Goal: Information Seeking & Learning: Learn about a topic

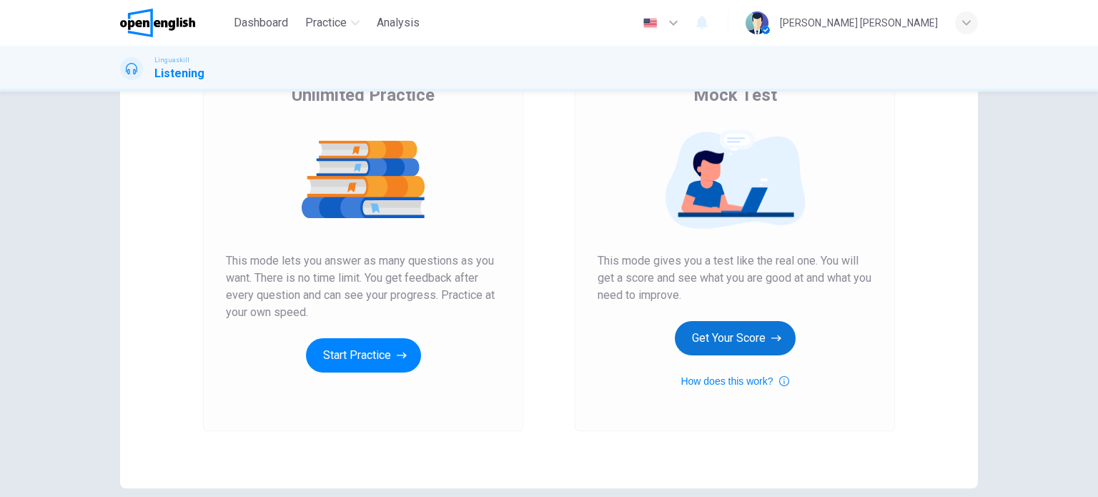
scroll to position [51, 0]
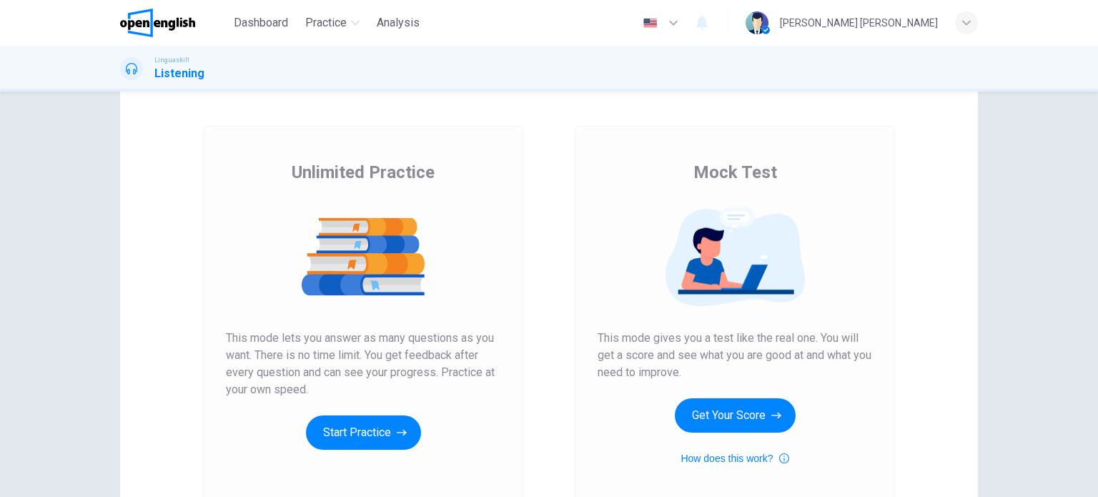
drag, startPoint x: 284, startPoint y: 170, endPoint x: 457, endPoint y: 172, distance: 173.7
click at [457, 172] on div "Unlimited Practice This mode lets you answer as many questions as you want. The…" at bounding box center [363, 305] width 274 height 289
drag, startPoint x: 422, startPoint y: 179, endPoint x: 293, endPoint y: 179, distance: 129.4
click at [293, 179] on span "Unlimited Practice" at bounding box center [363, 172] width 143 height 23
drag, startPoint x: 293, startPoint y: 179, endPoint x: 560, endPoint y: 163, distance: 267.1
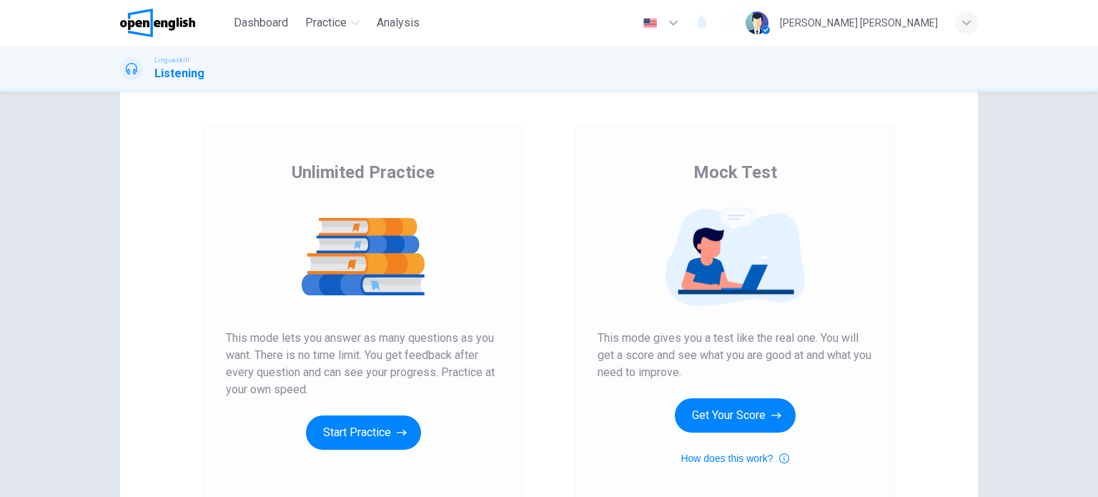
click at [523, 164] on div "Unlimited Practice This mode lets you answer as many questions as you want. The…" at bounding box center [363, 317] width 372 height 382
click at [575, 162] on div "Mock Test This mode gives you a test like the real one. You will get a score an…" at bounding box center [735, 317] width 320 height 382
click at [400, 447] on button "Start Practice" at bounding box center [363, 432] width 115 height 34
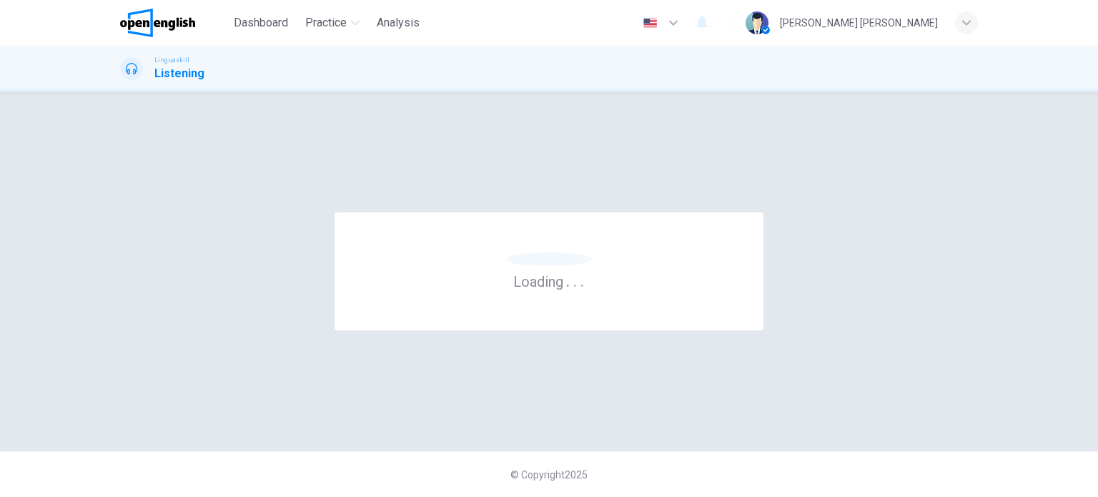
scroll to position [0, 0]
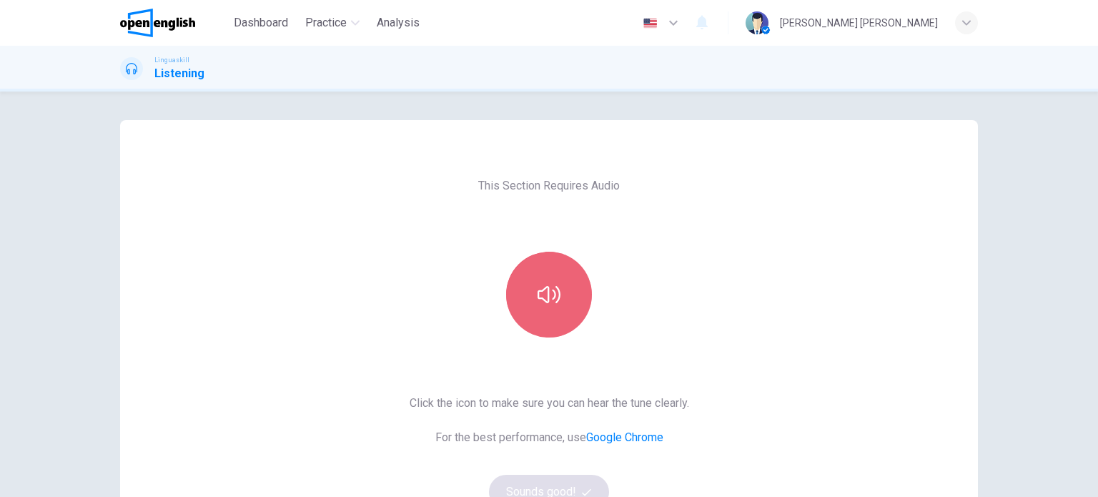
click at [534, 271] on button "button" at bounding box center [549, 295] width 86 height 86
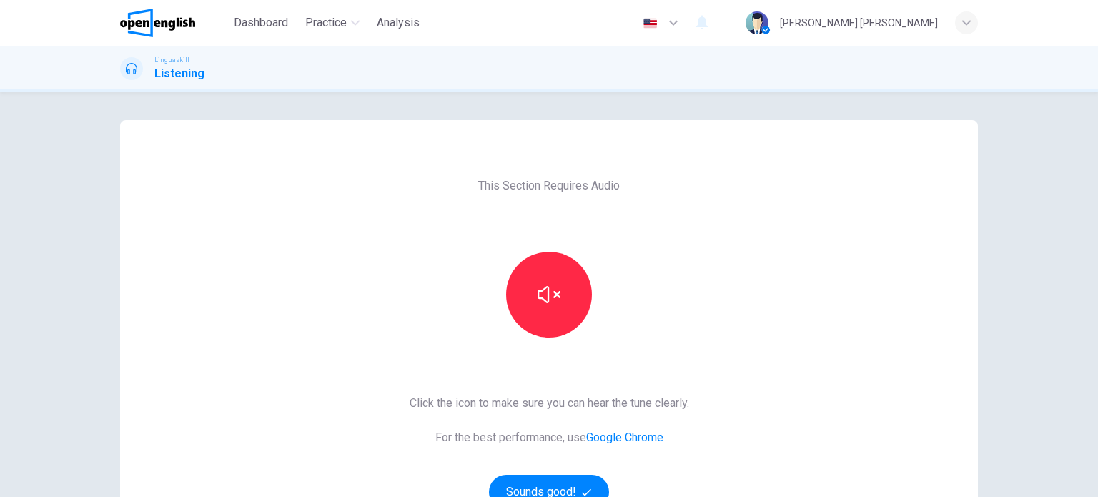
scroll to position [71, 0]
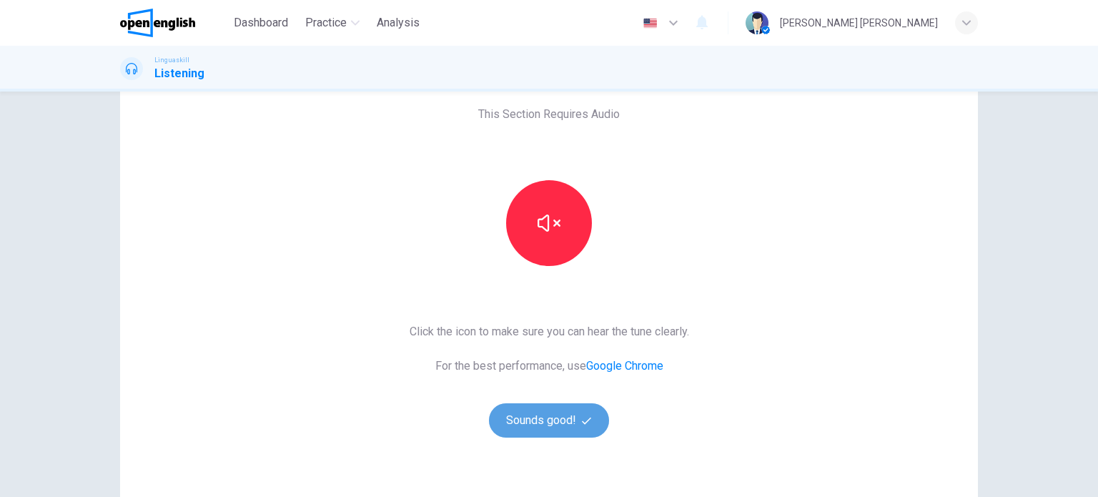
click at [537, 412] on button "Sounds good!" at bounding box center [549, 420] width 120 height 34
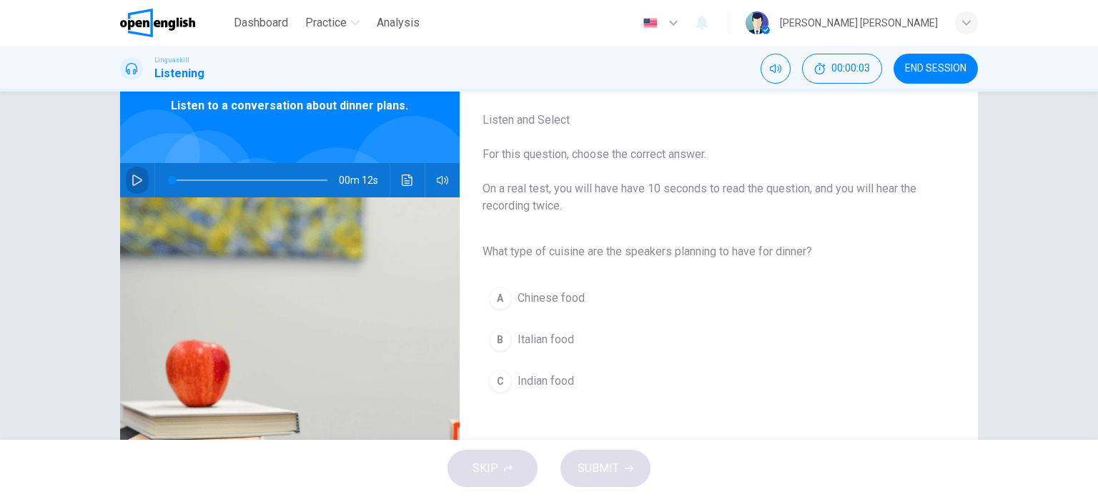
click at [134, 180] on icon "button" at bounding box center [137, 179] width 11 height 11
click at [483, 334] on button "B Italian food" at bounding box center [707, 340] width 450 height 36
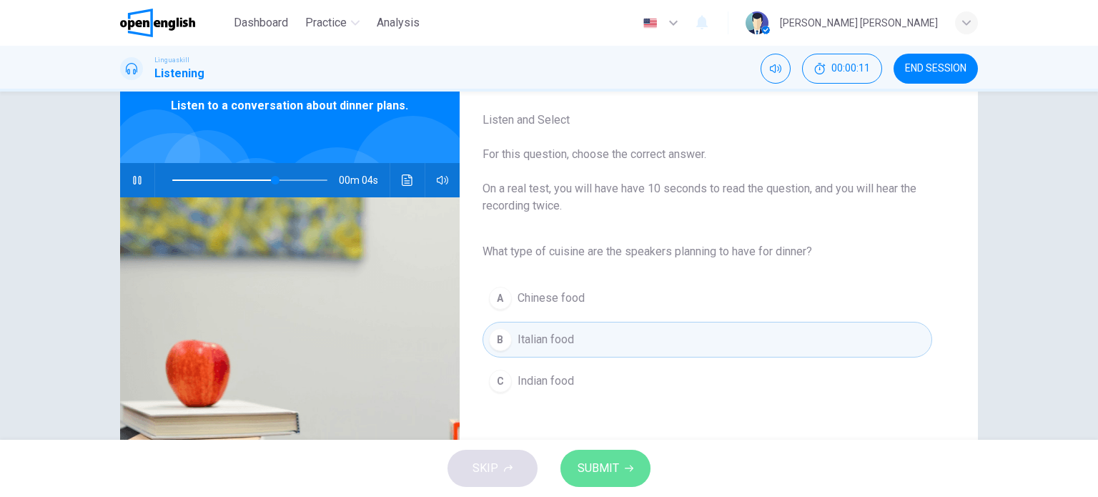
click at [618, 476] on button "SUBMIT" at bounding box center [605, 468] width 90 height 37
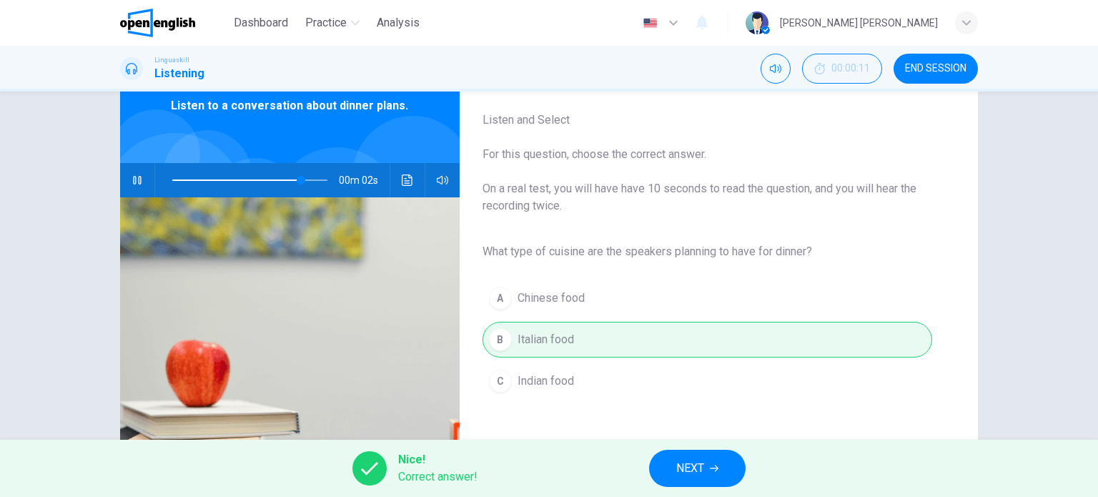
type input "**"
click at [670, 460] on button "NEXT" at bounding box center [697, 468] width 96 height 37
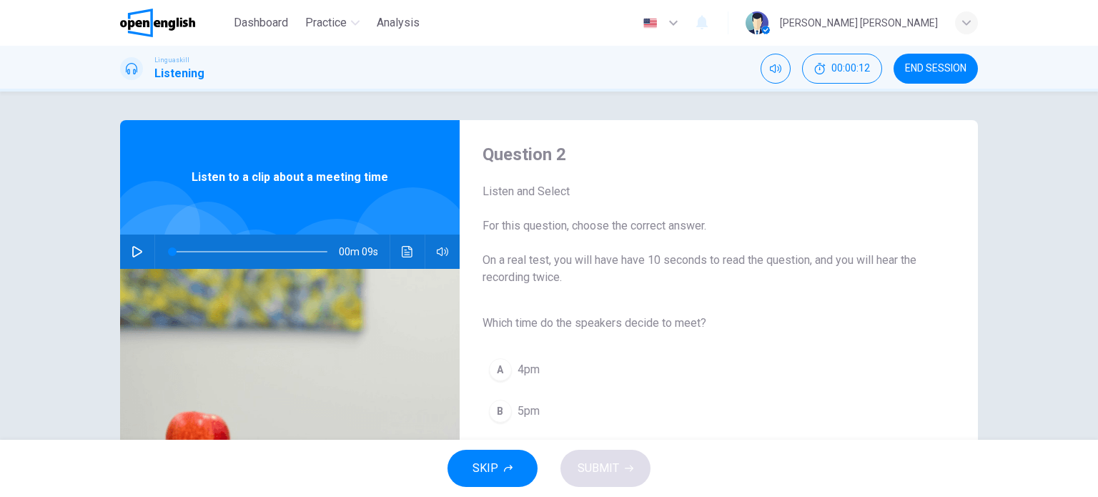
click at [137, 253] on icon "button" at bounding box center [137, 251] width 11 height 11
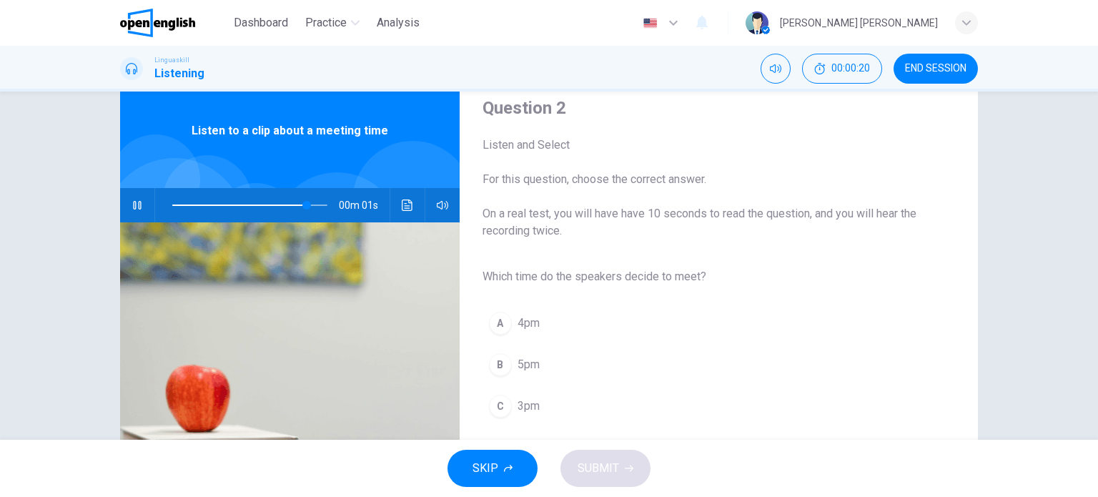
scroll to position [71, 0]
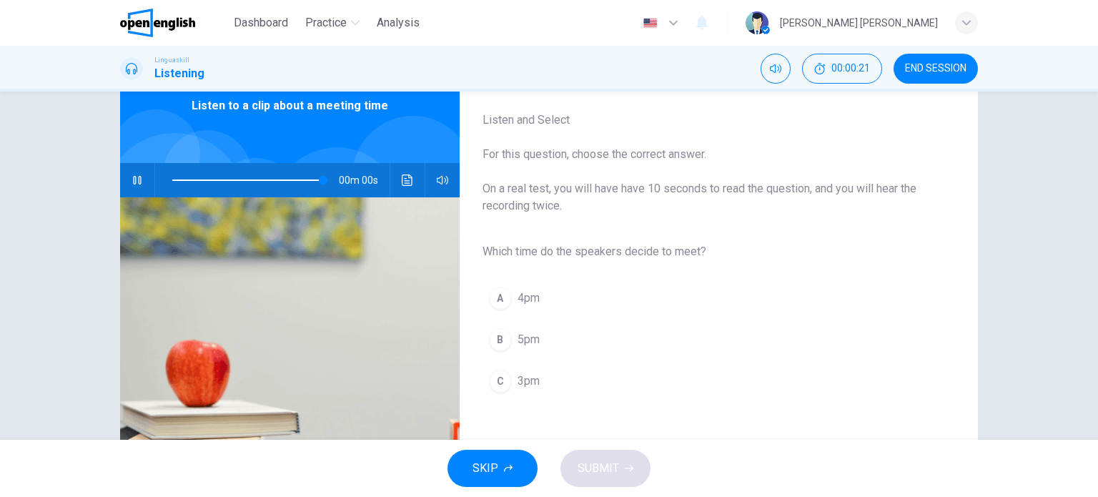
click at [496, 388] on div "C" at bounding box center [500, 381] width 23 height 23
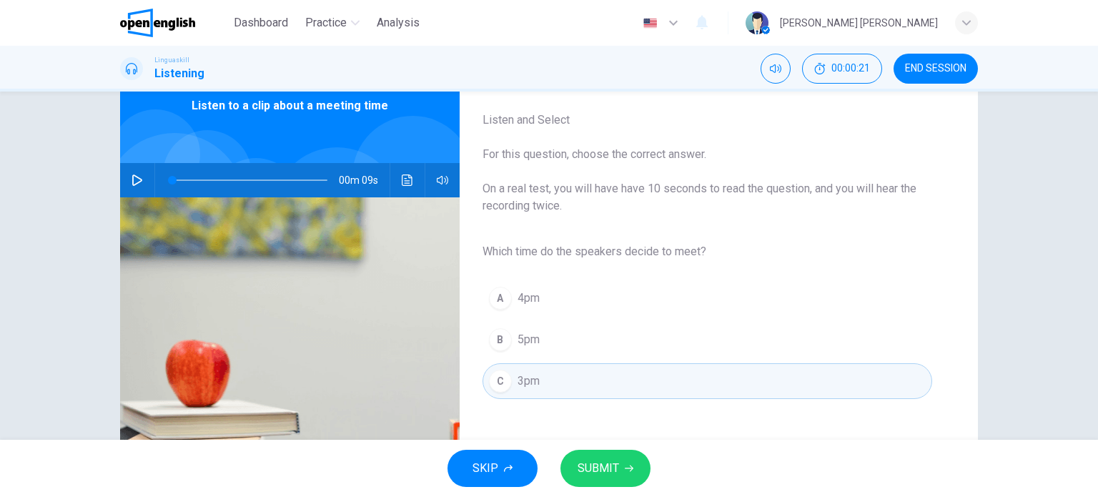
click at [593, 485] on button "SUBMIT" at bounding box center [605, 468] width 90 height 37
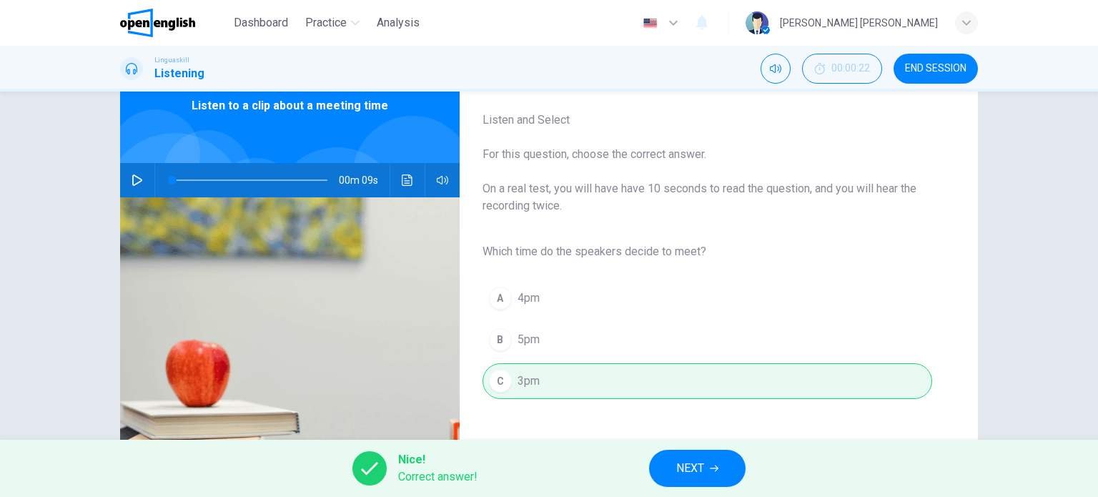
click at [705, 465] on button "NEXT" at bounding box center [697, 468] width 96 height 37
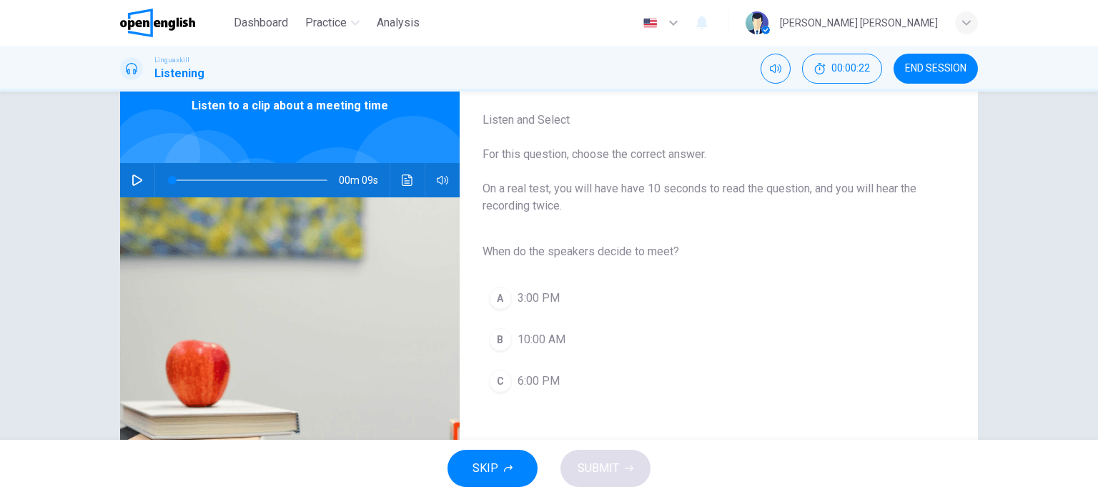
click at [146, 181] on div "00m 09s" at bounding box center [289, 180] width 339 height 34
click at [134, 172] on button "button" at bounding box center [137, 180] width 23 height 34
click at [535, 304] on span "3:00 PM" at bounding box center [538, 297] width 42 height 17
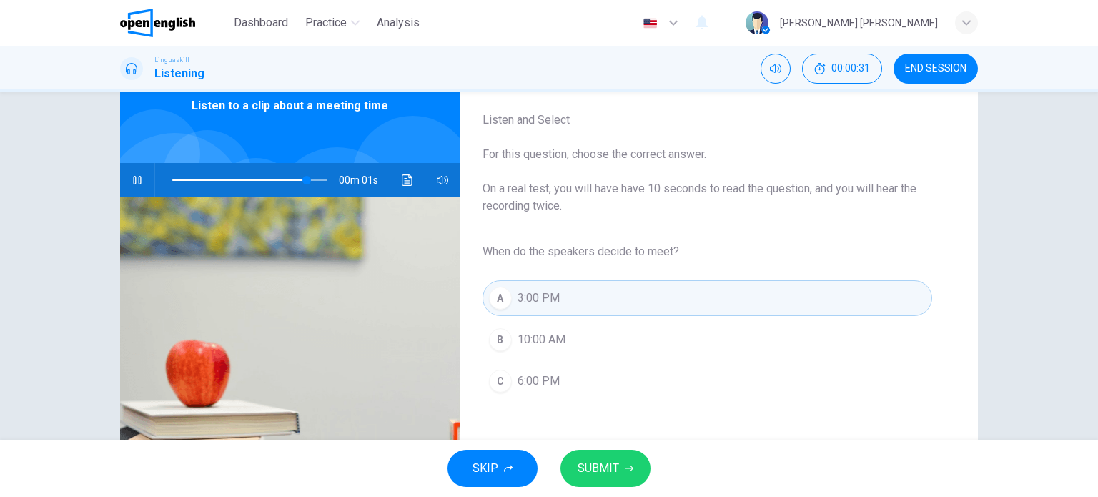
click at [575, 471] on button "SUBMIT" at bounding box center [605, 468] width 90 height 37
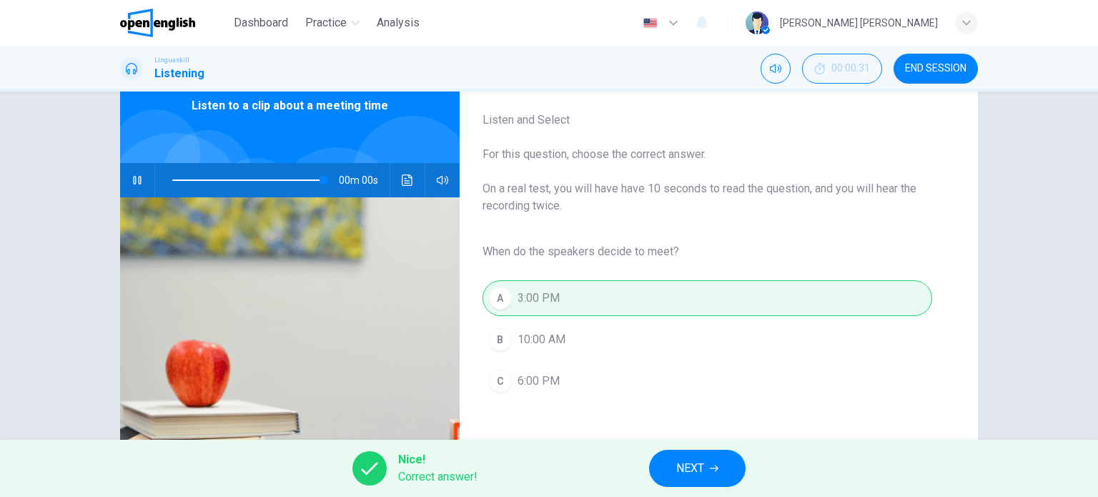
type input "*"
click at [693, 455] on button "NEXT" at bounding box center [697, 468] width 96 height 37
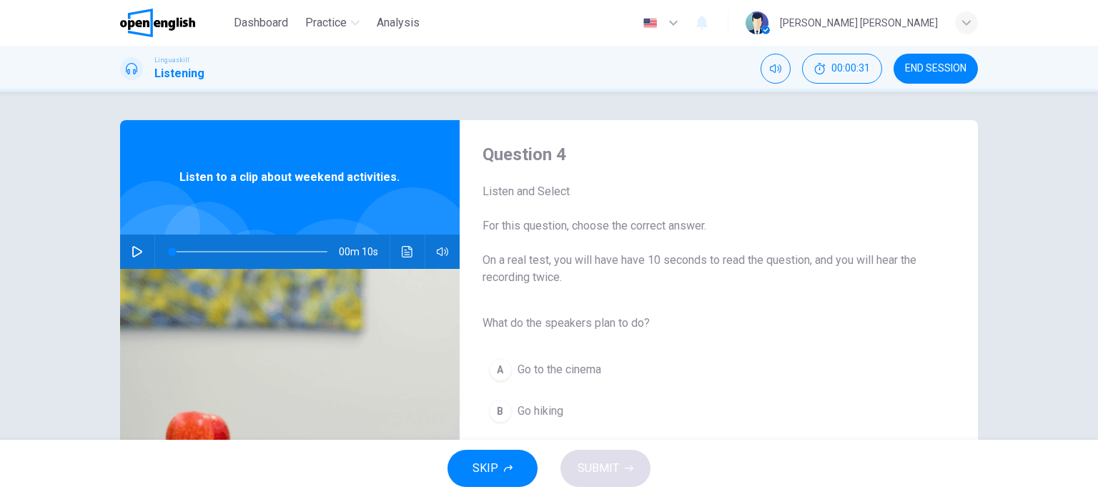
click at [132, 253] on icon "button" at bounding box center [137, 251] width 10 height 11
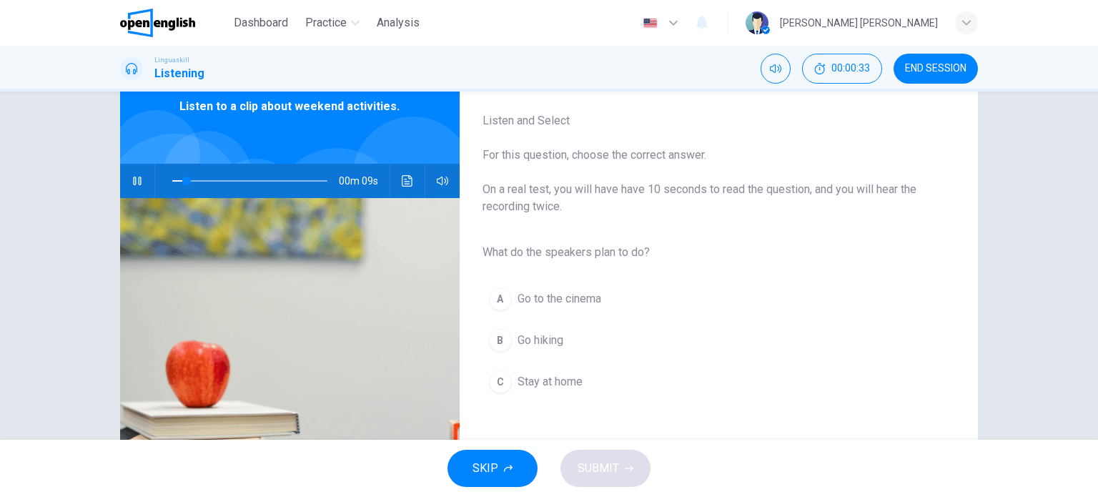
scroll to position [71, 0]
click at [534, 344] on span "Go hiking" at bounding box center [540, 339] width 46 height 17
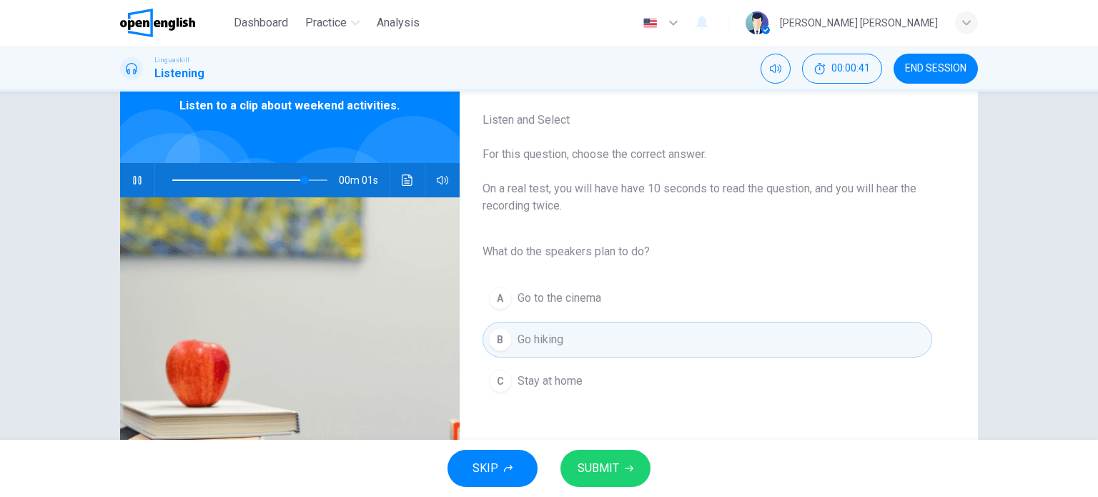
click at [609, 475] on span "SUBMIT" at bounding box center [597, 468] width 41 height 20
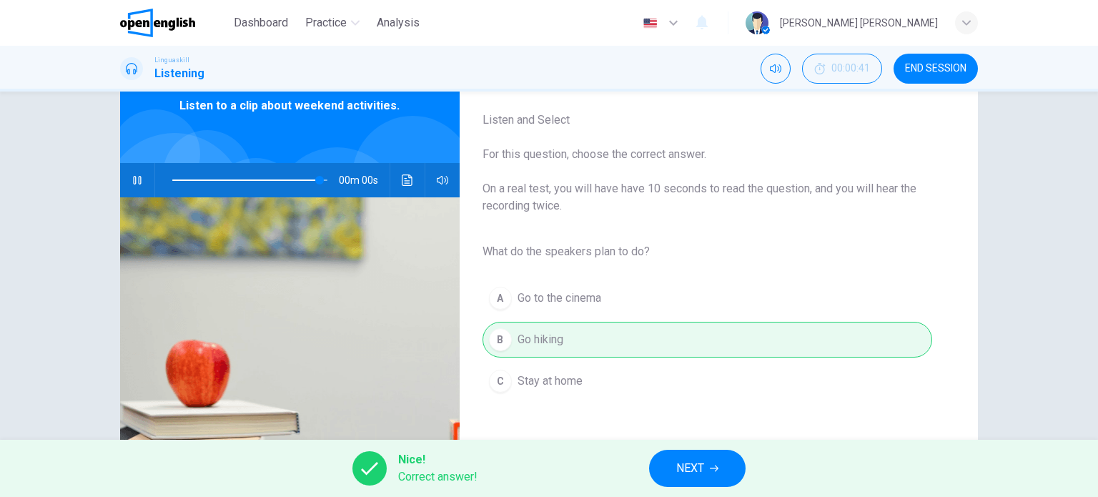
type input "**"
click at [675, 466] on button "NEXT" at bounding box center [697, 468] width 96 height 37
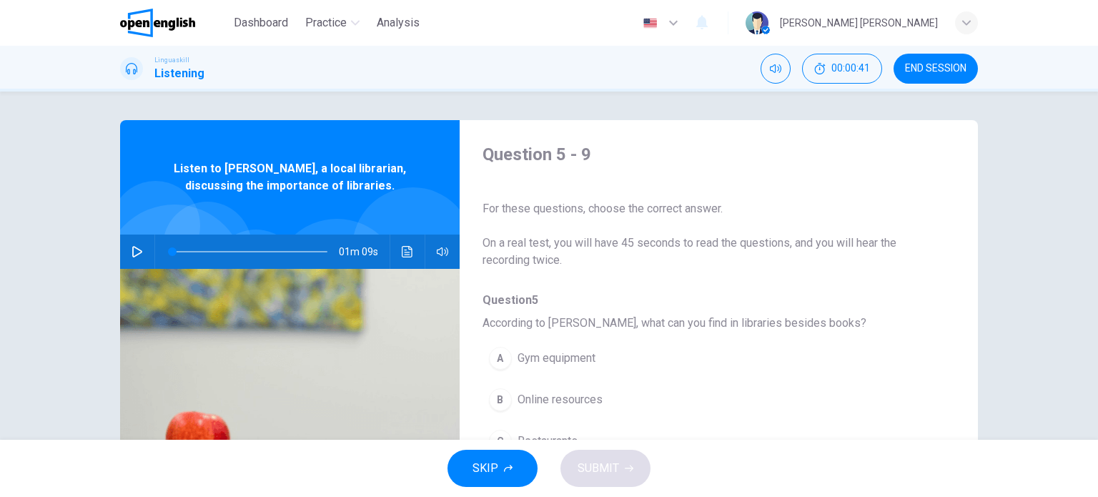
click at [114, 245] on div "Question 5 - 9 For these questions, choose the correct answer. On a real test, …" at bounding box center [548, 368] width 903 height 497
drag, startPoint x: 131, startPoint y: 245, endPoint x: 227, endPoint y: 249, distance: 95.8
click at [132, 245] on button "button" at bounding box center [137, 251] width 23 height 34
drag, startPoint x: 202, startPoint y: 252, endPoint x: 109, endPoint y: 253, distance: 92.2
click at [109, 254] on div "Question 5 - 9 For these questions, choose the correct answer. On a real test, …" at bounding box center [548, 368] width 903 height 497
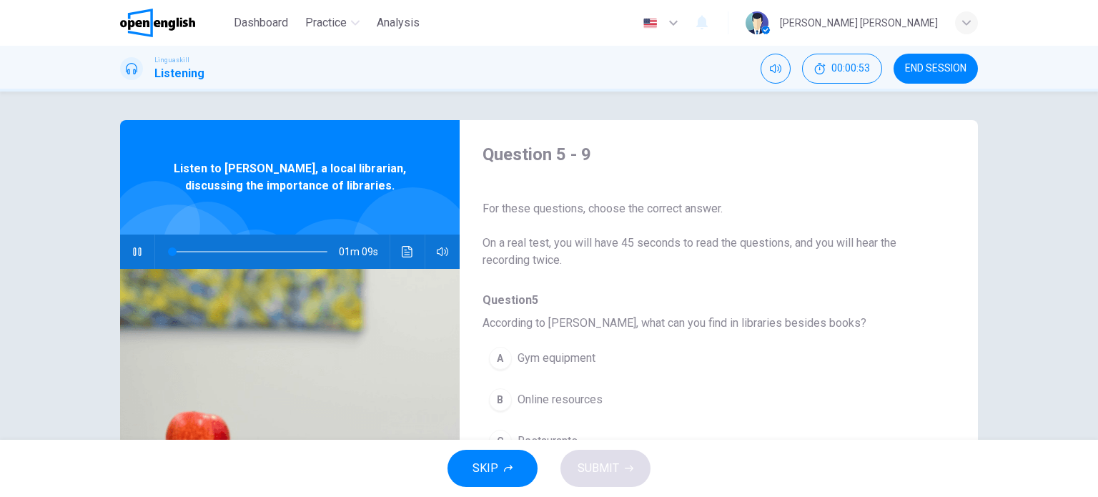
click at [402, 250] on icon "Click to see the audio transcription" at bounding box center [407, 251] width 11 height 11
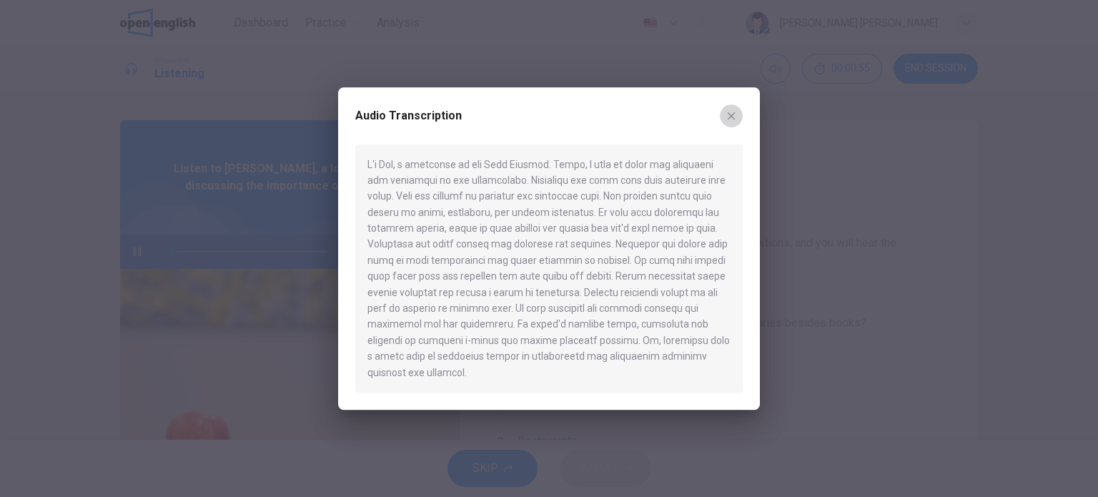
click at [737, 119] on button "button" at bounding box center [731, 115] width 23 height 23
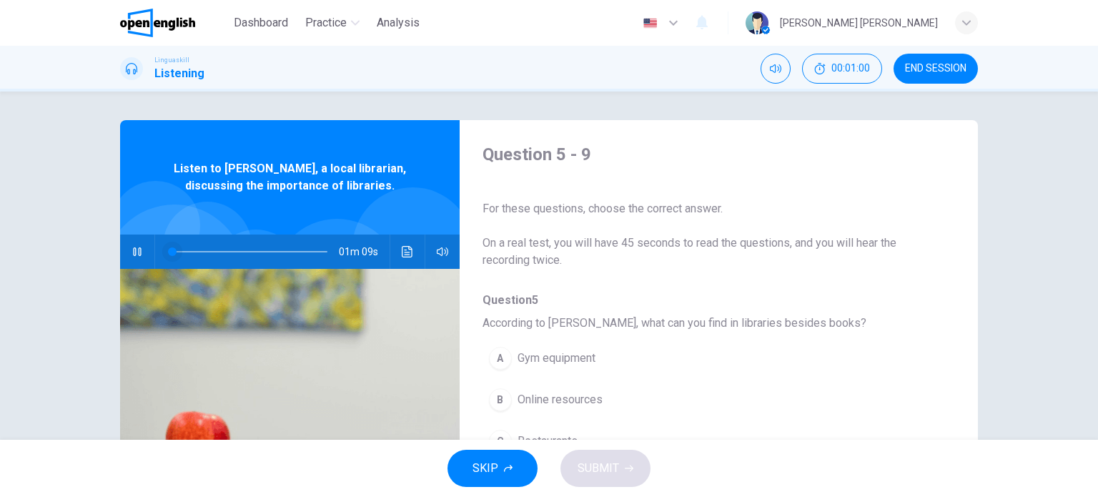
click at [176, 247] on span at bounding box center [172, 251] width 9 height 9
drag, startPoint x: 183, startPoint y: 249, endPoint x: 131, endPoint y: 247, distance: 52.3
click at [132, 247] on div "01m 03s" at bounding box center [289, 251] width 339 height 34
click at [135, 244] on button "button" at bounding box center [137, 251] width 23 height 34
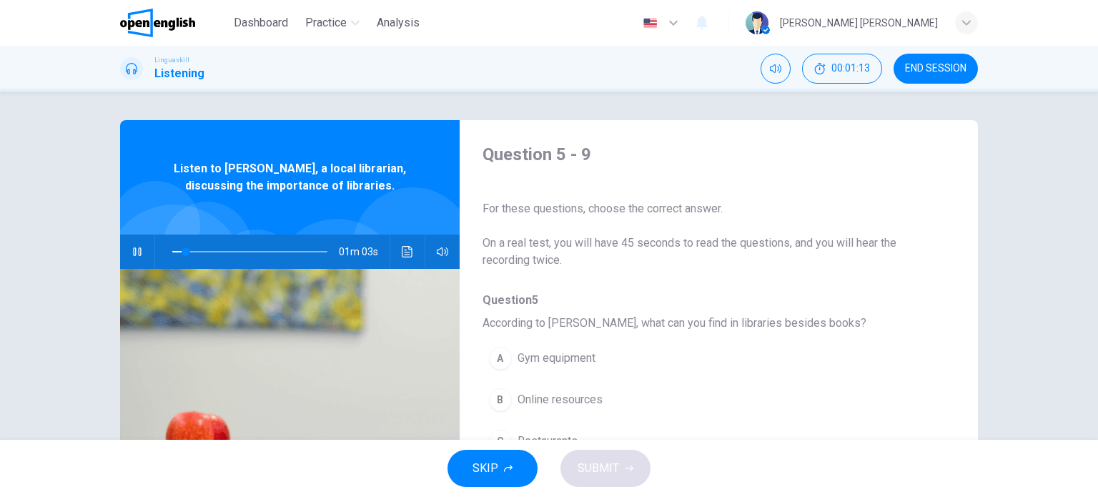
type input "**"
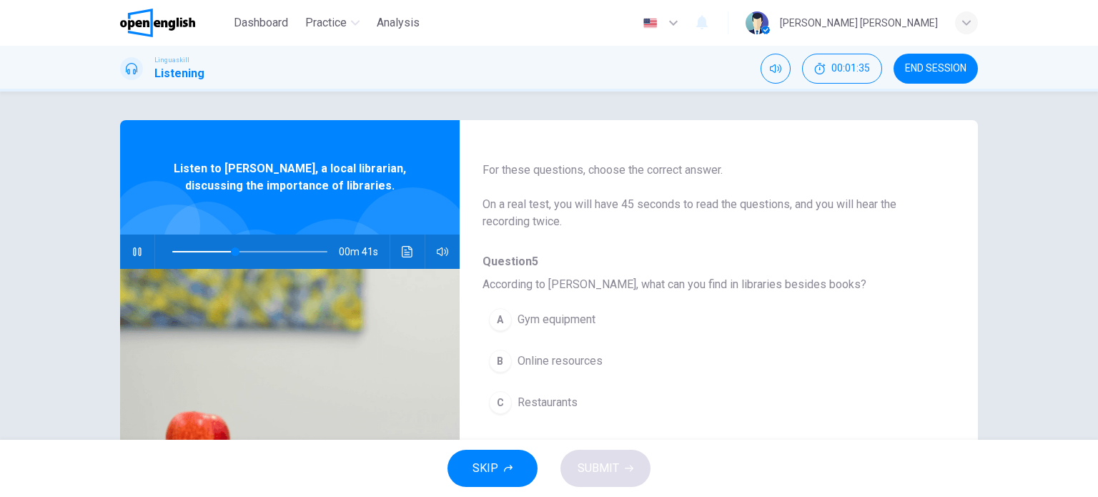
scroll to position [71, 0]
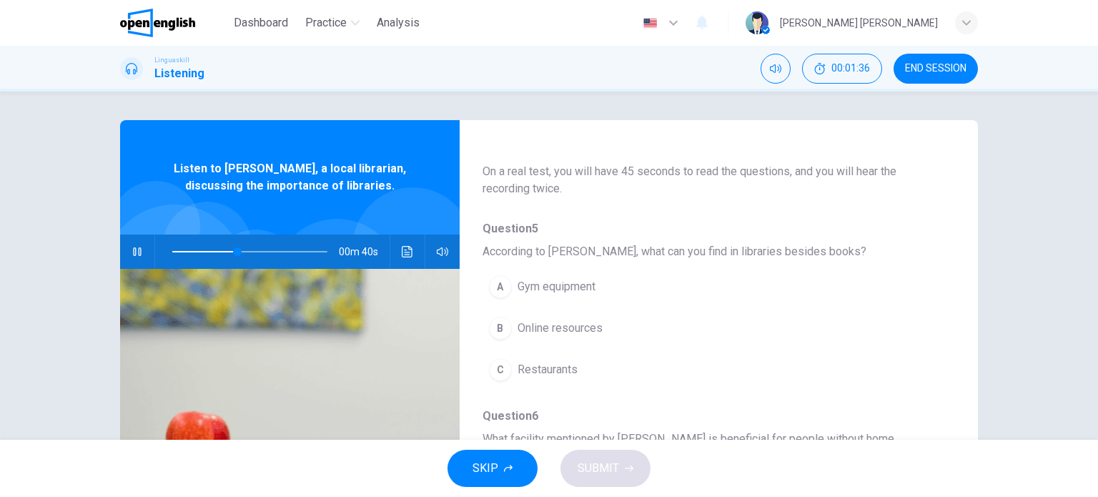
click at [584, 330] on span "Online resources" at bounding box center [559, 327] width 85 height 17
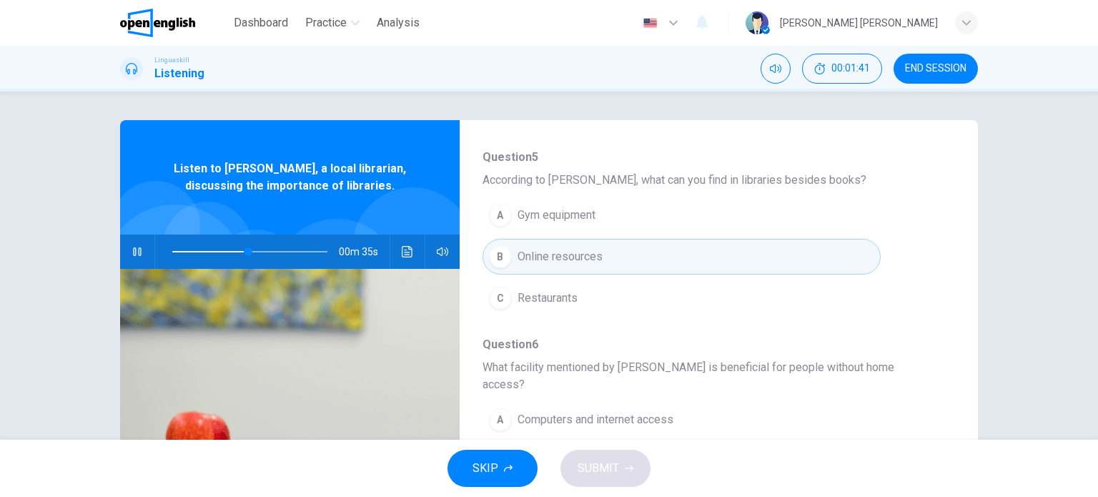
scroll to position [286, 0]
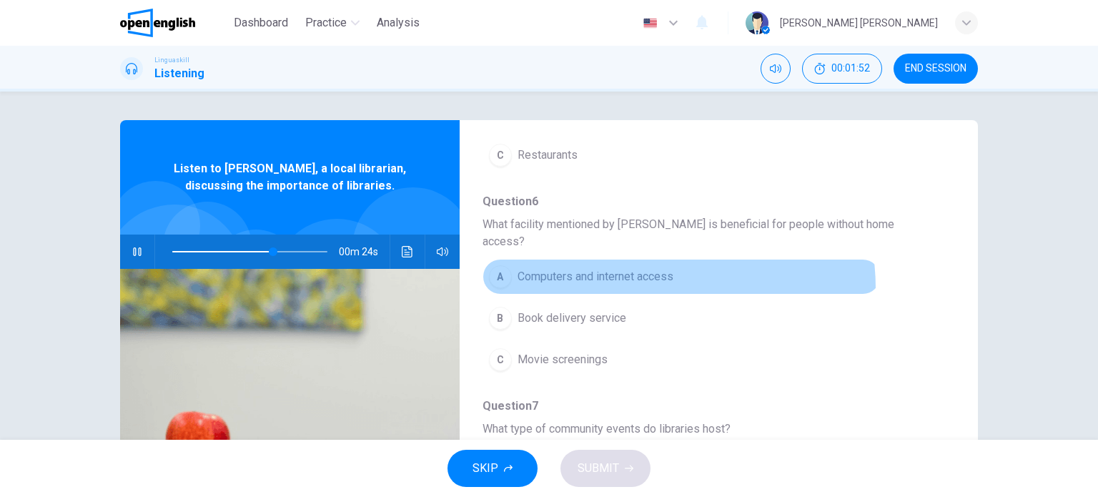
click at [643, 269] on button "A Computers and internet access" at bounding box center [681, 277] width 398 height 36
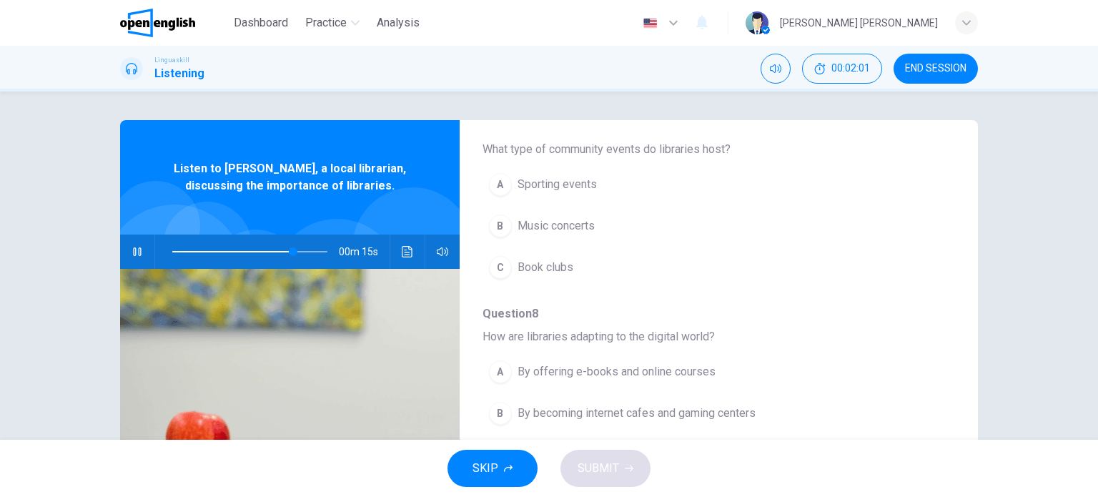
scroll to position [540, 0]
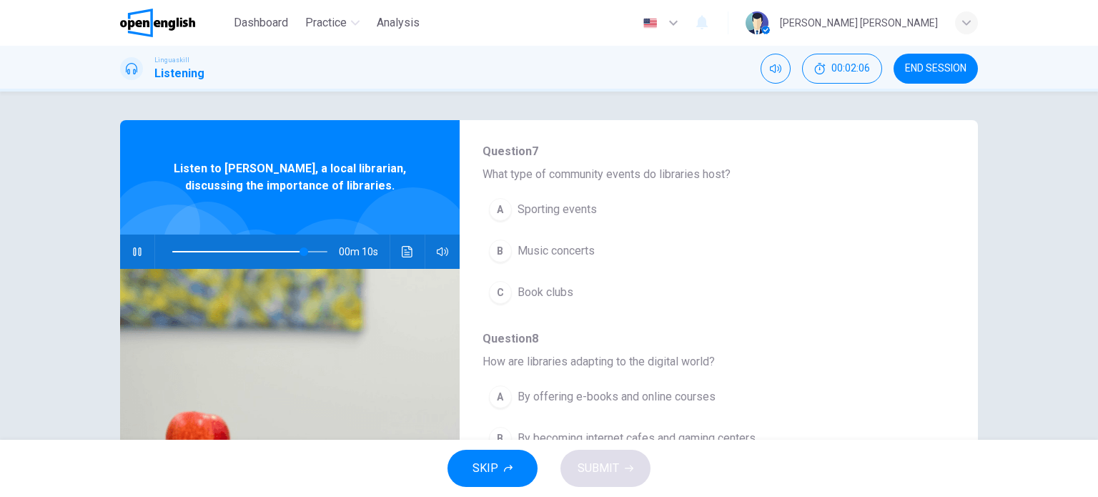
click at [497, 281] on div "C" at bounding box center [500, 292] width 23 height 23
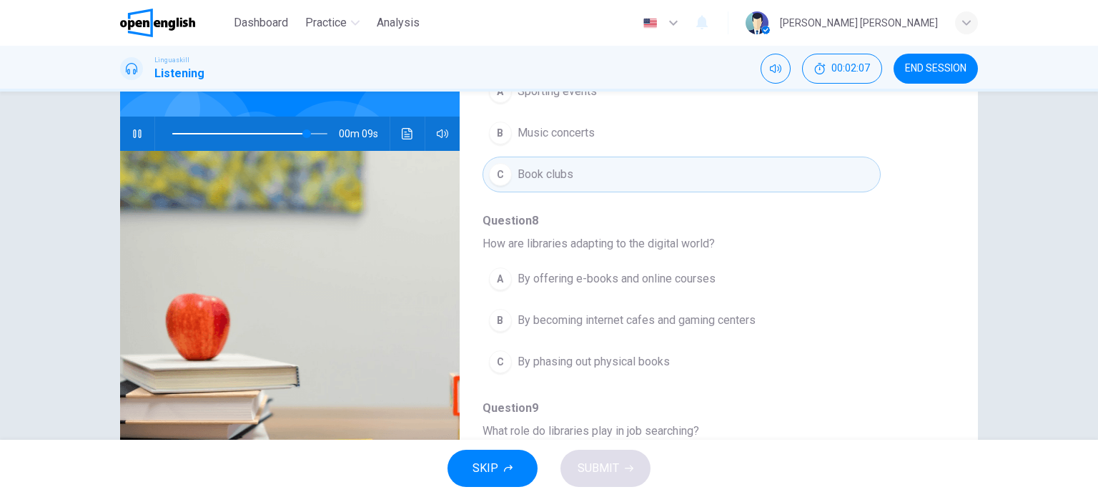
scroll to position [143, 0]
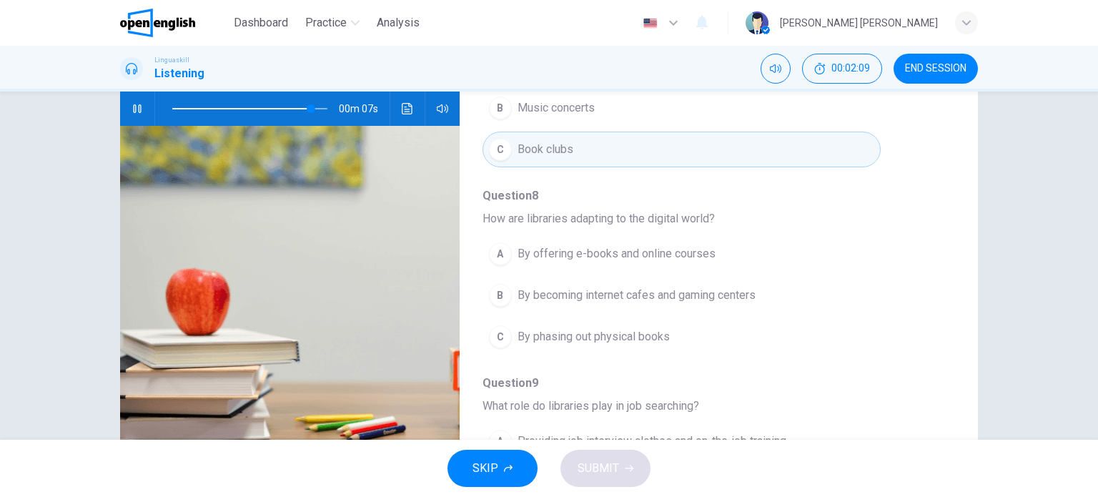
click at [638, 245] on span "By offering e-books and online courses" at bounding box center [616, 253] width 198 height 17
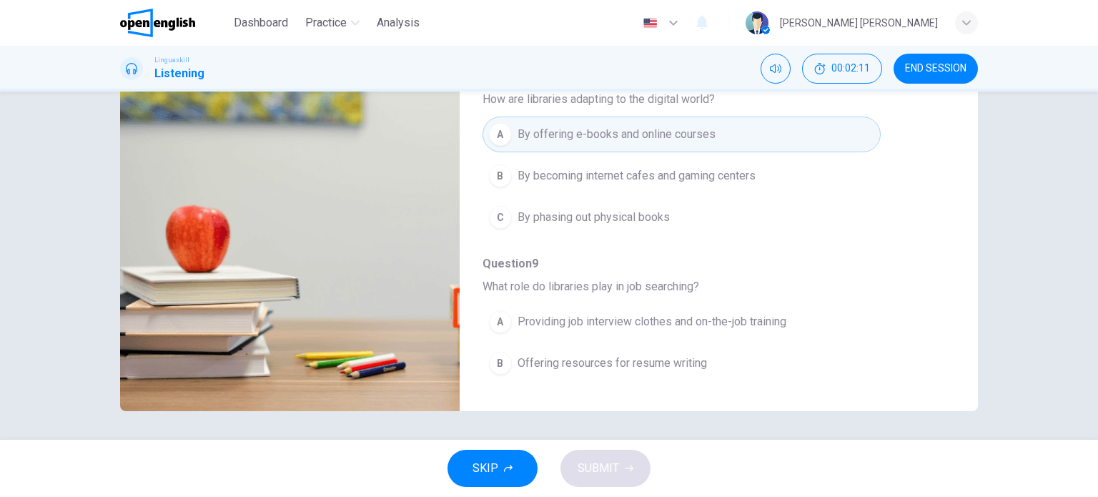
scroll to position [612, 0]
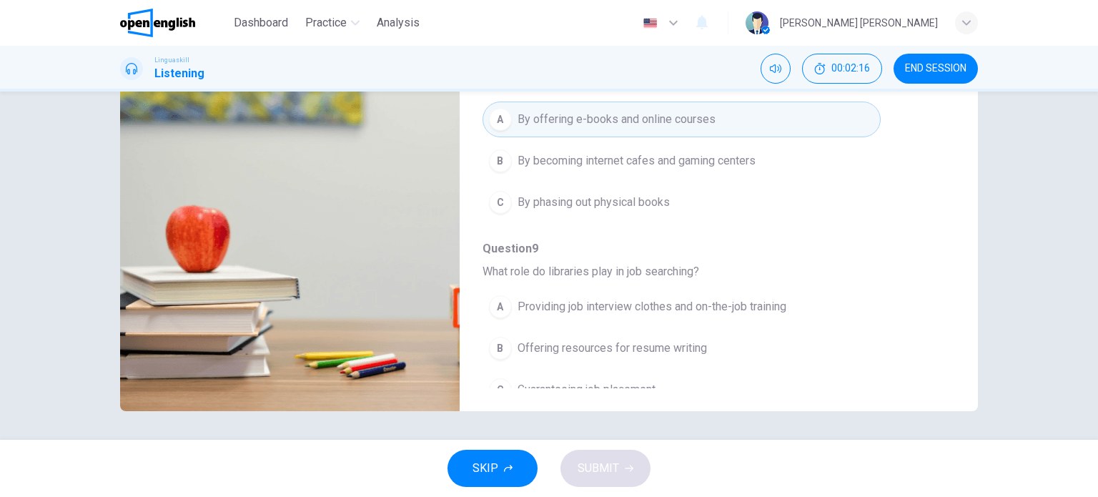
type input "*"
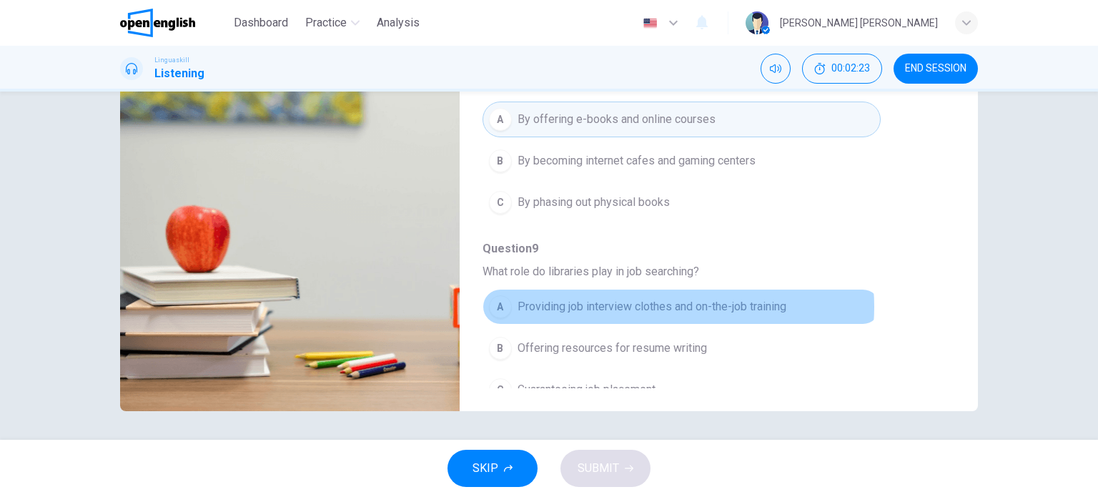
click at [655, 298] on span "Providing job interview clothes and on-the-job training" at bounding box center [651, 306] width 269 height 17
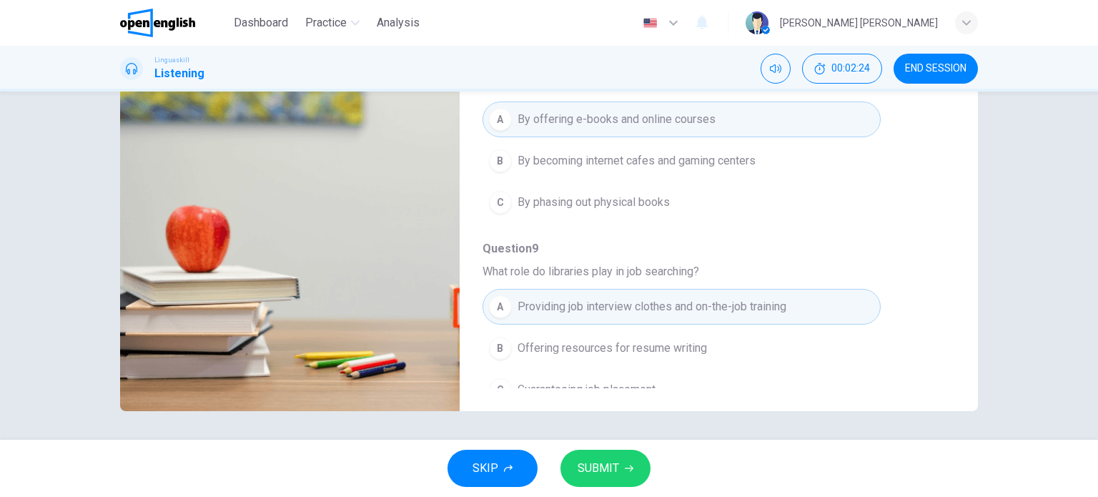
click at [597, 453] on button "SUBMIT" at bounding box center [605, 468] width 90 height 37
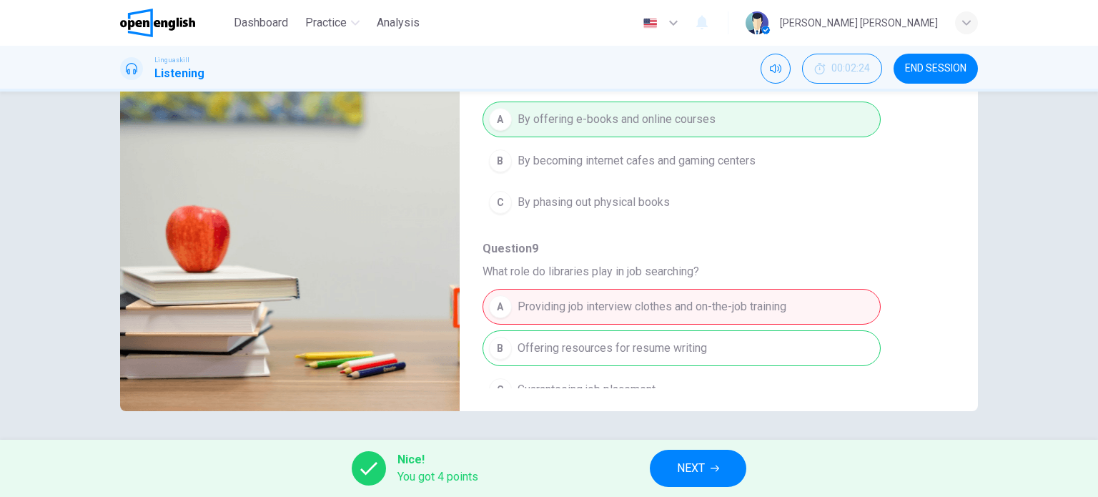
click at [665, 477] on button "NEXT" at bounding box center [698, 468] width 96 height 37
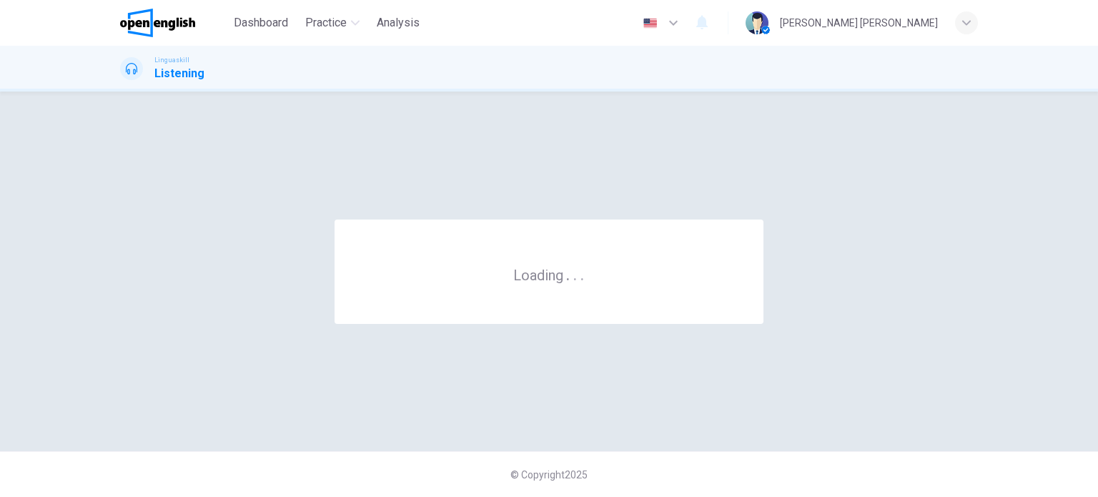
scroll to position [0, 0]
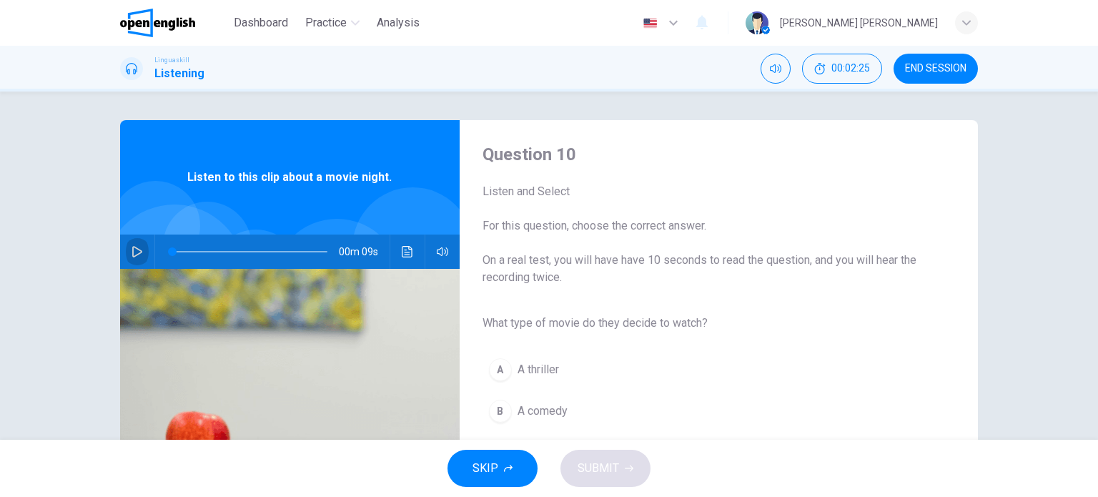
click at [132, 251] on icon "button" at bounding box center [137, 251] width 11 height 11
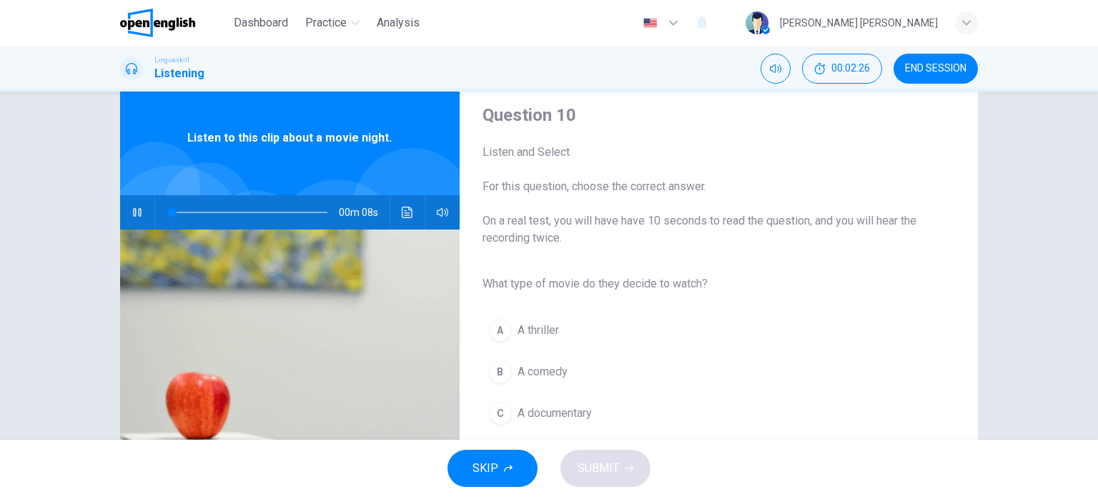
scroll to position [71, 0]
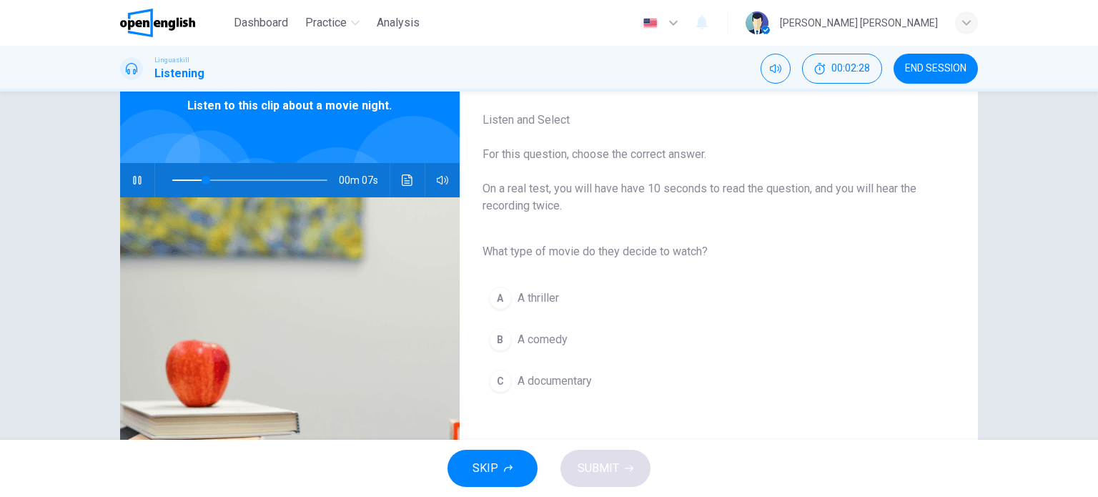
type input "**"
click at [497, 331] on div "B" at bounding box center [500, 339] width 23 height 23
type input "**"
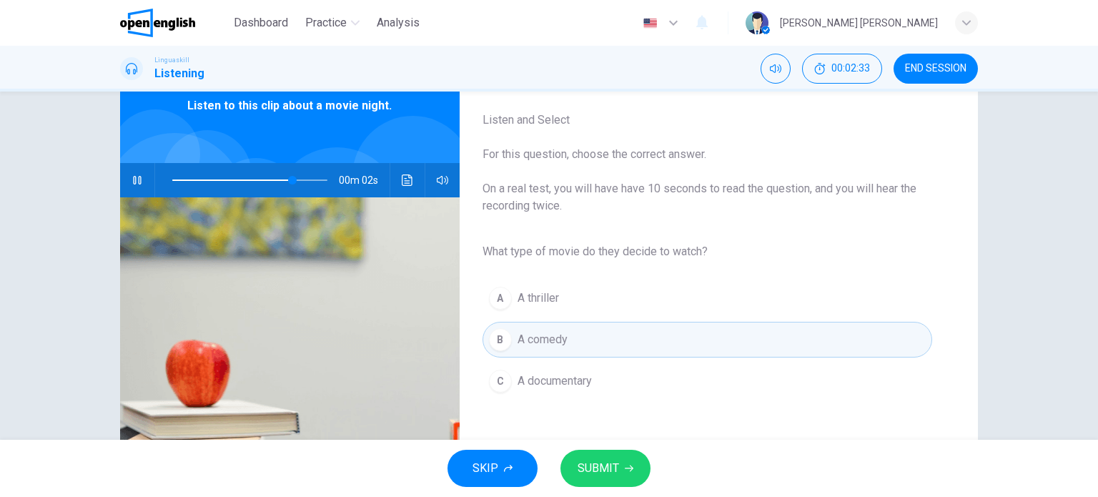
click at [643, 468] on button "SUBMIT" at bounding box center [605, 468] width 90 height 37
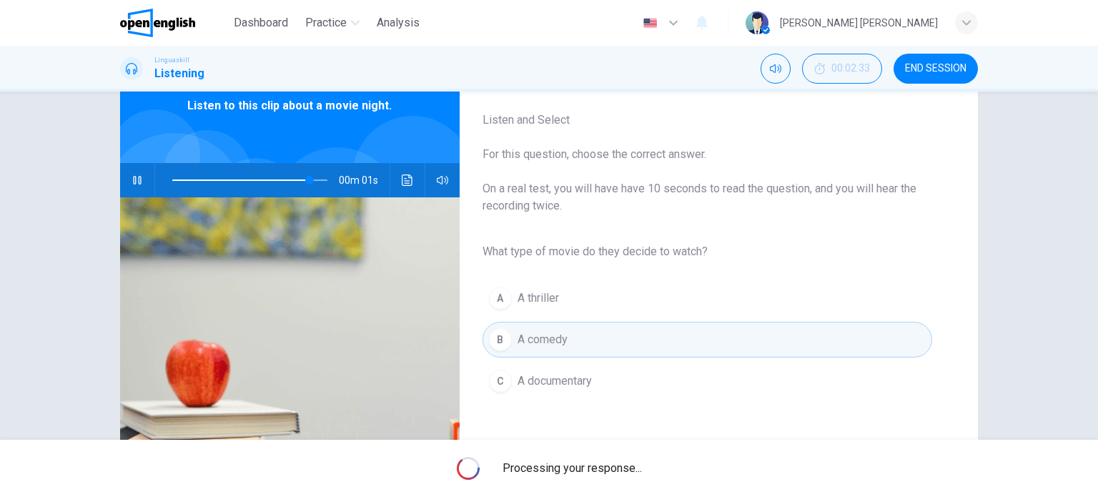
type input "**"
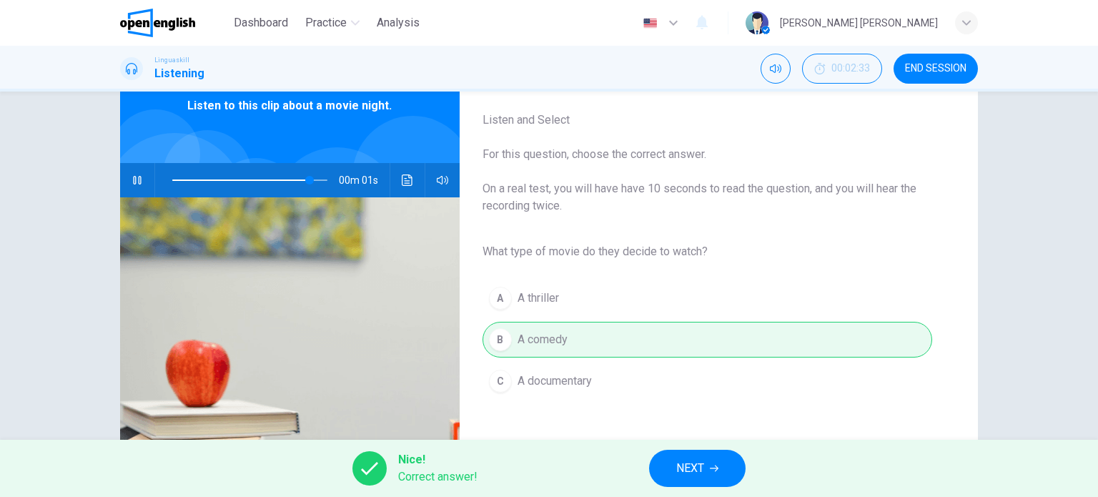
click at [670, 463] on button "NEXT" at bounding box center [697, 468] width 96 height 37
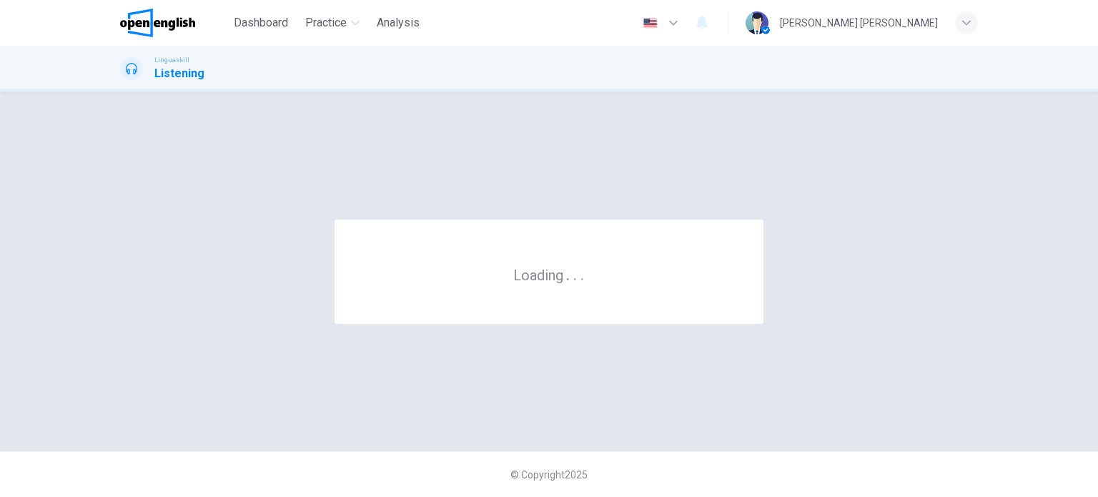
scroll to position [0, 0]
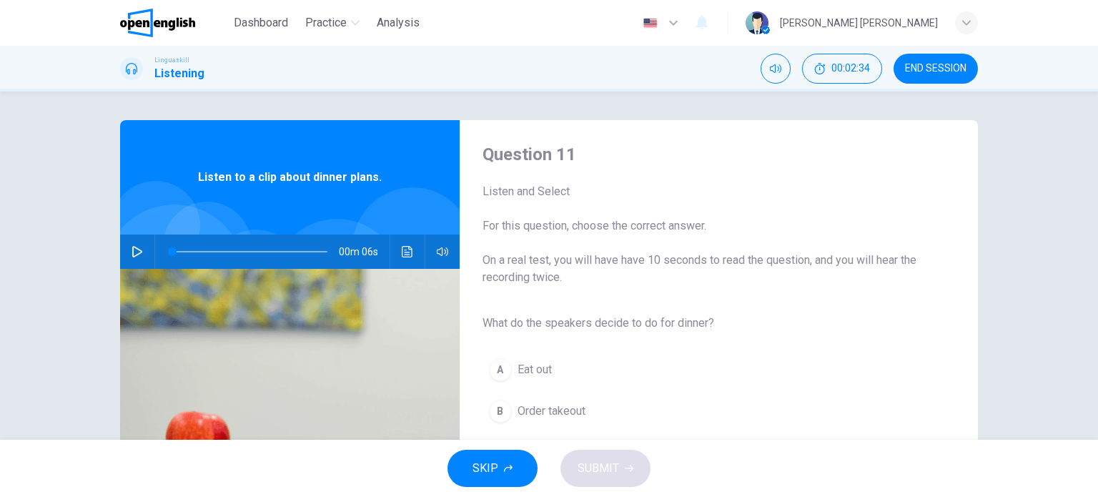
click at [139, 249] on button "button" at bounding box center [137, 251] width 23 height 34
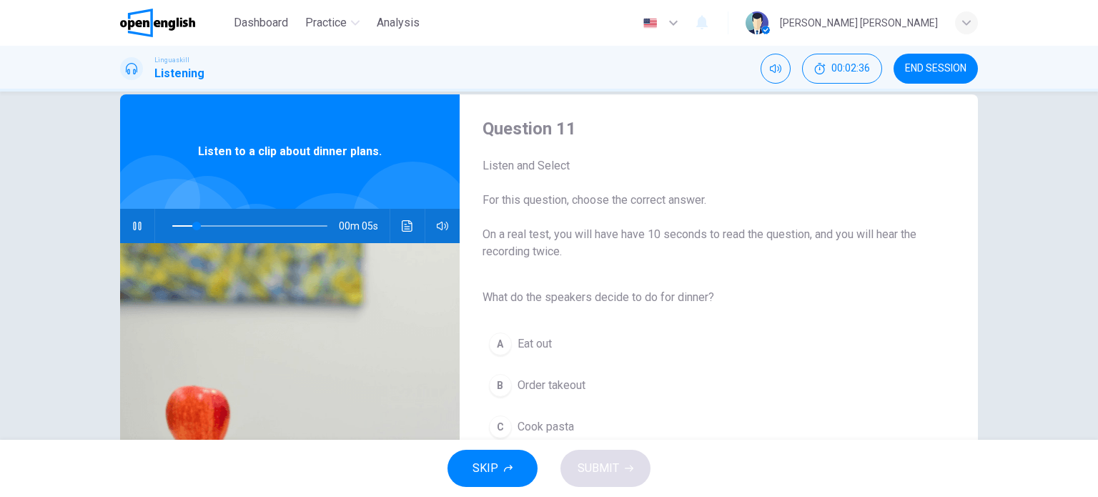
scroll to position [71, 0]
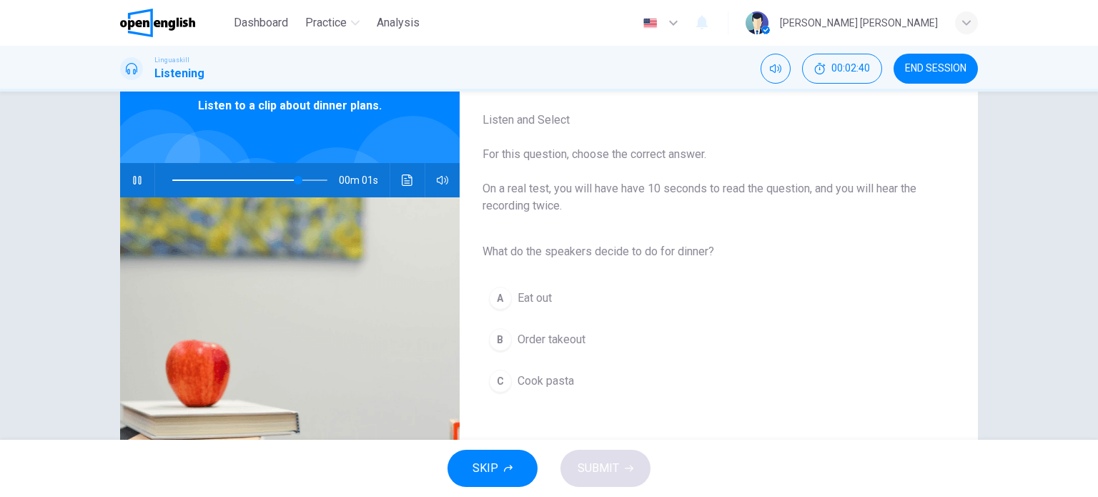
type input "*"
click at [492, 392] on button "C Cook pasta" at bounding box center [707, 381] width 450 height 36
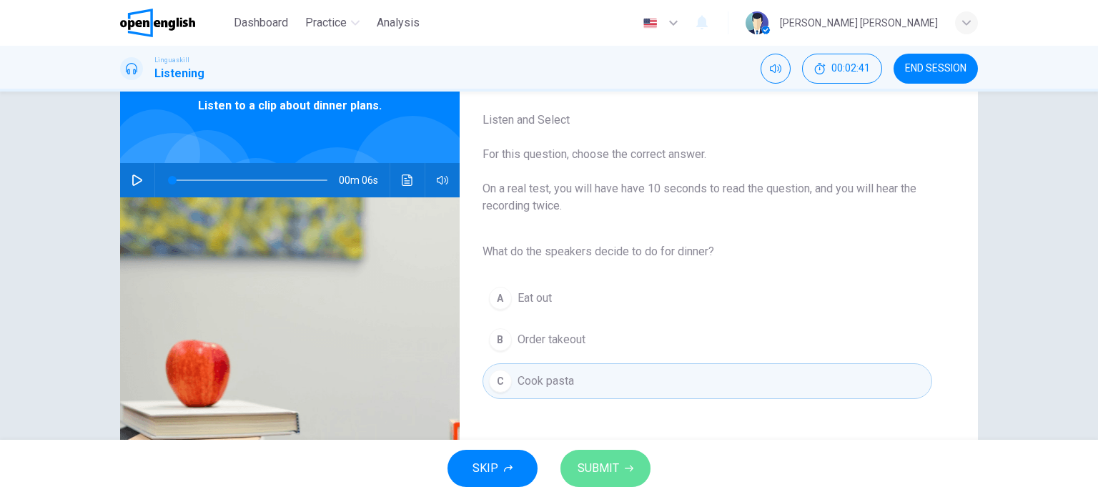
click at [592, 457] on button "SUBMIT" at bounding box center [605, 468] width 90 height 37
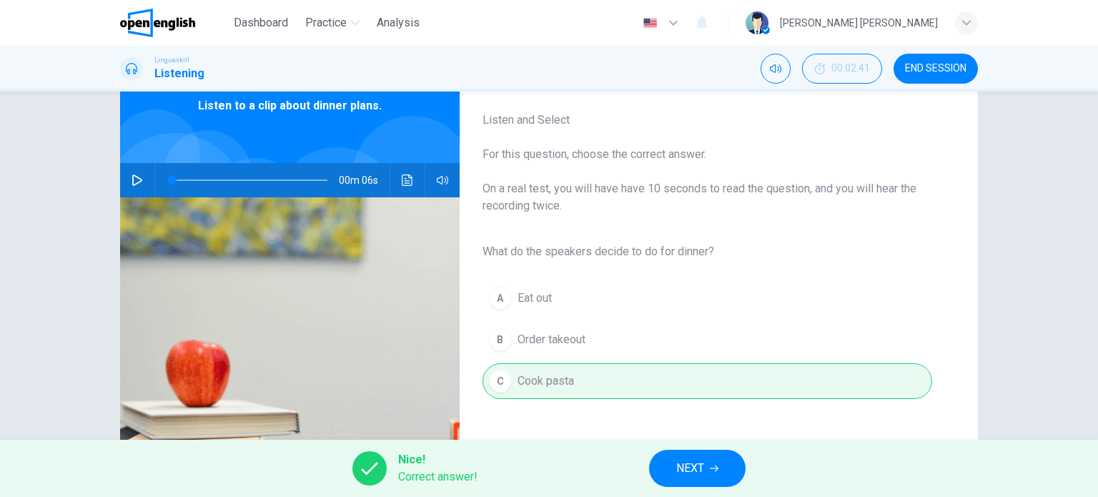
click at [664, 475] on button "NEXT" at bounding box center [697, 468] width 96 height 37
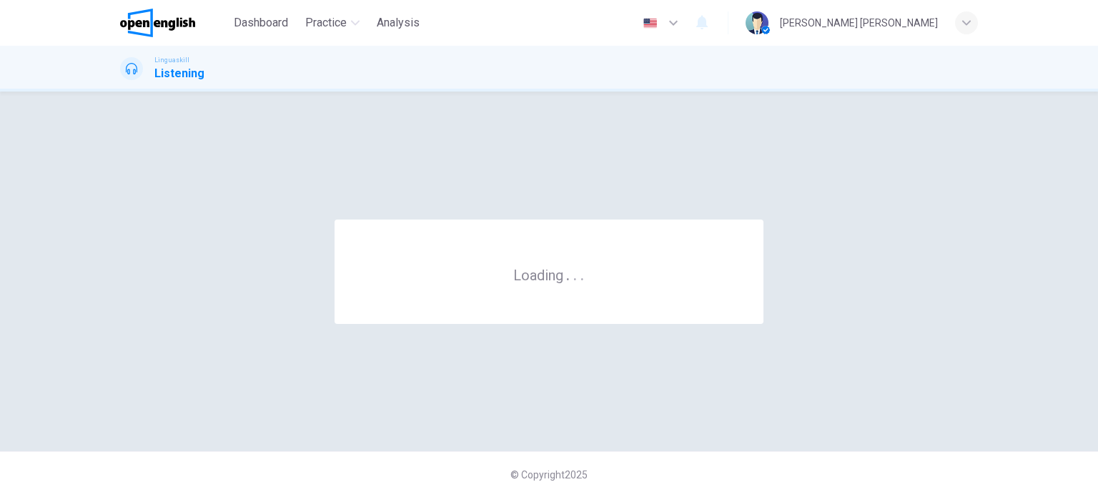
scroll to position [0, 0]
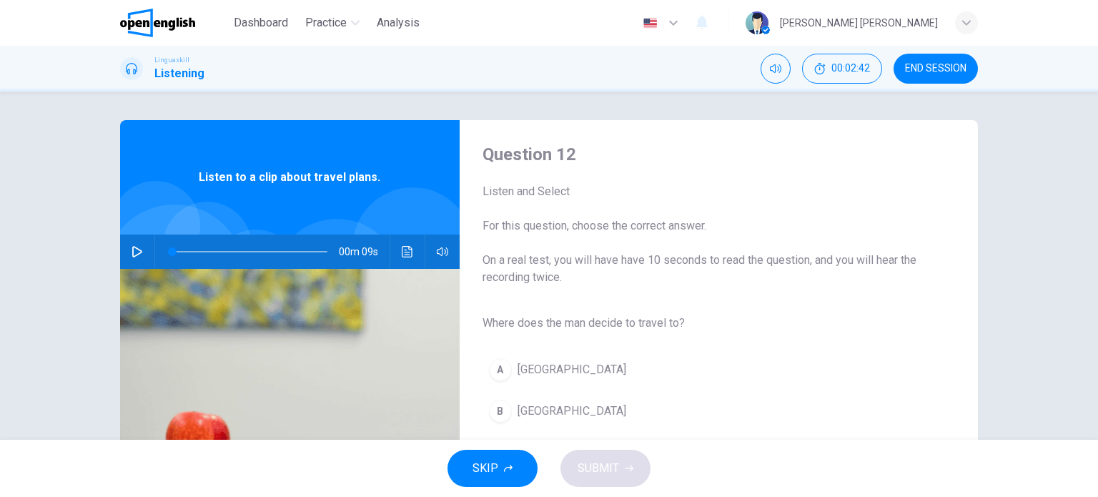
click at [126, 254] on button "button" at bounding box center [137, 251] width 23 height 34
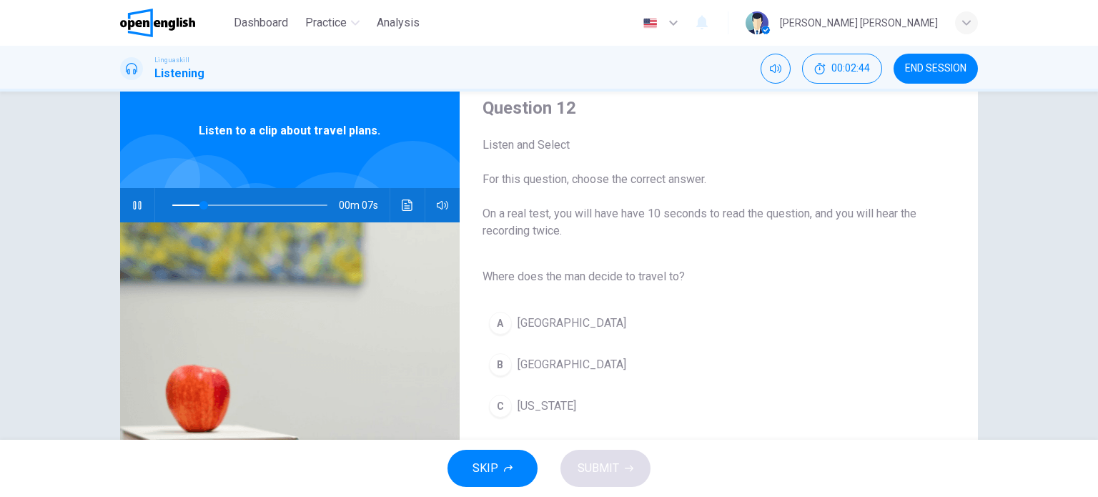
scroll to position [71, 0]
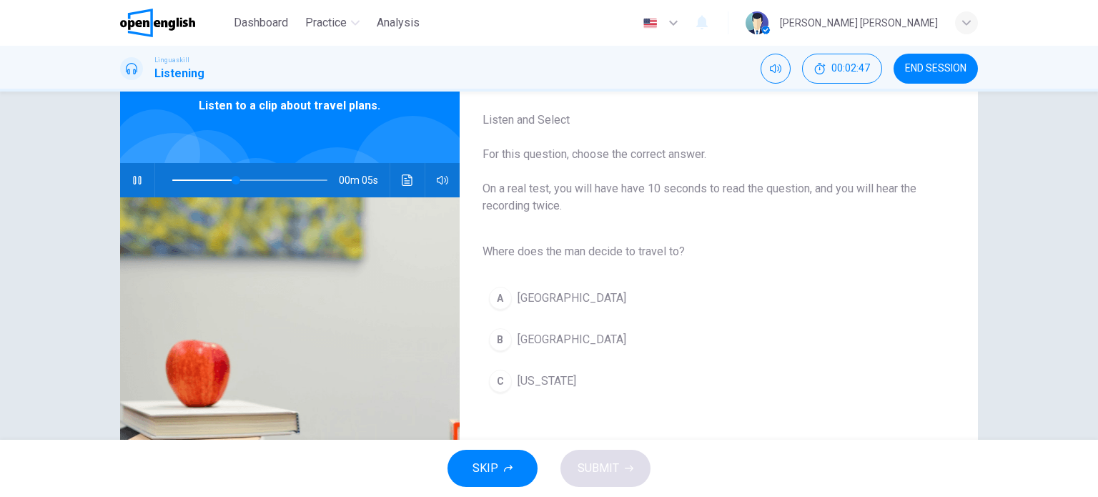
click at [523, 297] on span "[GEOGRAPHIC_DATA]" at bounding box center [571, 297] width 109 height 17
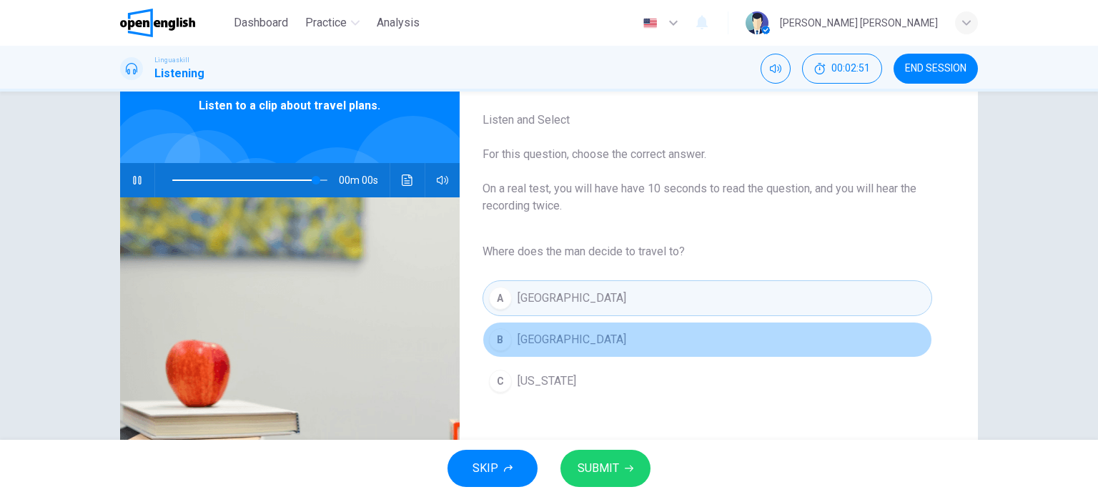
click at [523, 346] on span "[GEOGRAPHIC_DATA]" at bounding box center [571, 339] width 109 height 17
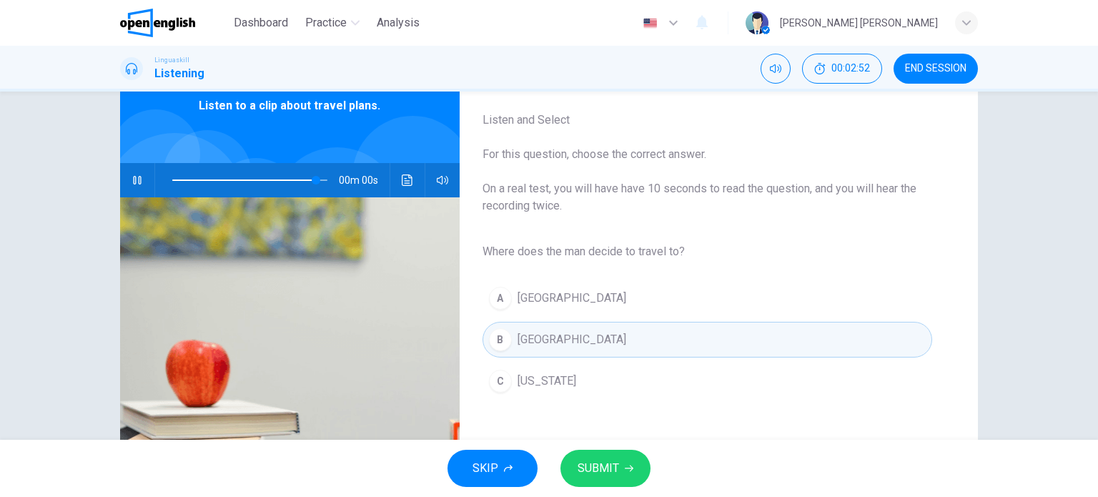
type input "*"
click at [597, 462] on span "SUBMIT" at bounding box center [597, 468] width 41 height 20
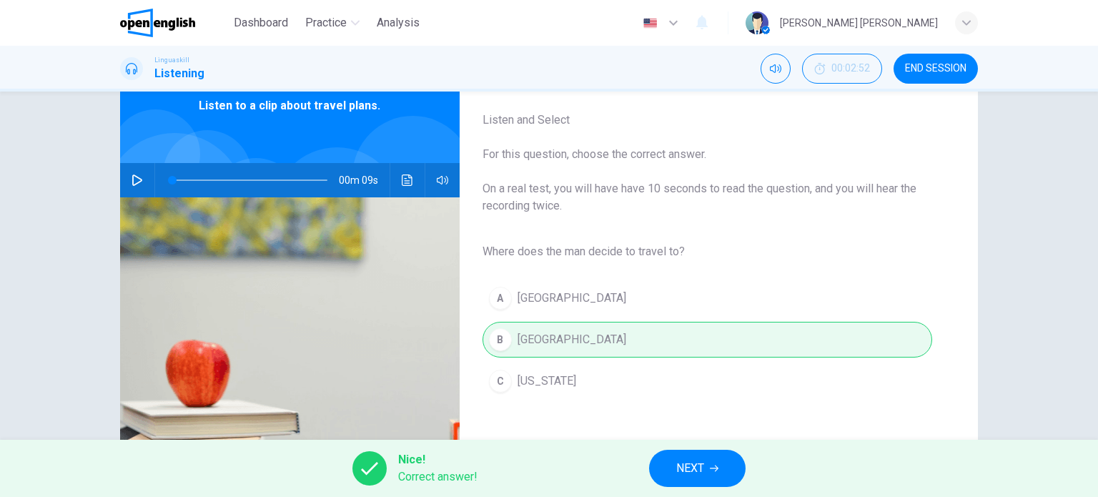
click at [686, 478] on button "NEXT" at bounding box center [697, 468] width 96 height 37
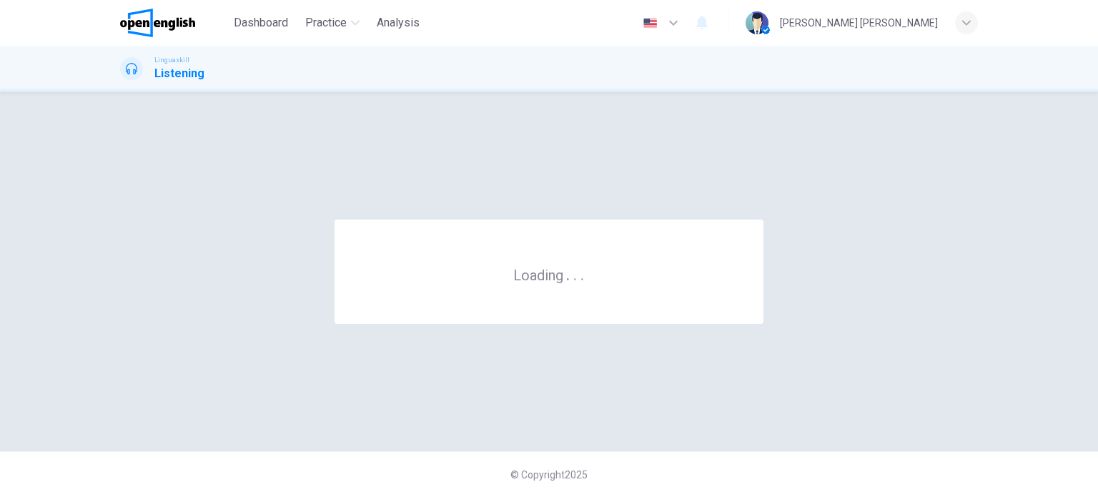
scroll to position [0, 0]
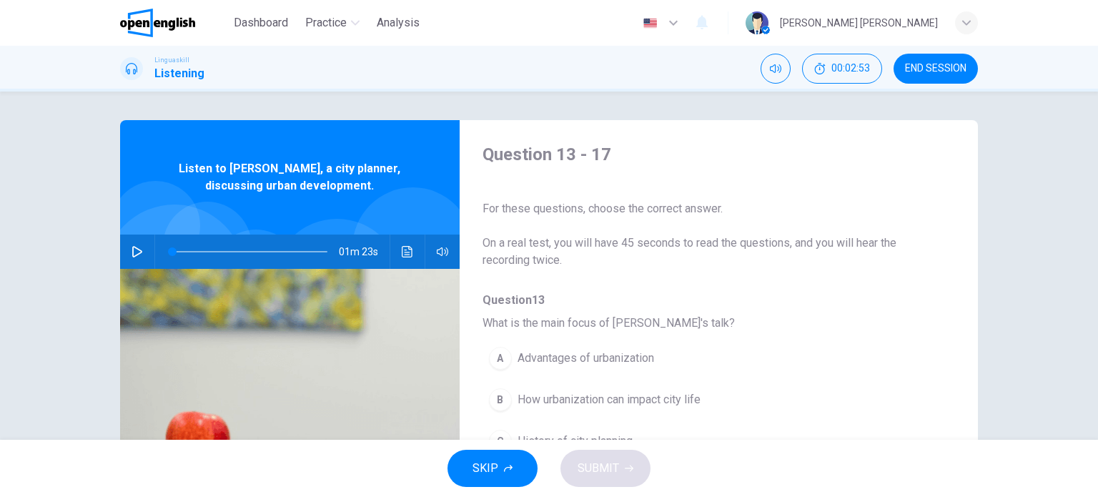
click at [139, 246] on icon "button" at bounding box center [137, 251] width 11 height 11
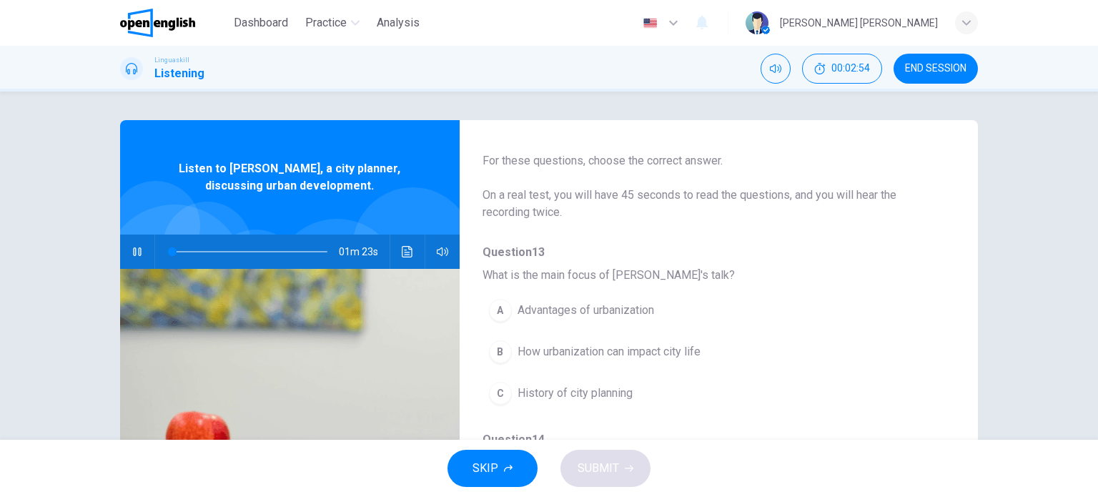
scroll to position [71, 0]
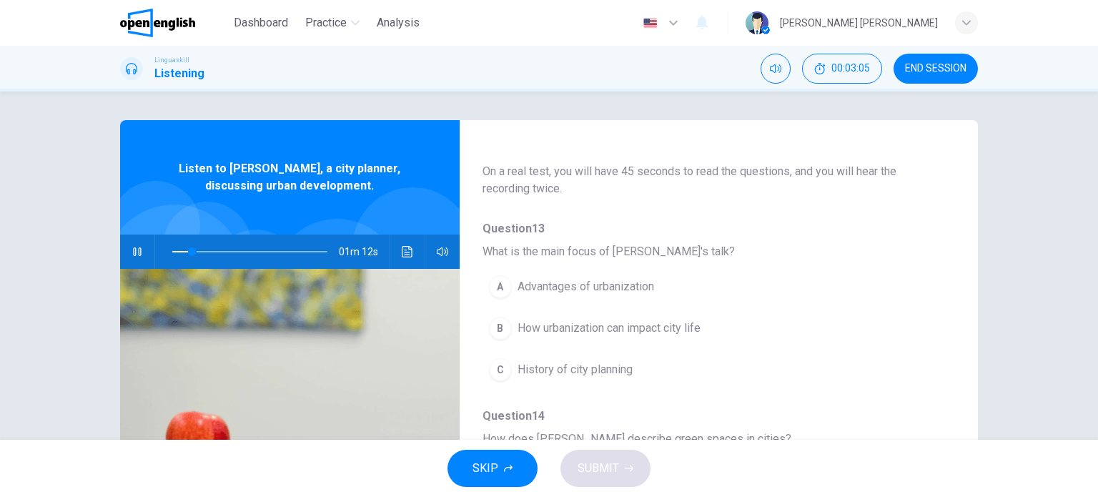
click at [566, 331] on span "How urbanization can impact city life" at bounding box center [608, 327] width 183 height 17
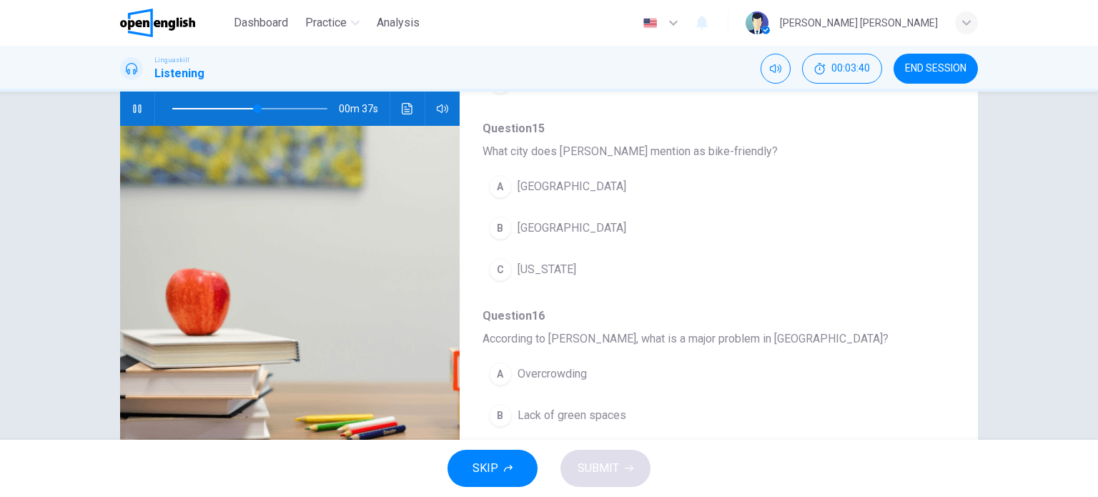
scroll to position [397, 0]
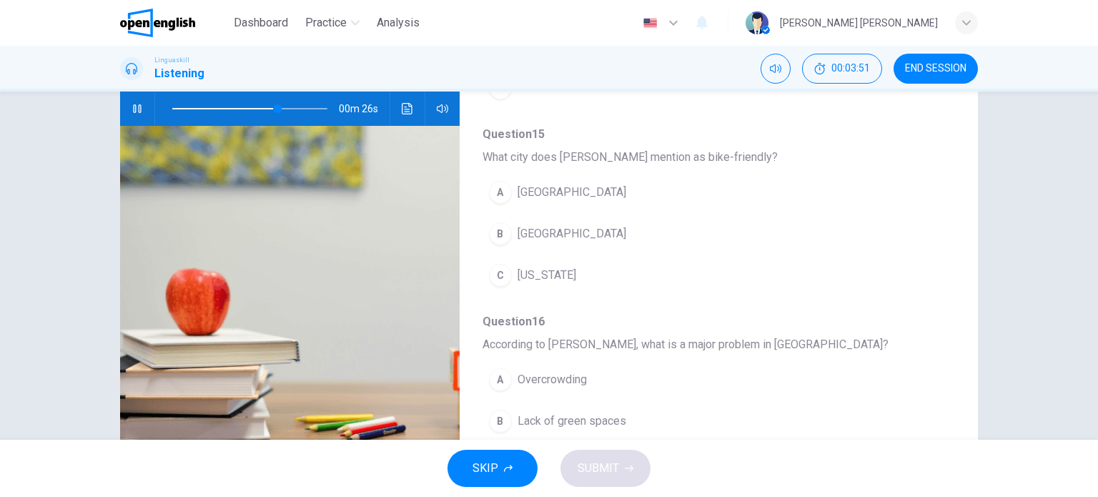
click at [572, 240] on button "B [GEOGRAPHIC_DATA]" at bounding box center [681, 234] width 398 height 36
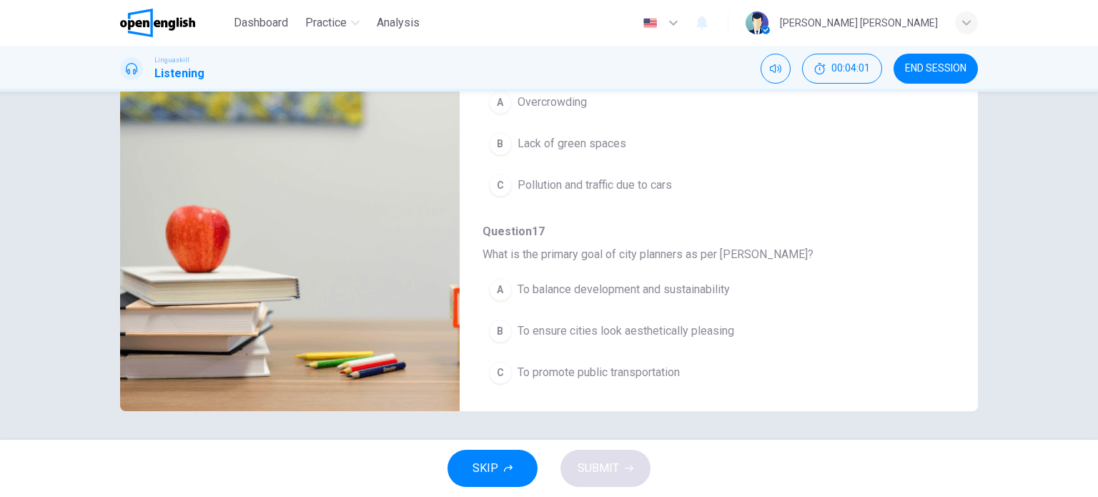
scroll to position [134, 0]
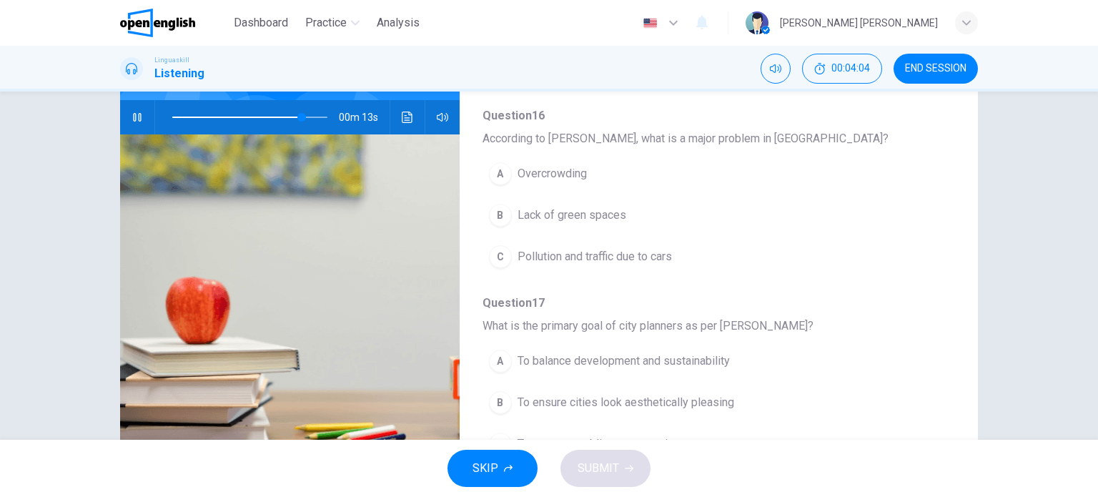
click at [612, 264] on button "C Pollution and traffic due to cars" at bounding box center [681, 257] width 398 height 36
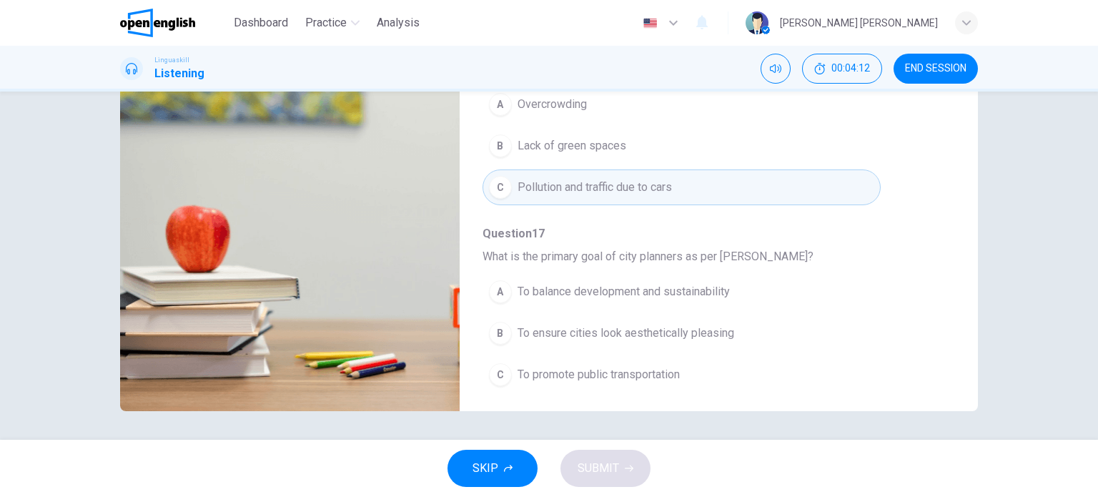
scroll to position [612, 0]
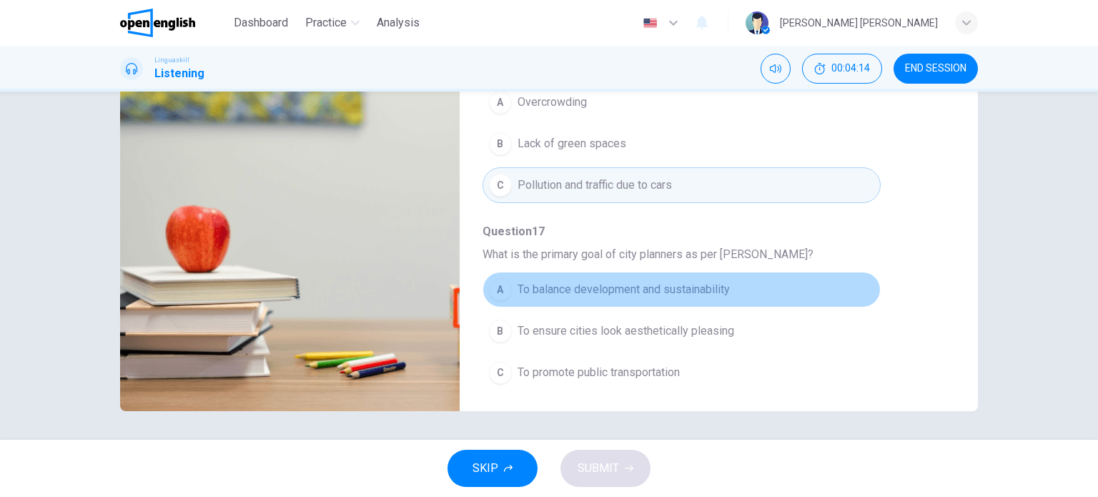
click at [695, 285] on span "To balance development and sustainability" at bounding box center [623, 289] width 212 height 17
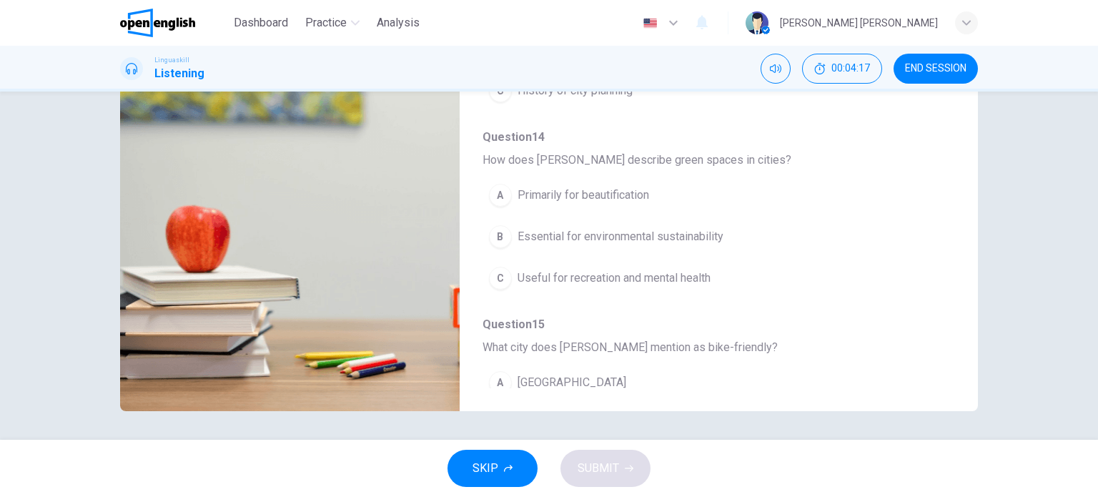
type input "*"
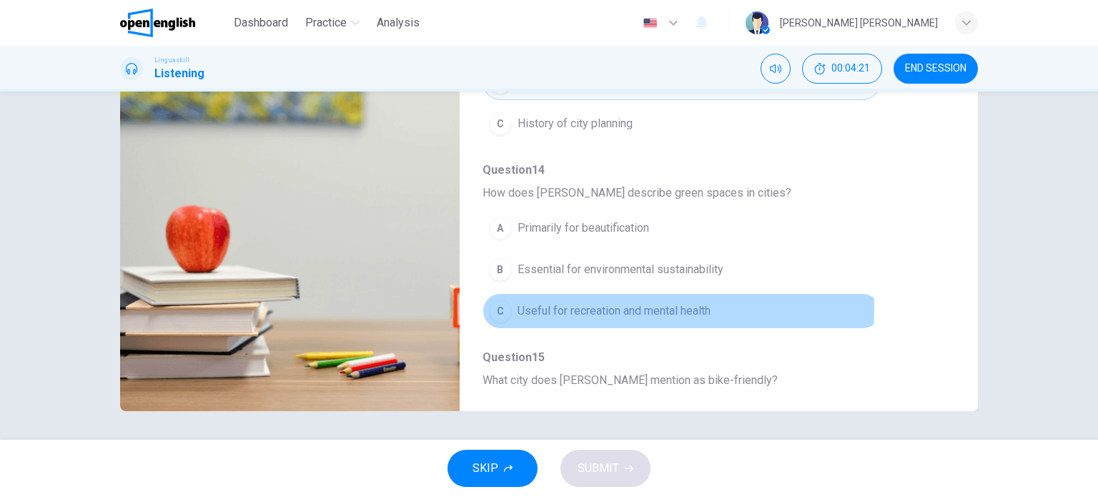
click at [503, 305] on div "C" at bounding box center [500, 310] width 23 height 23
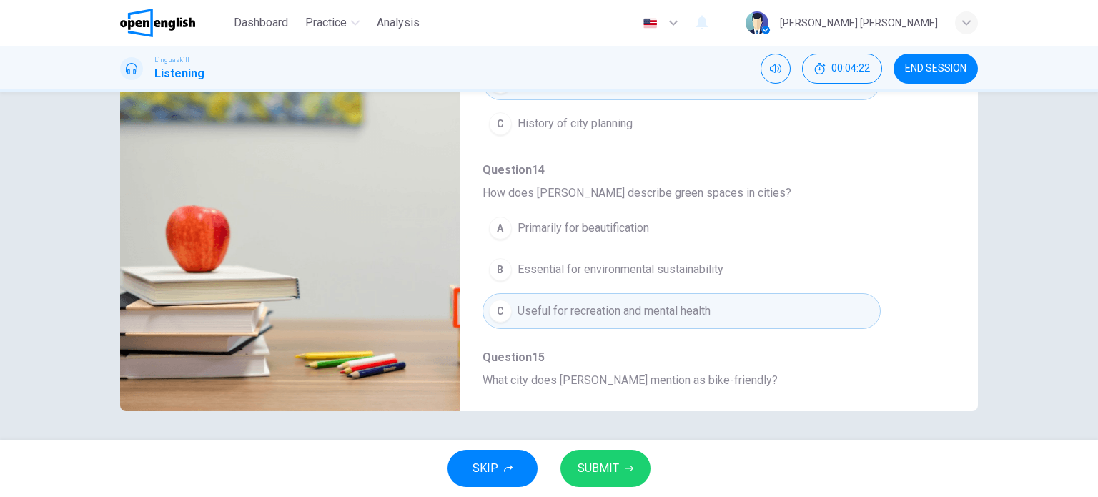
click at [577, 454] on button "SUBMIT" at bounding box center [605, 468] width 90 height 37
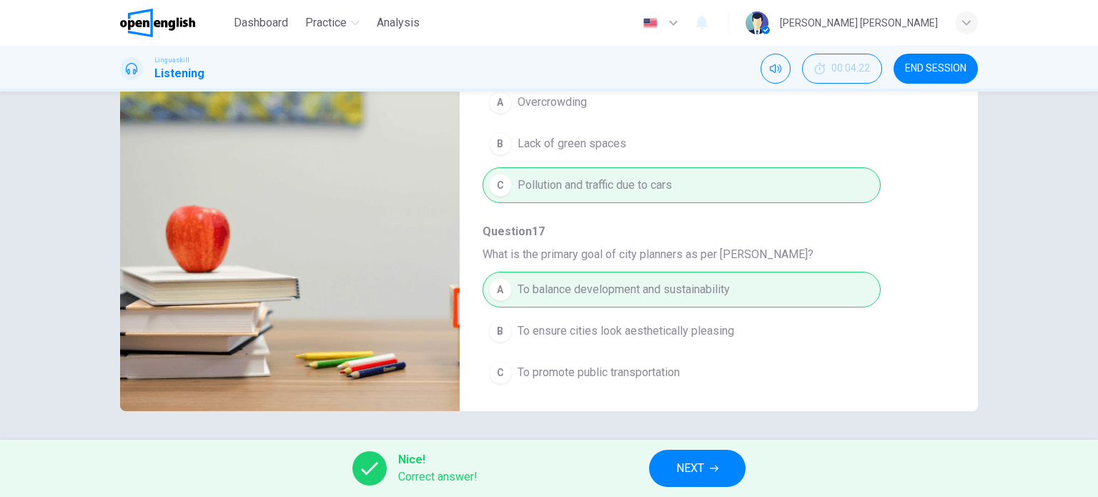
scroll to position [612, 0]
click at [696, 480] on button "NEXT" at bounding box center [697, 468] width 96 height 37
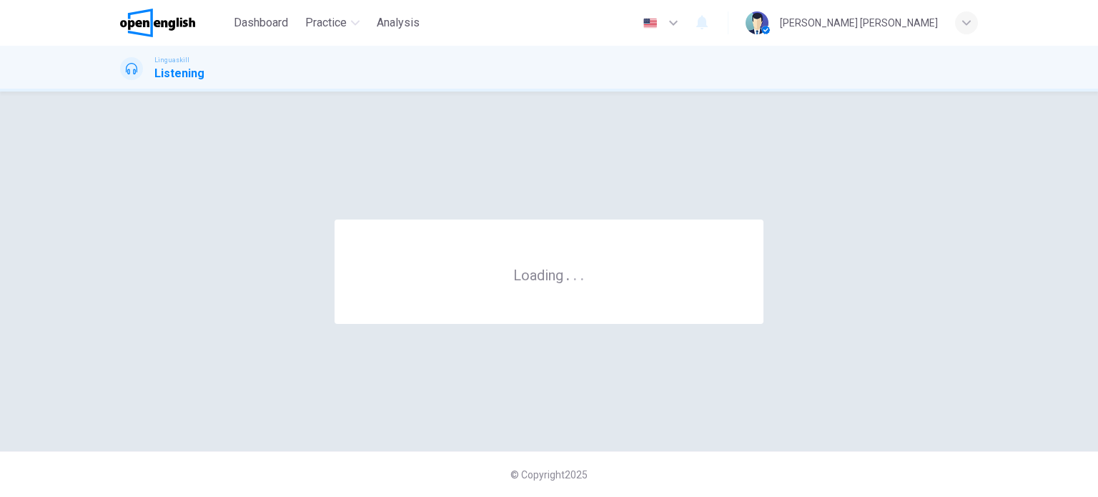
scroll to position [0, 0]
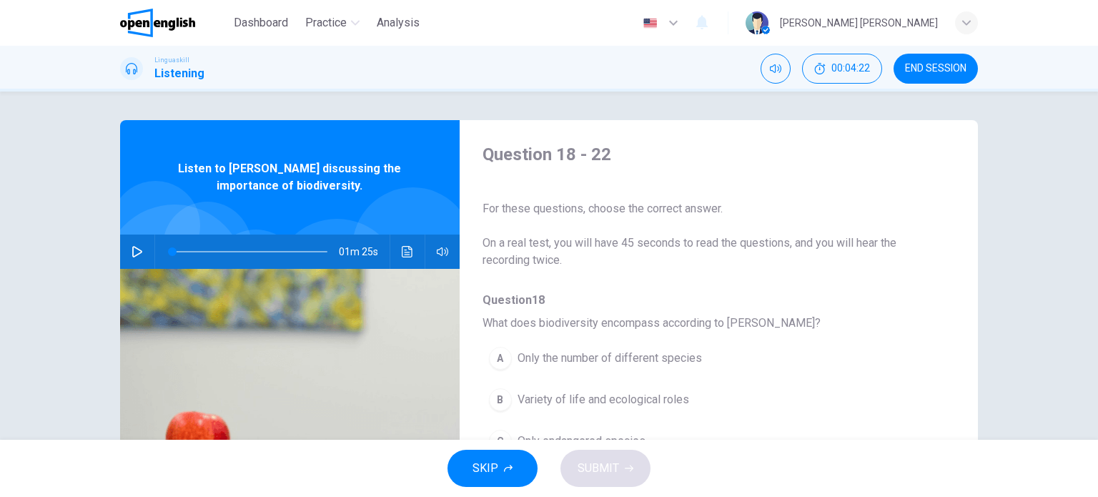
click at [140, 242] on button "button" at bounding box center [137, 251] width 23 height 34
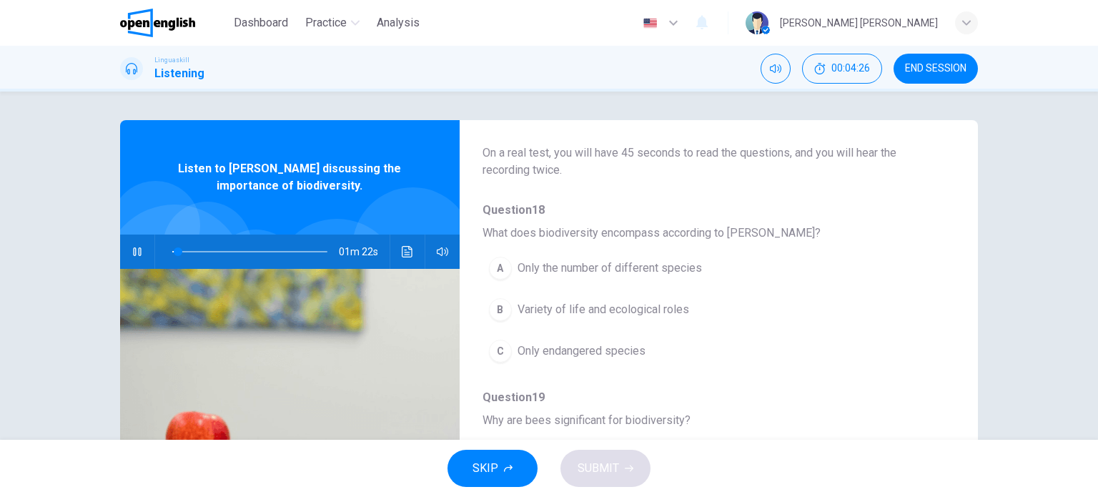
scroll to position [143, 0]
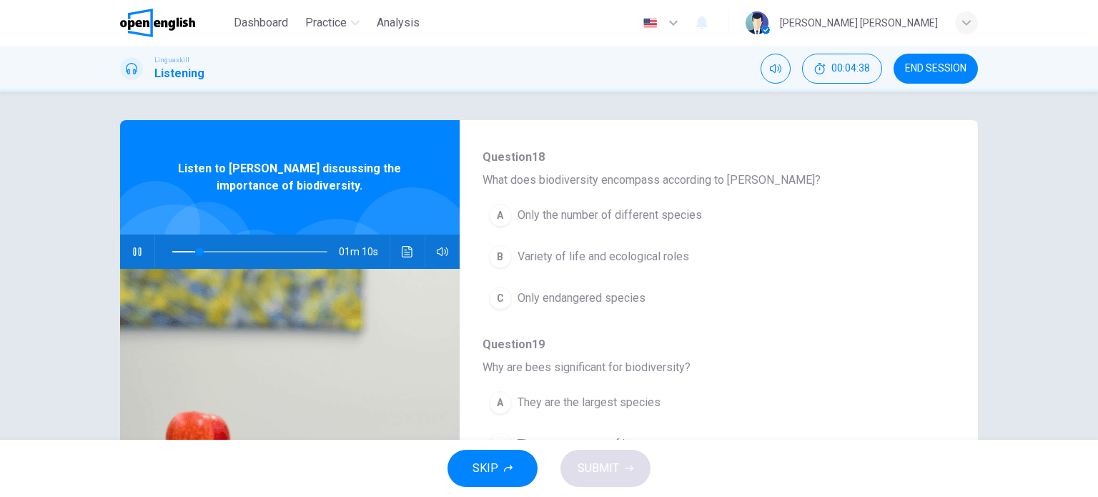
click at [577, 262] on span "Variety of life and ecological roles" at bounding box center [603, 256] width 172 height 17
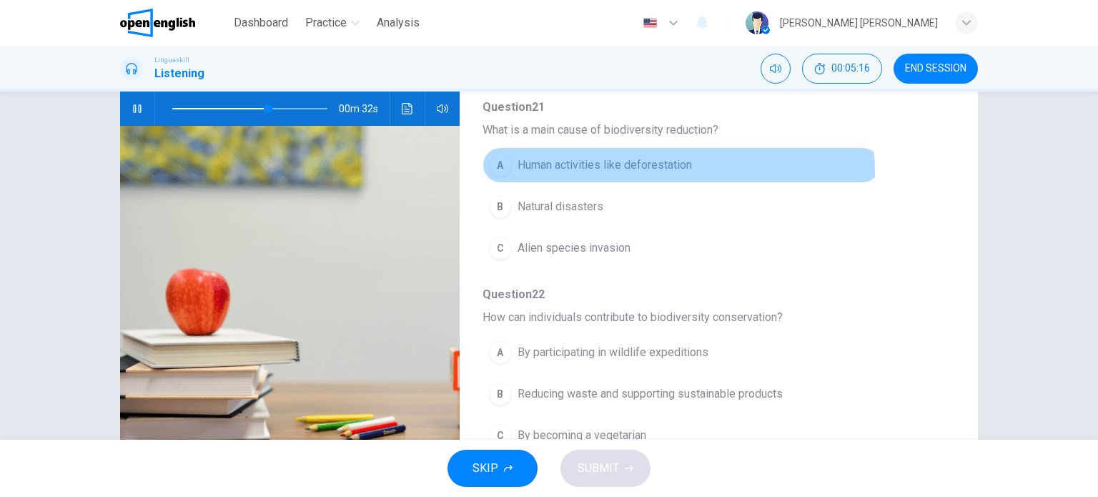
click at [647, 169] on span "Human activities like deforestation" at bounding box center [604, 165] width 174 height 17
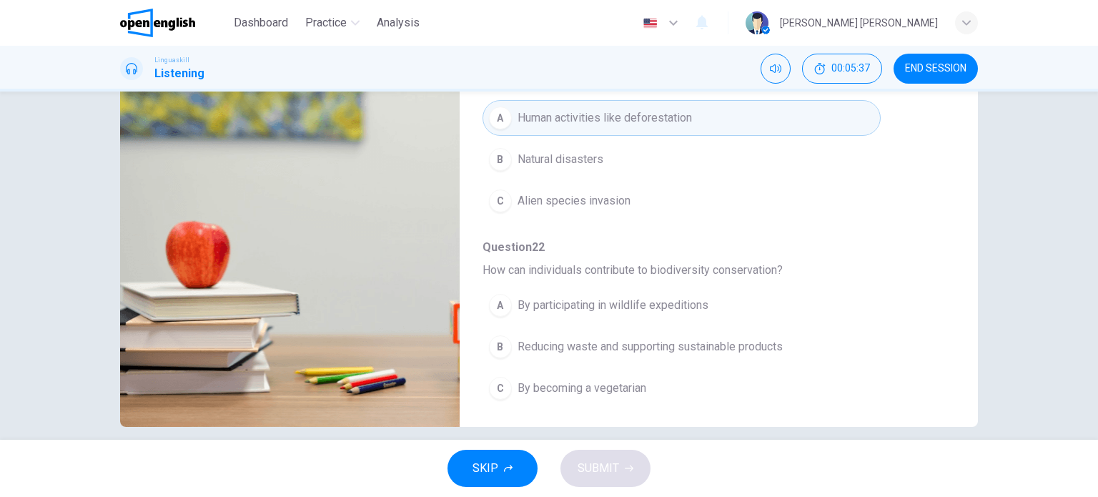
scroll to position [206, 0]
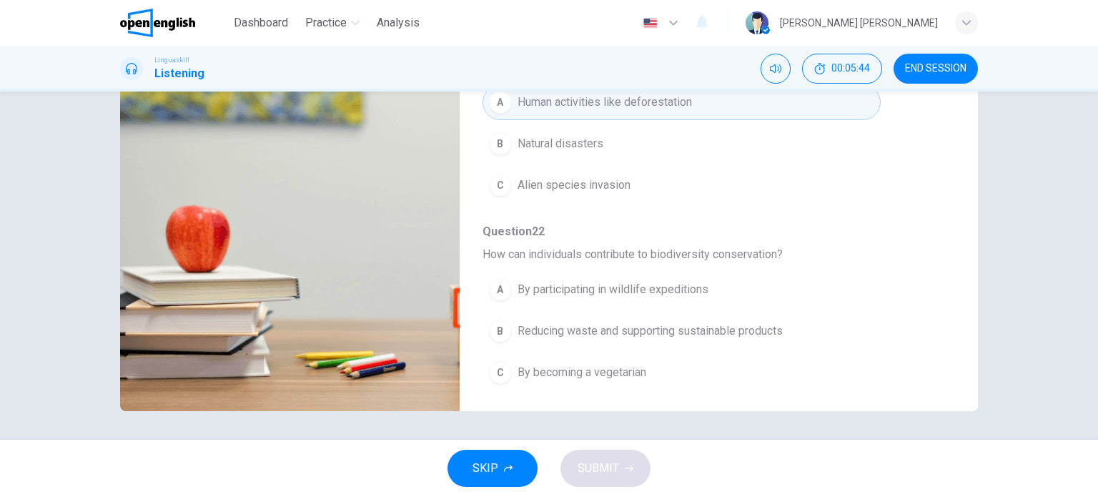
click at [685, 322] on span "Reducing waste and supporting sustainable products" at bounding box center [649, 330] width 265 height 17
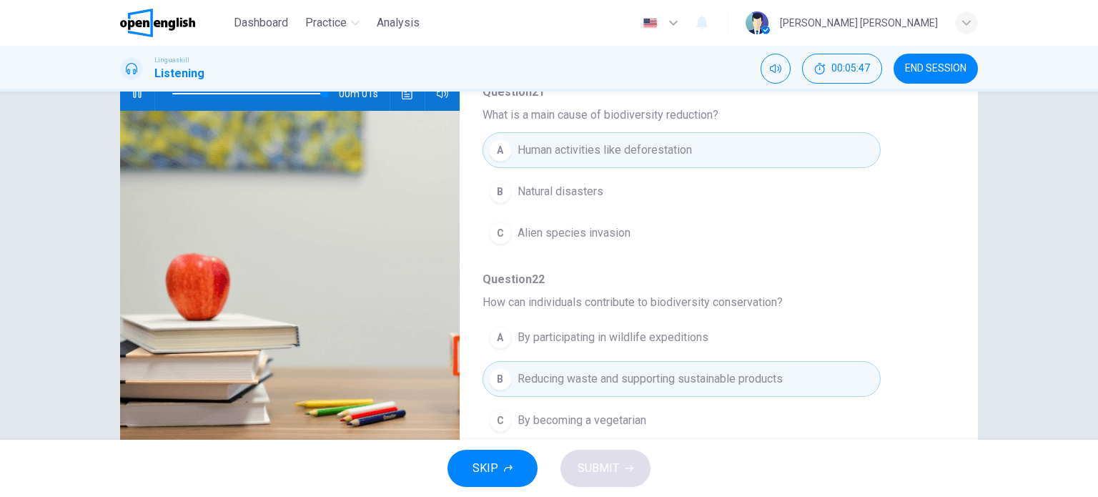
scroll to position [134, 0]
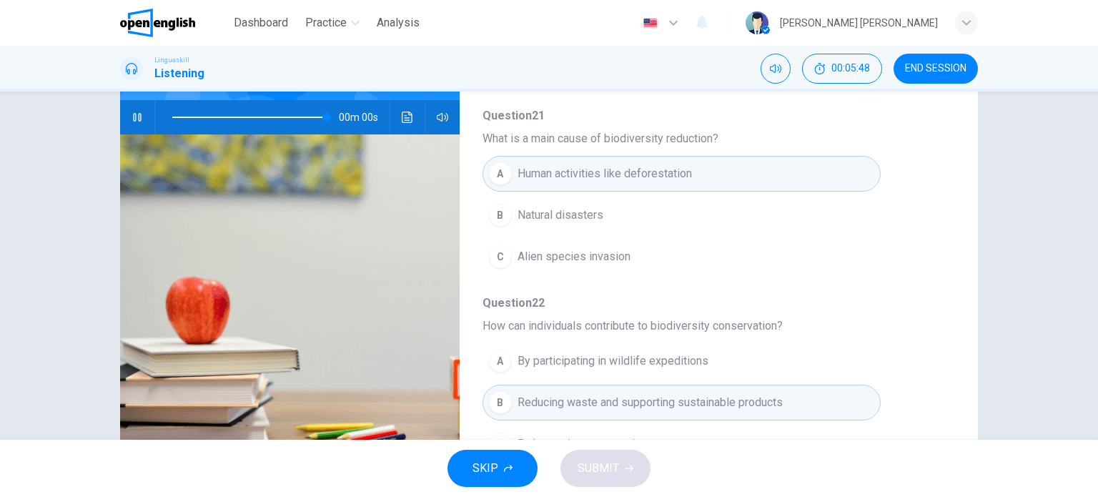
type input "*"
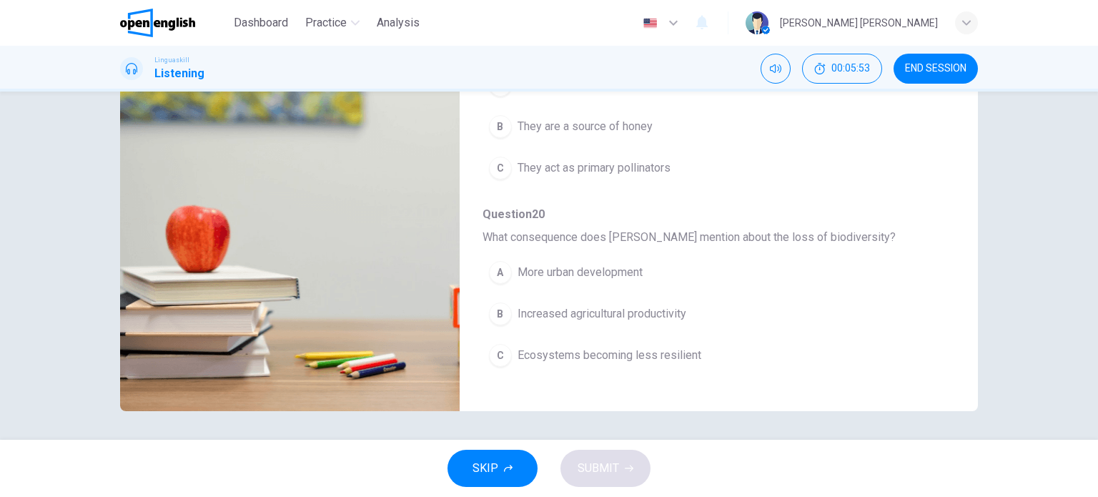
scroll to position [254, 0]
click at [601, 350] on span "Ecosystems becoming less resilient" at bounding box center [609, 355] width 184 height 17
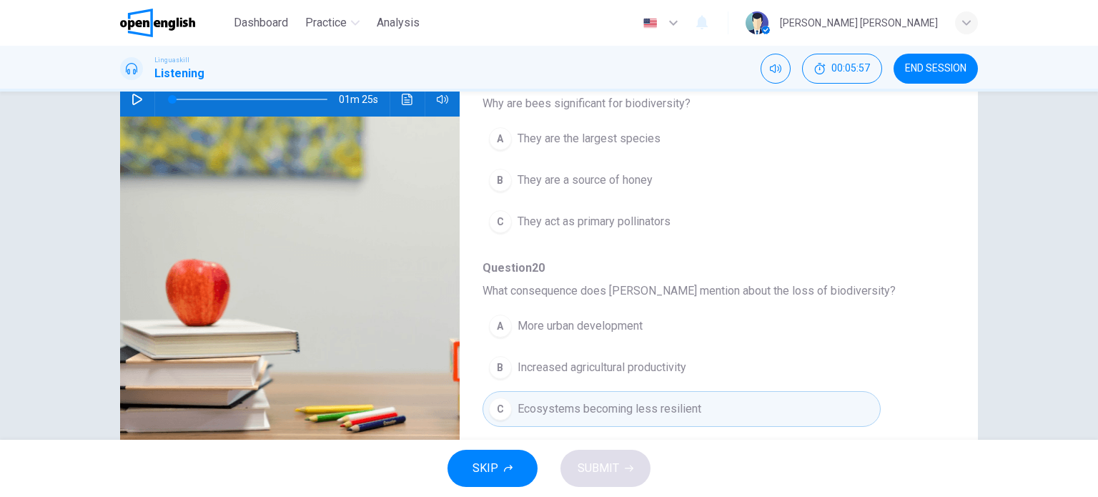
scroll to position [134, 0]
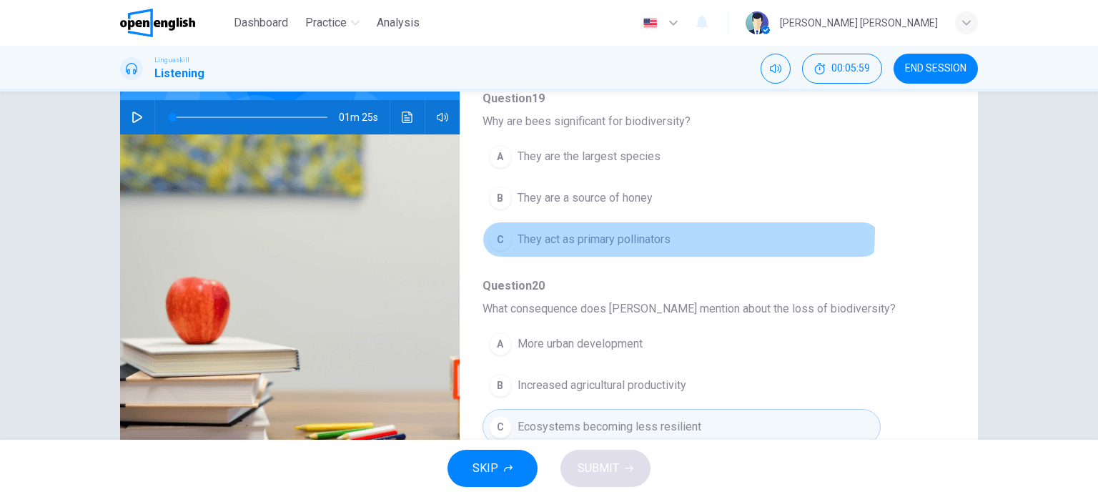
click at [596, 228] on button "C They act as primary pollinators" at bounding box center [681, 240] width 398 height 36
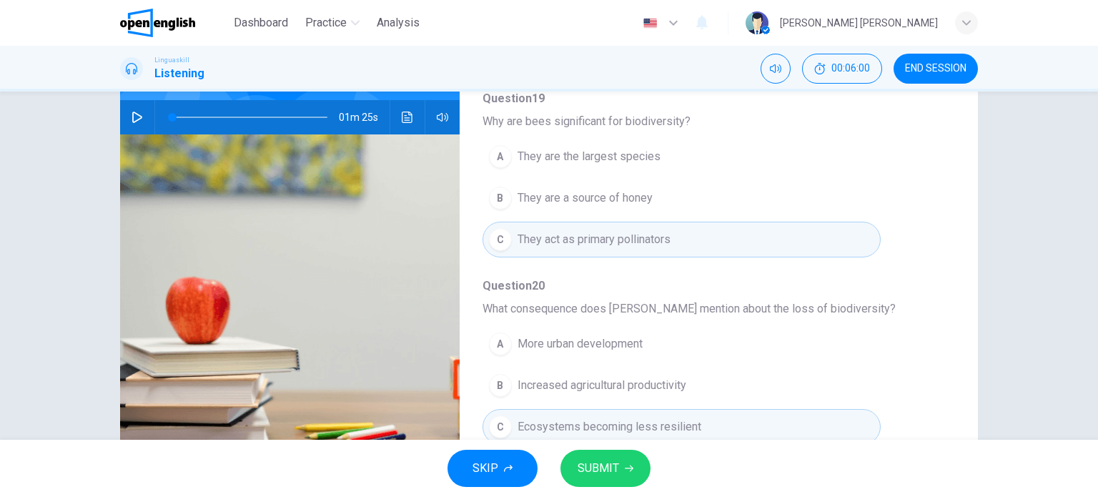
click at [607, 472] on span "SUBMIT" at bounding box center [597, 468] width 41 height 20
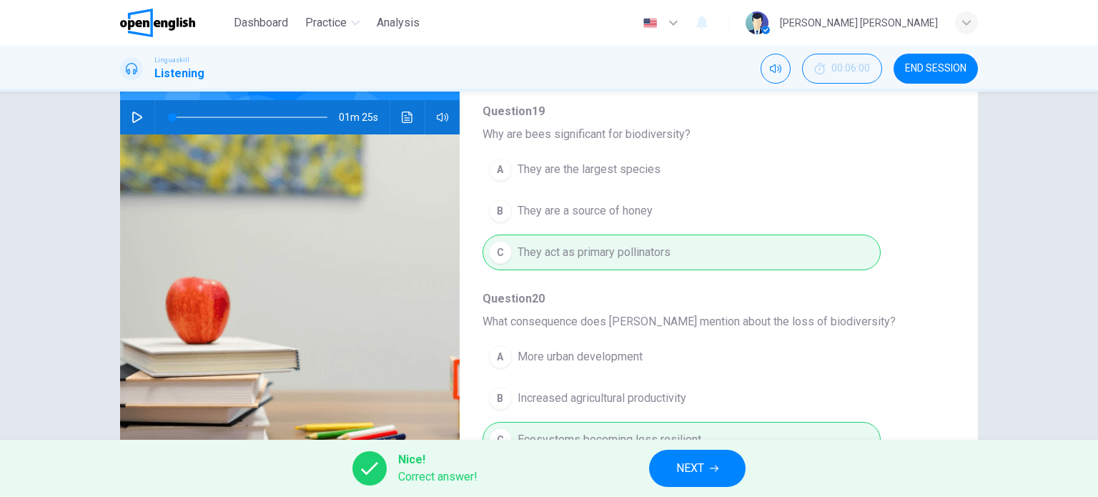
scroll to position [0, 0]
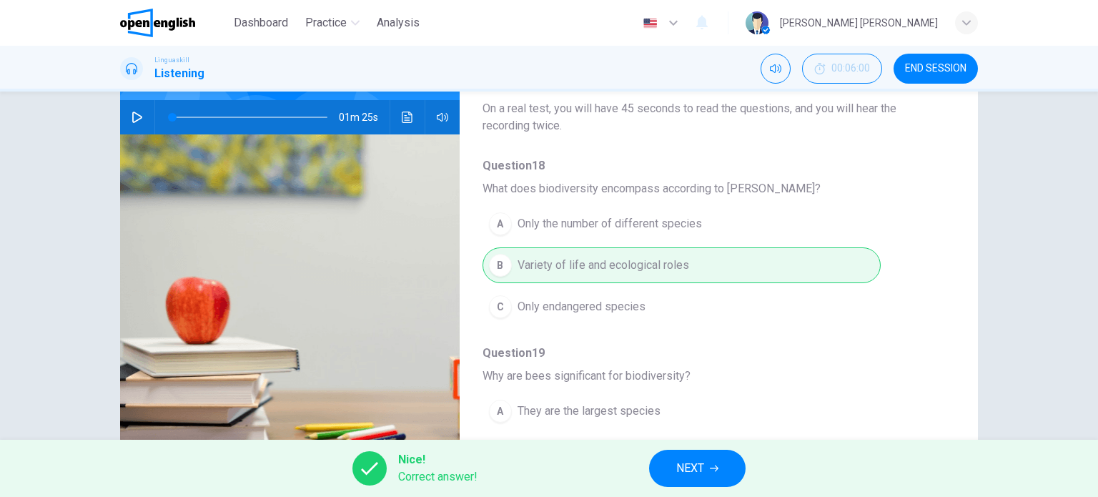
click at [715, 496] on div "Nice! Correct answer! NEXT" at bounding box center [549, 468] width 1098 height 57
click at [714, 481] on button "NEXT" at bounding box center [697, 468] width 96 height 37
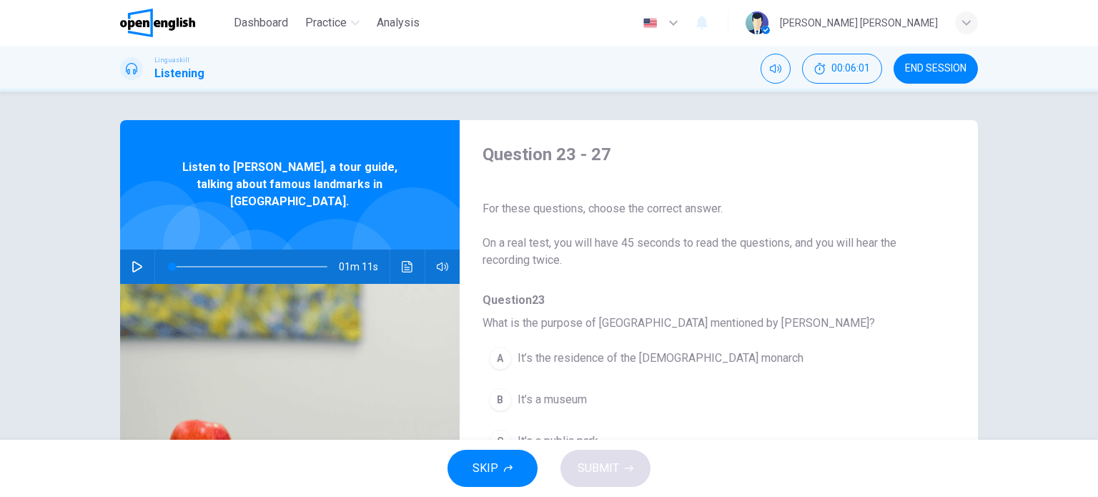
click at [132, 261] on icon "button" at bounding box center [137, 266] width 10 height 11
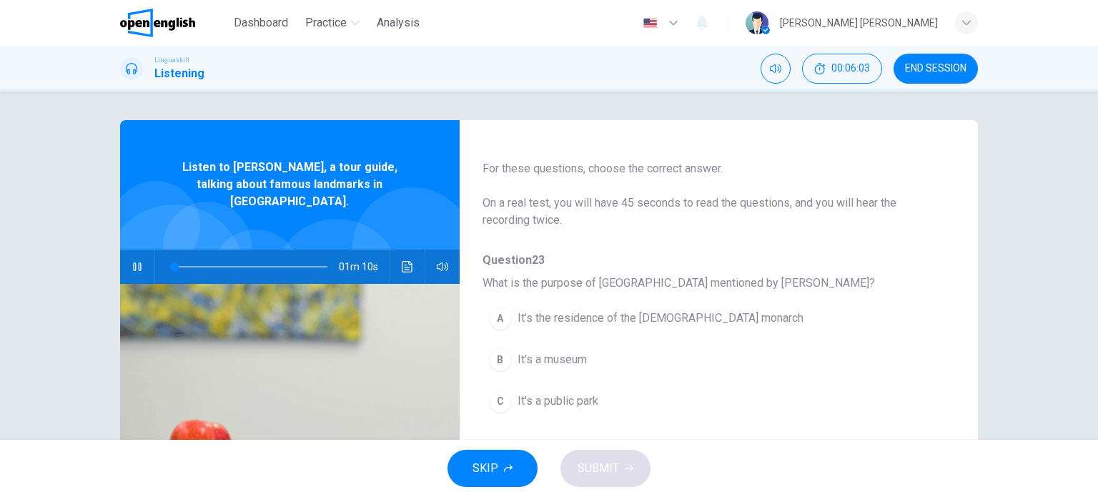
scroll to position [71, 0]
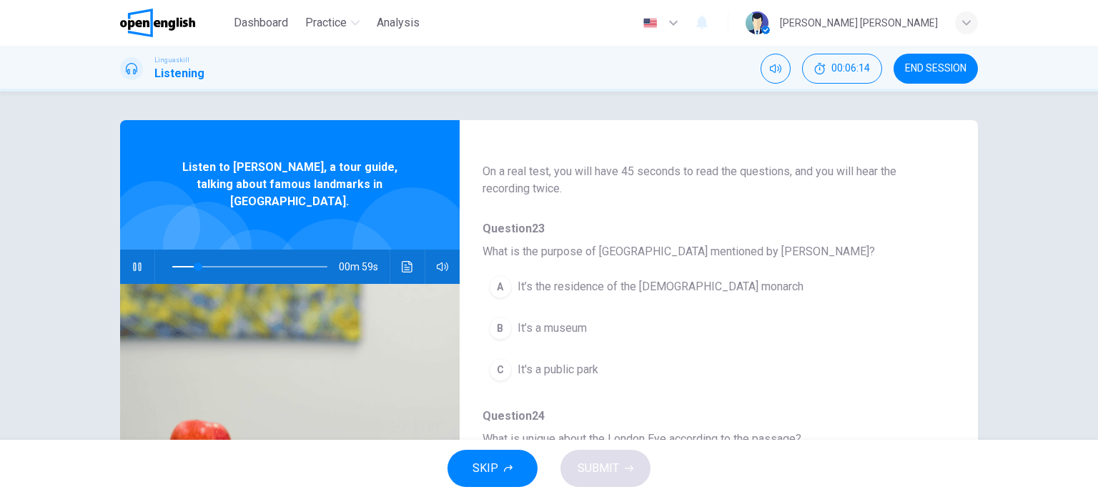
click at [623, 295] on button "A It’s the residence of the [DEMOGRAPHIC_DATA] monarch" at bounding box center [681, 287] width 398 height 36
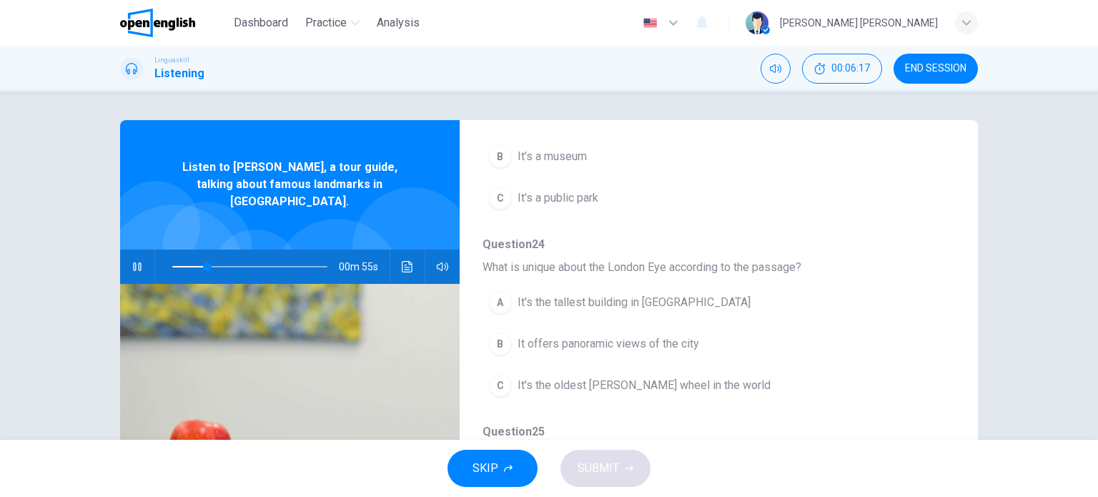
scroll to position [286, 0]
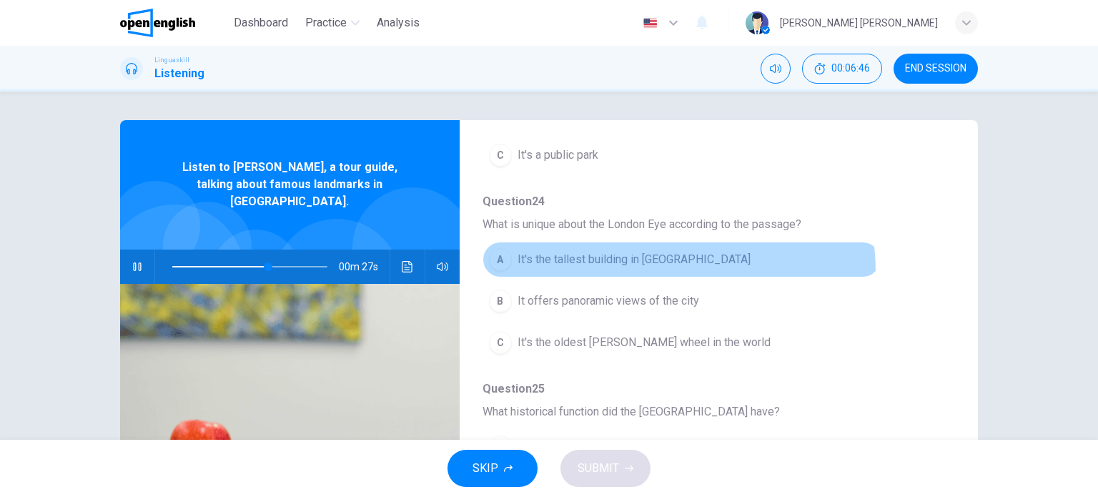
click at [653, 271] on button "A It's the tallest building in [GEOGRAPHIC_DATA]" at bounding box center [681, 260] width 398 height 36
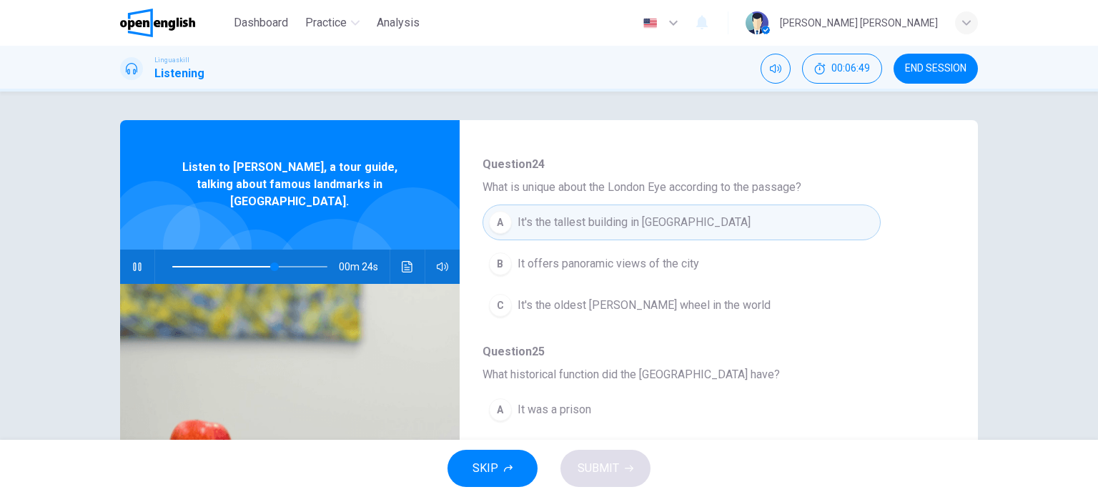
scroll to position [357, 0]
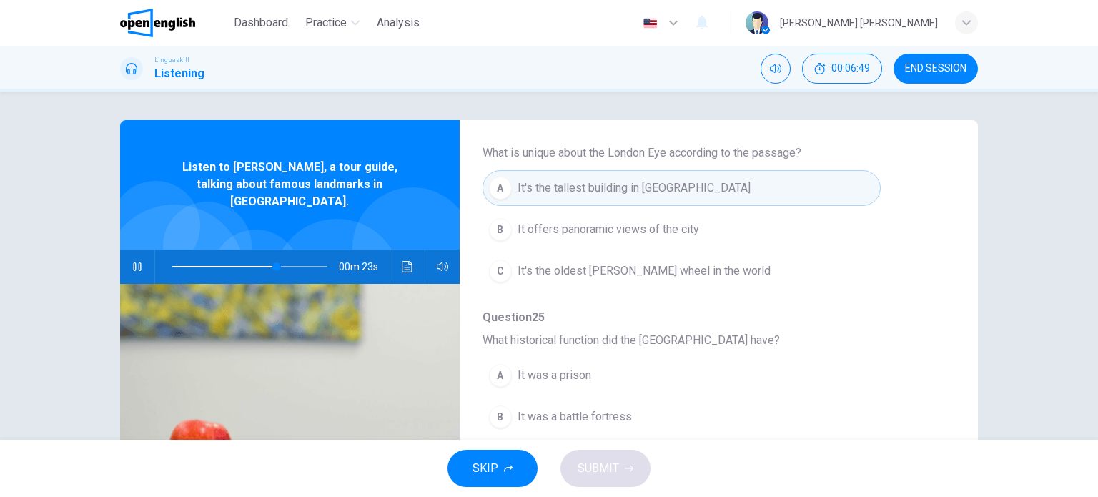
click at [665, 254] on button "C It's the oldest [PERSON_NAME] wheel in the world" at bounding box center [681, 271] width 398 height 36
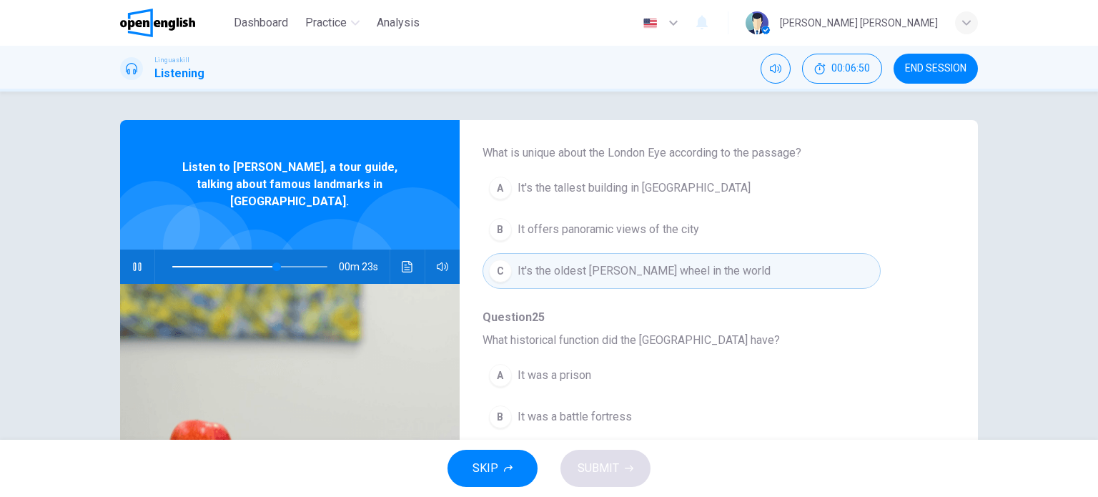
click at [661, 236] on span "It offers panoramic views of the city" at bounding box center [608, 229] width 182 height 17
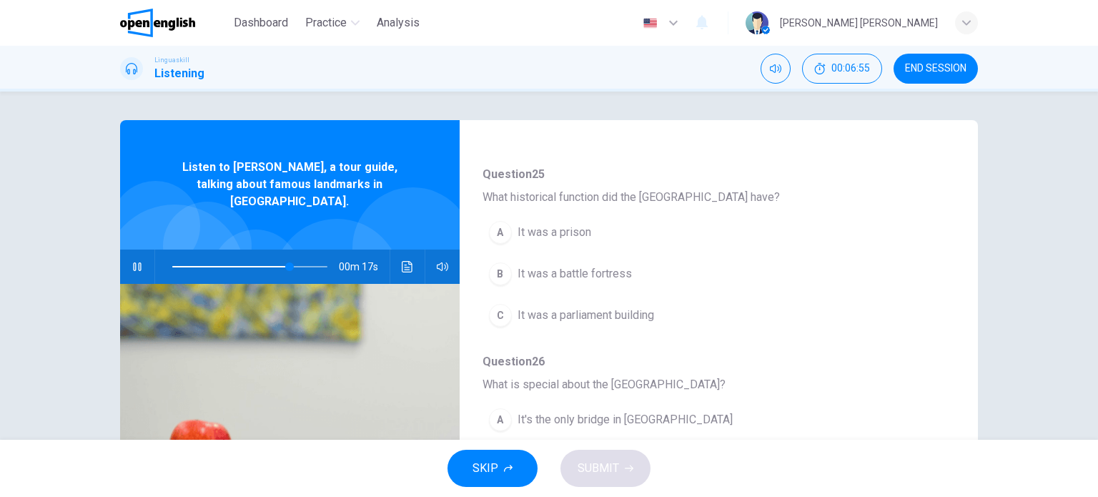
scroll to position [572, 0]
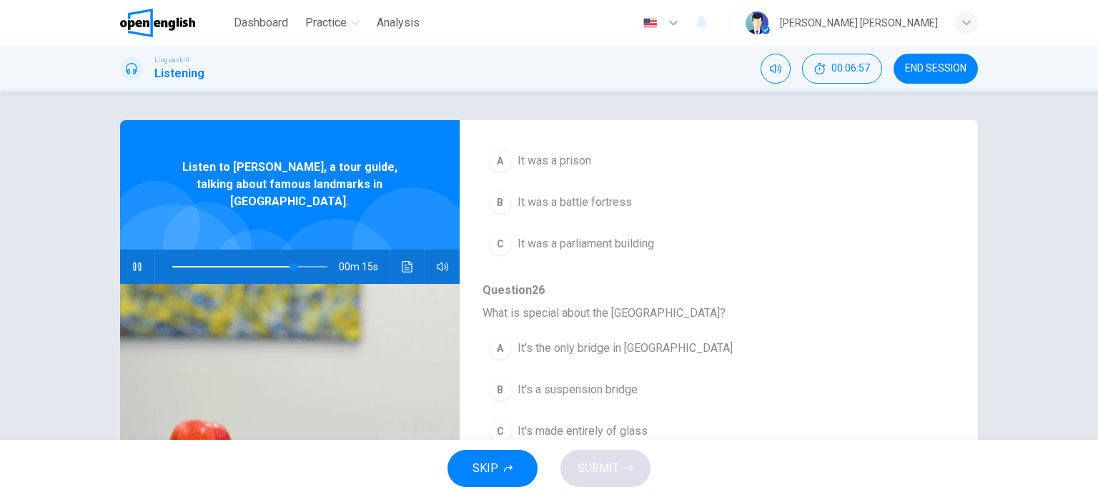
click at [582, 377] on button "B It's a suspension bridge" at bounding box center [681, 390] width 398 height 36
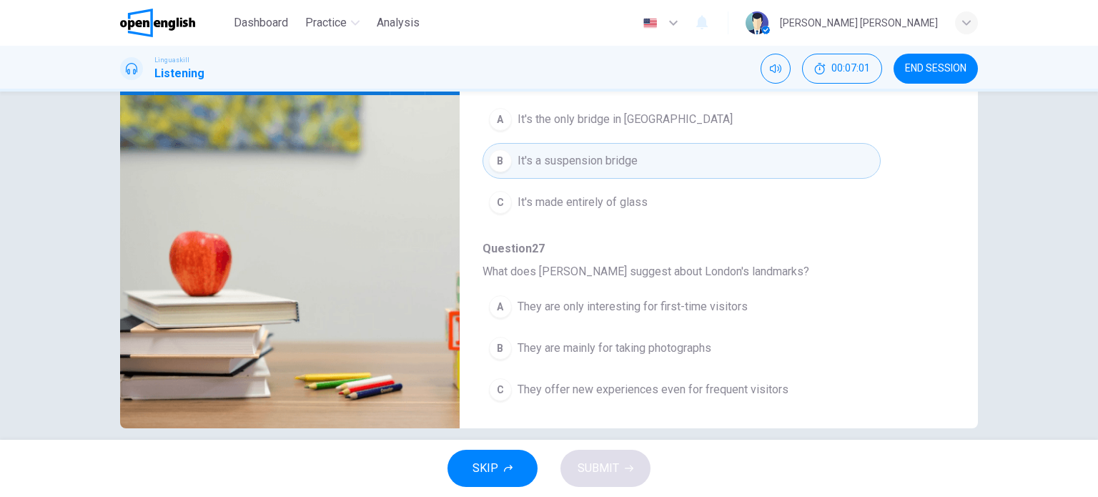
scroll to position [206, 0]
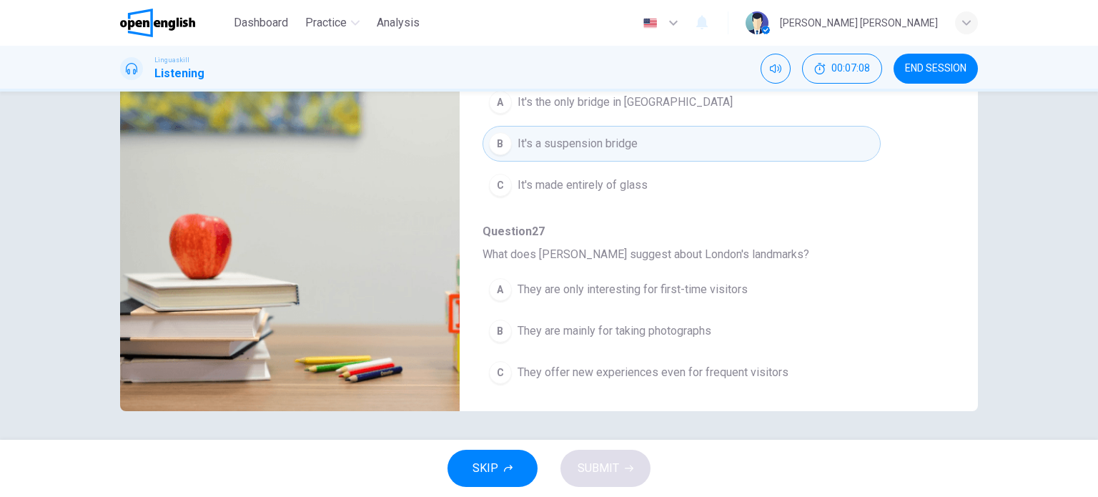
click at [726, 289] on span "They are only interesting for first-time visitors" at bounding box center [632, 289] width 230 height 17
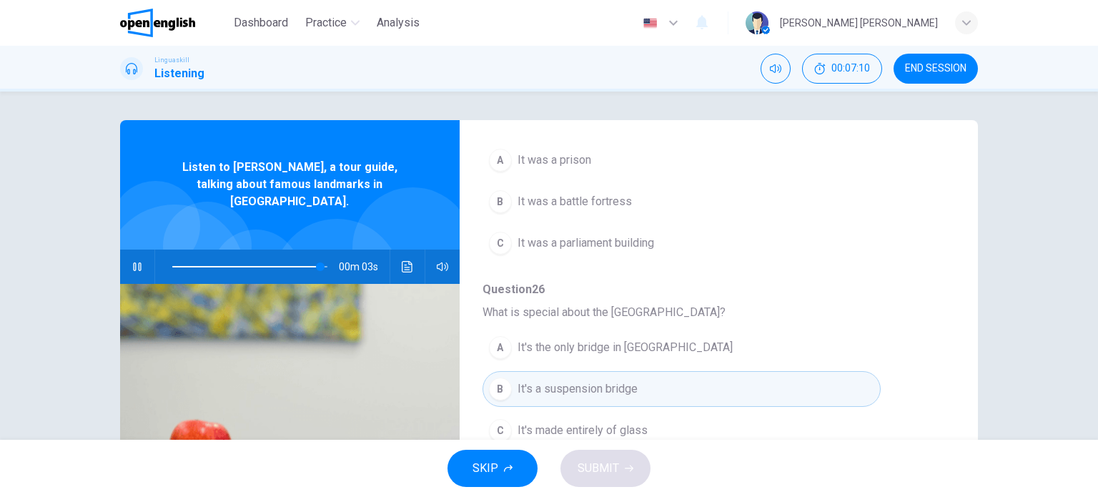
scroll to position [469, 0]
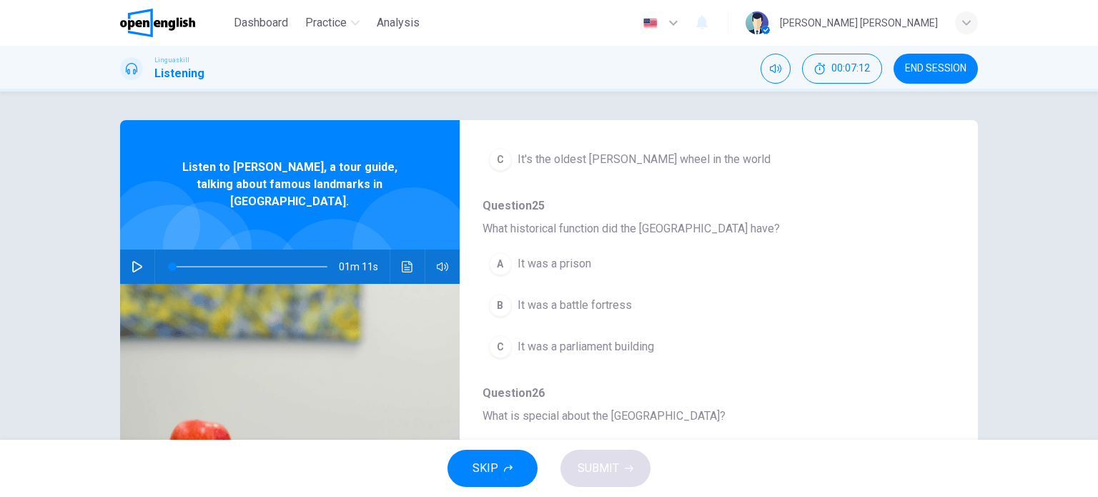
type input "*"
click at [582, 344] on span "It was a parliament building" at bounding box center [585, 346] width 137 height 17
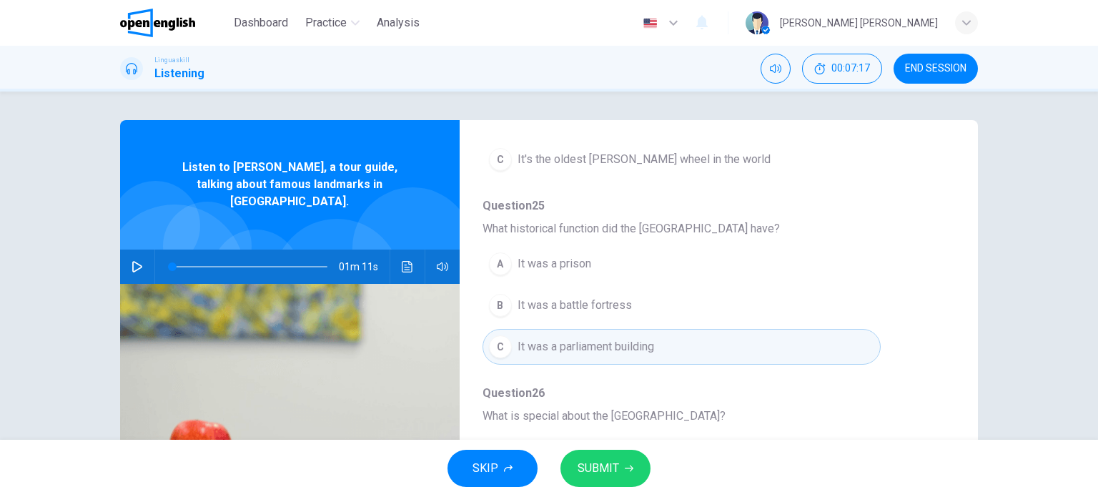
click at [581, 452] on button "SUBMIT" at bounding box center [605, 468] width 90 height 37
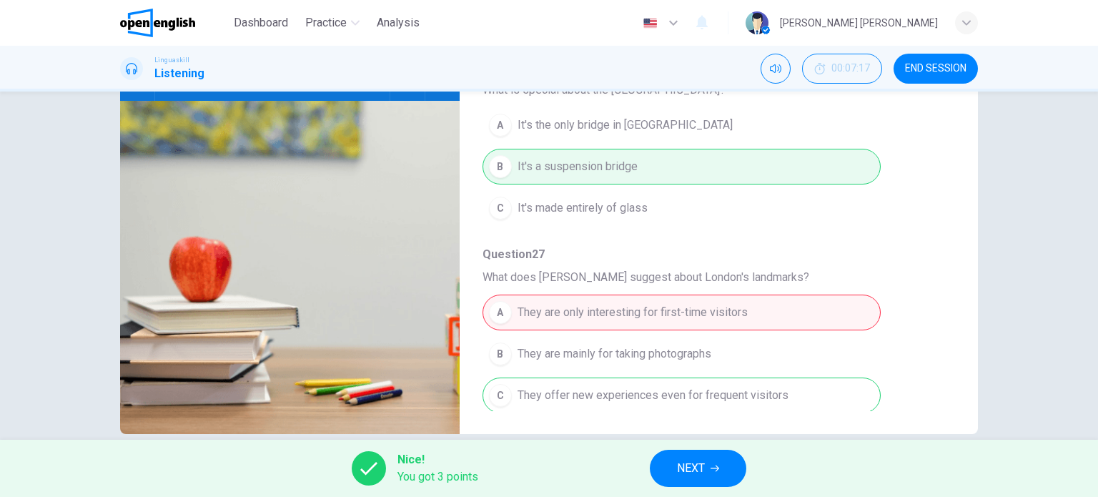
scroll to position [206, 0]
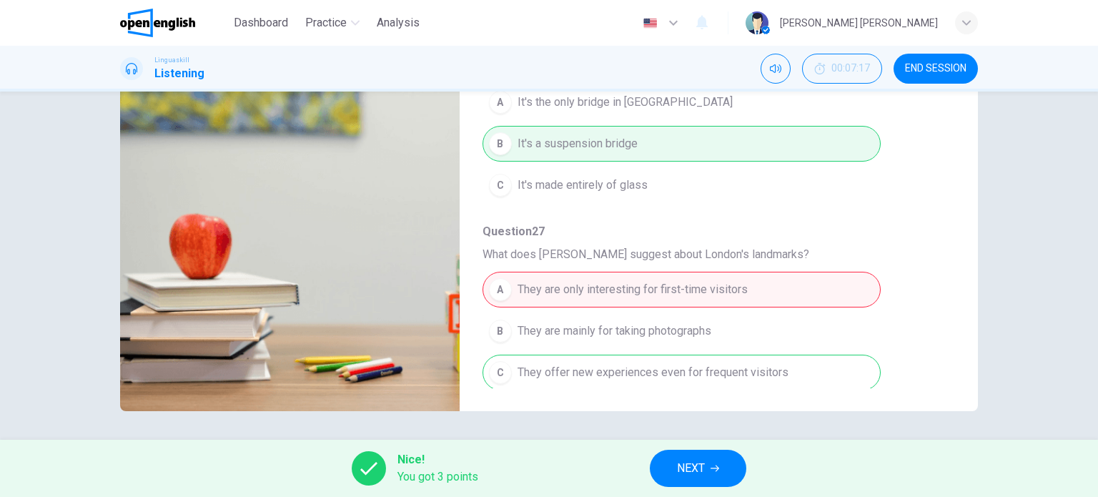
click at [711, 461] on button "NEXT" at bounding box center [698, 468] width 96 height 37
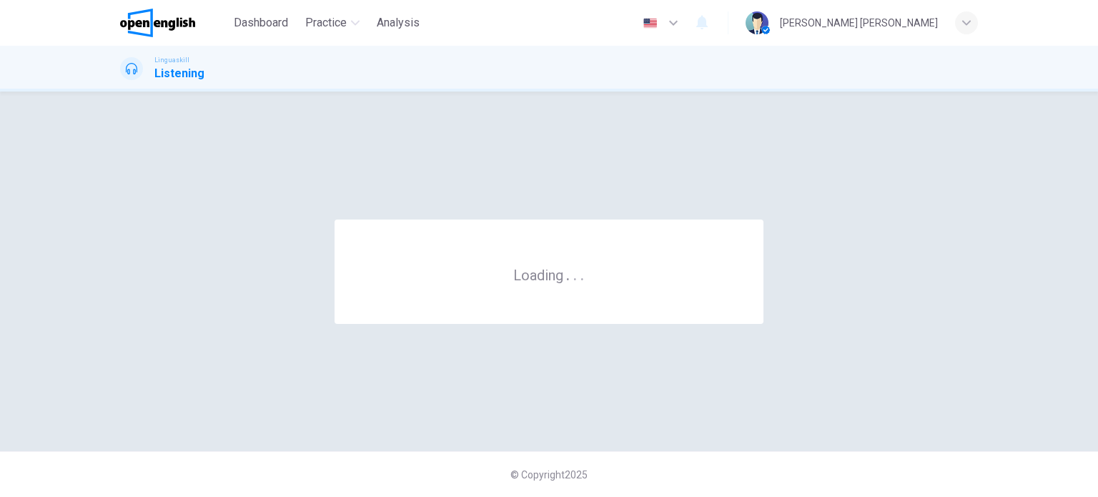
scroll to position [0, 0]
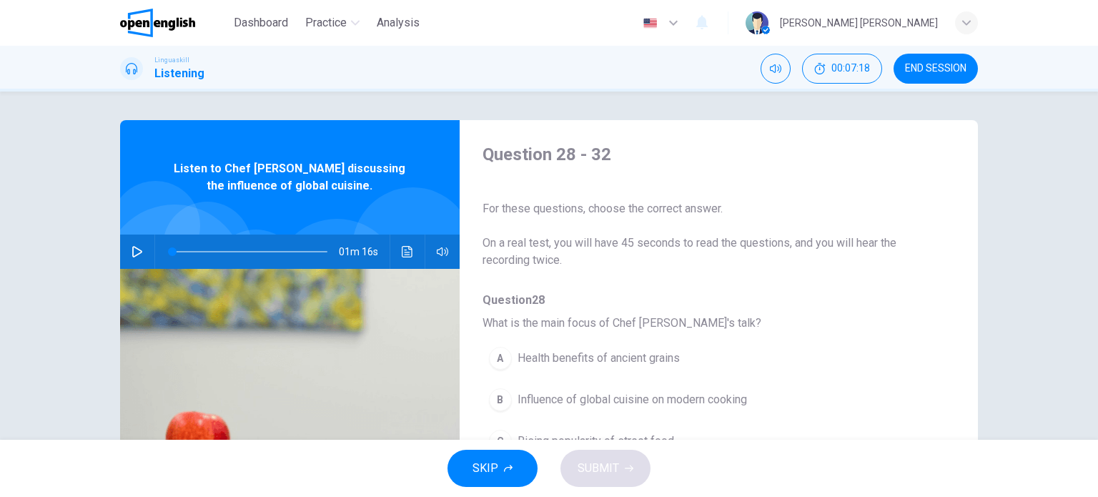
click at [132, 252] on icon "button" at bounding box center [137, 251] width 10 height 11
click at [133, 251] on icon "button" at bounding box center [137, 251] width 8 height 9
click at [132, 251] on icon "button" at bounding box center [137, 251] width 10 height 11
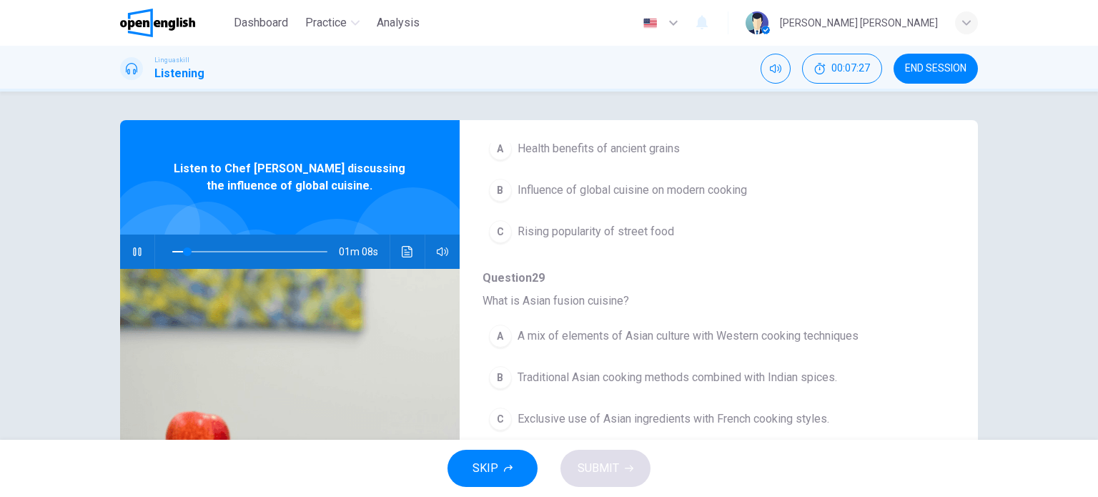
scroll to position [214, 0]
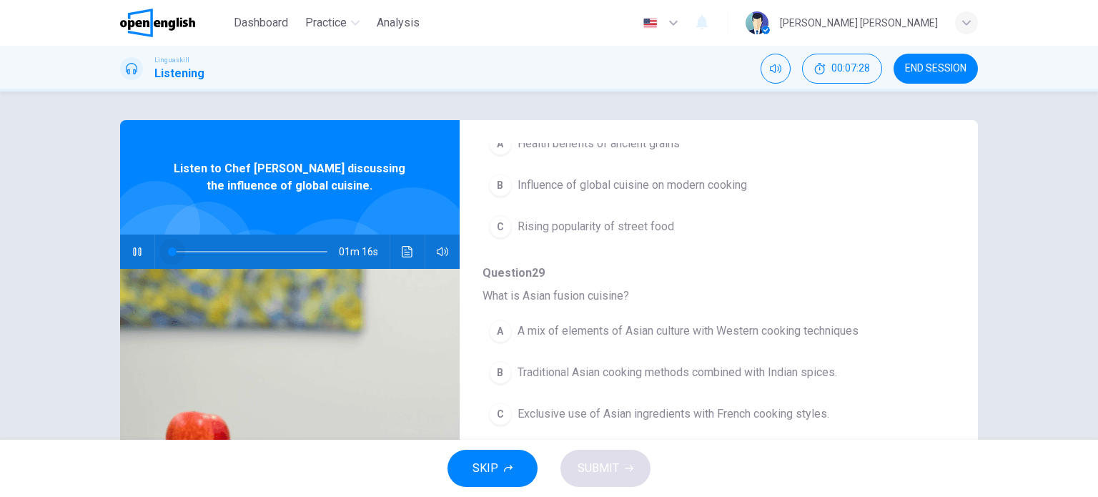
drag, startPoint x: 174, startPoint y: 251, endPoint x: 271, endPoint y: 249, distance: 96.5
click at [149, 256] on div "01m 16s" at bounding box center [289, 251] width 339 height 34
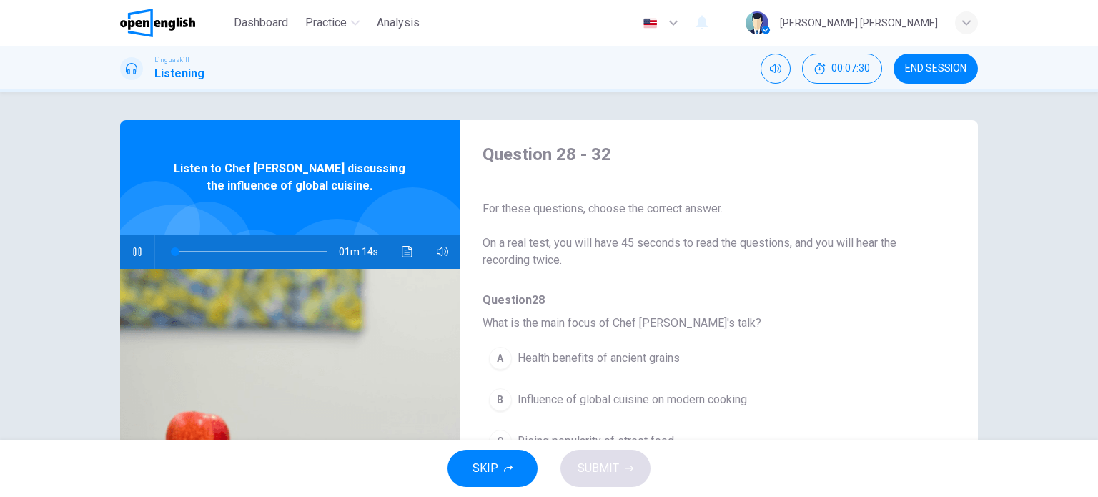
scroll to position [71, 0]
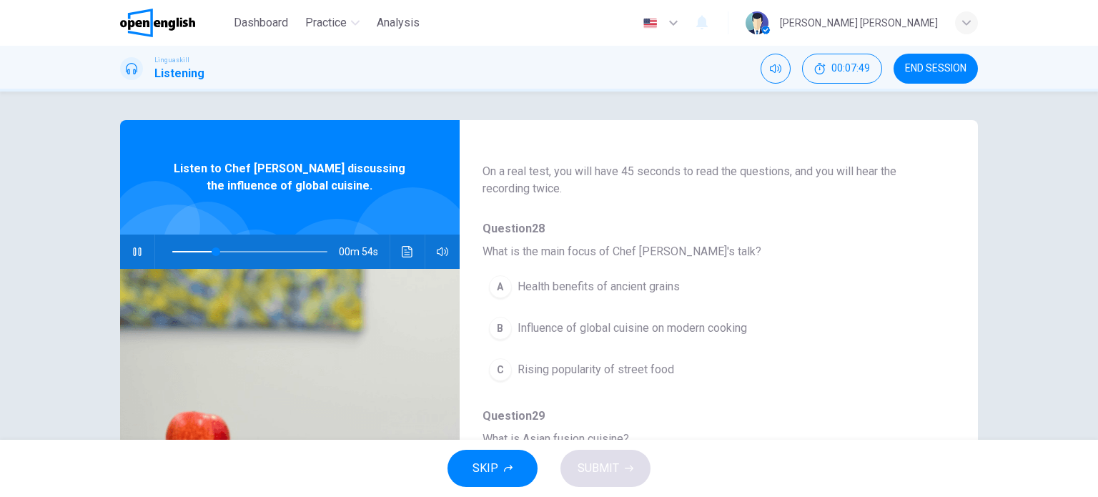
click at [695, 334] on span "Influence of global cuisine on modern cooking" at bounding box center [631, 327] width 229 height 17
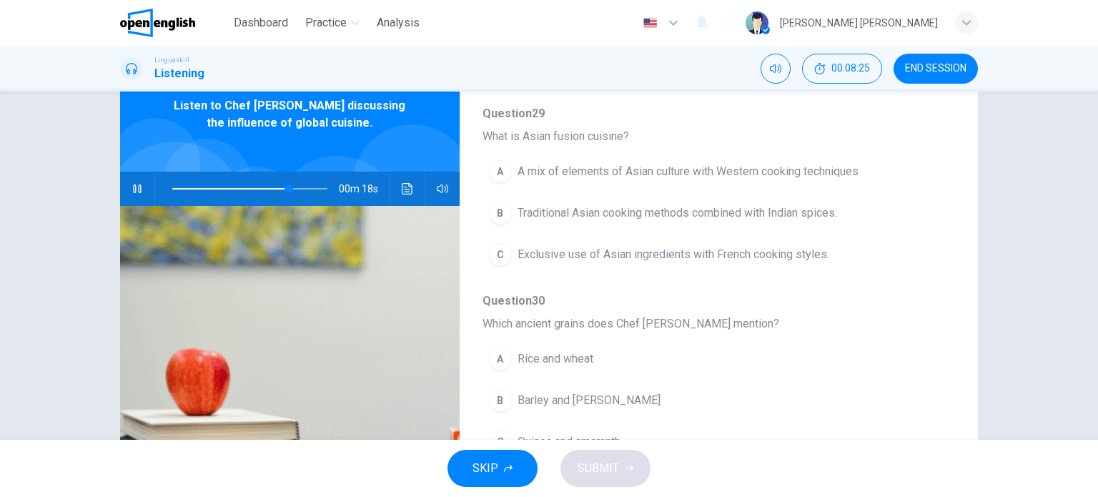
scroll to position [286, 0]
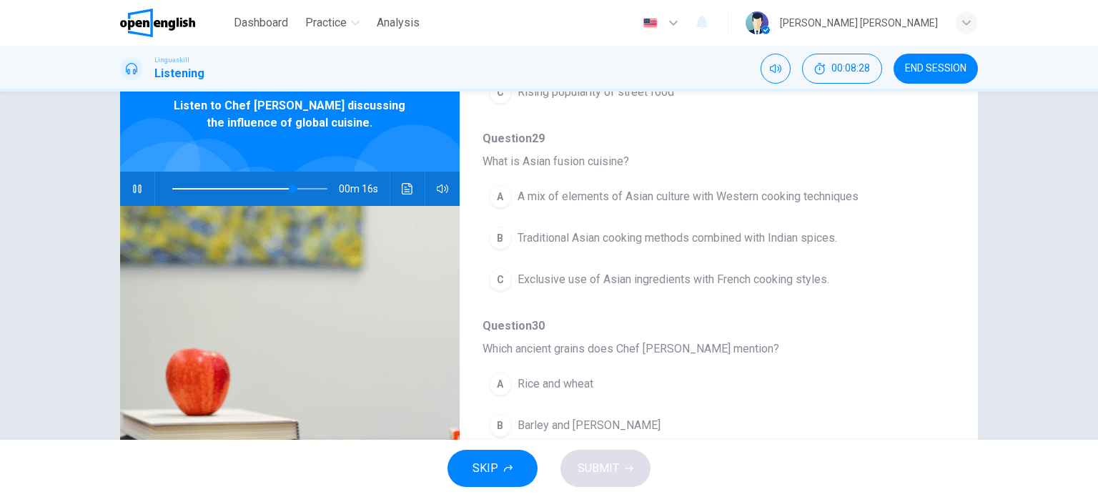
click at [630, 237] on span "Traditional Asian cooking methods combined with Indian spices." at bounding box center [676, 237] width 319 height 17
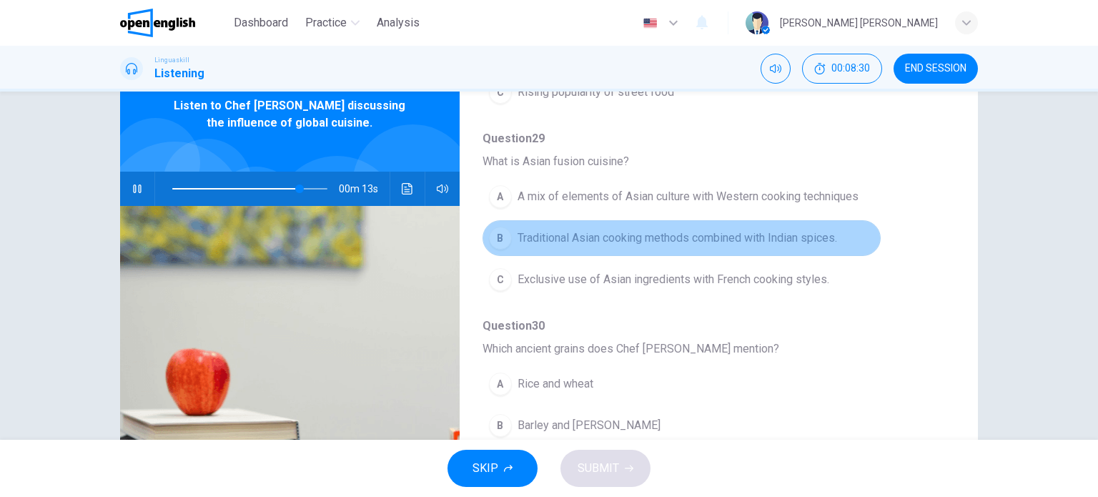
click at [729, 249] on button "B Traditional Asian cooking methods combined with Indian spices." at bounding box center [681, 238] width 398 height 36
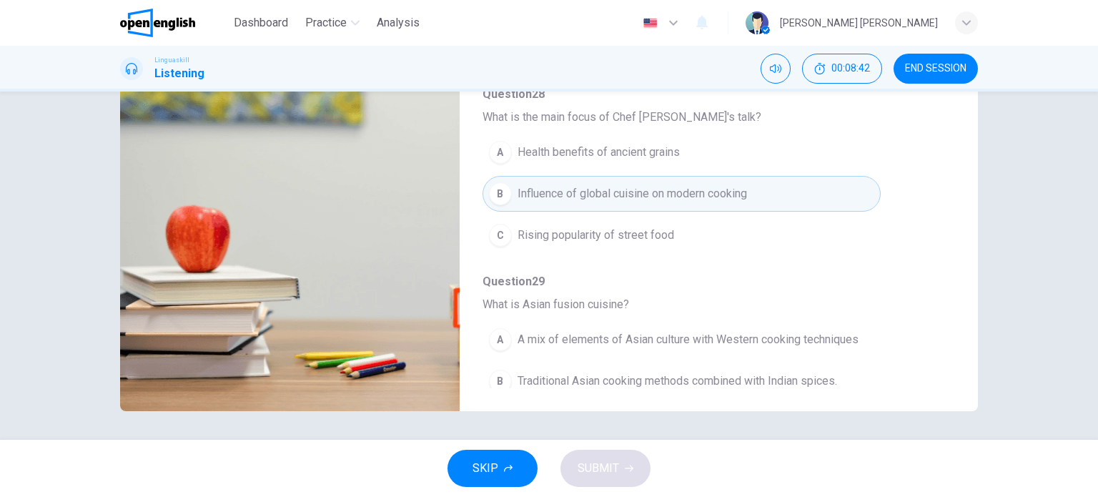
scroll to position [0, 0]
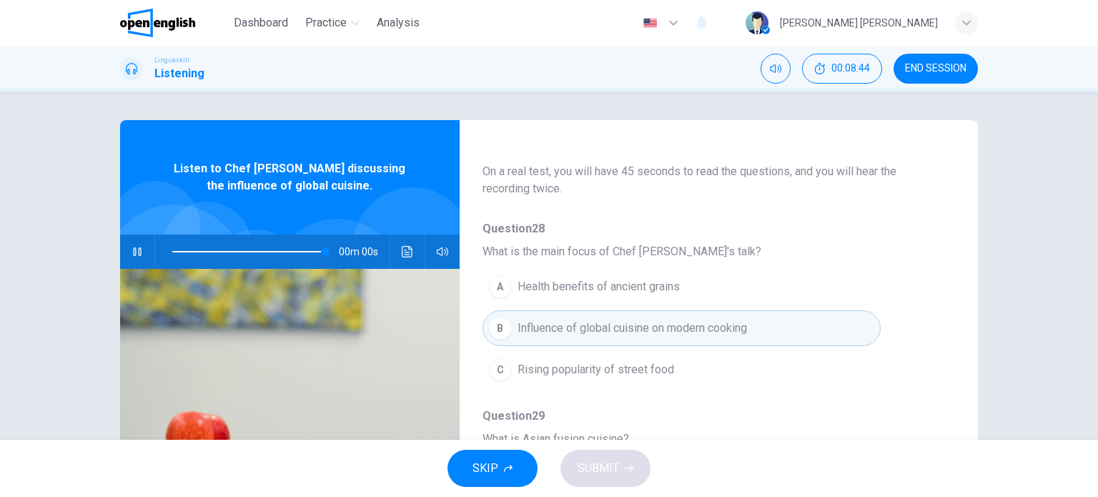
type input "*"
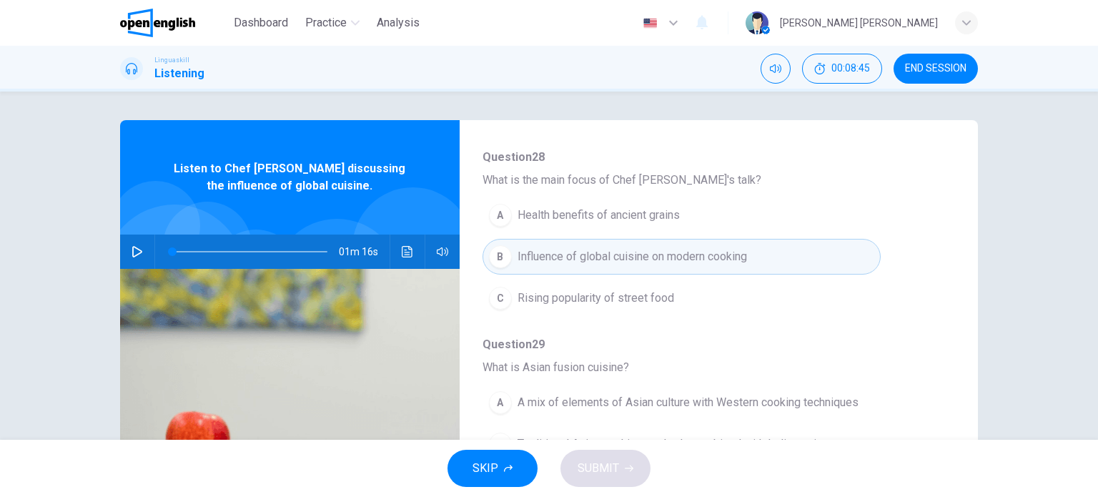
scroll to position [214, 0]
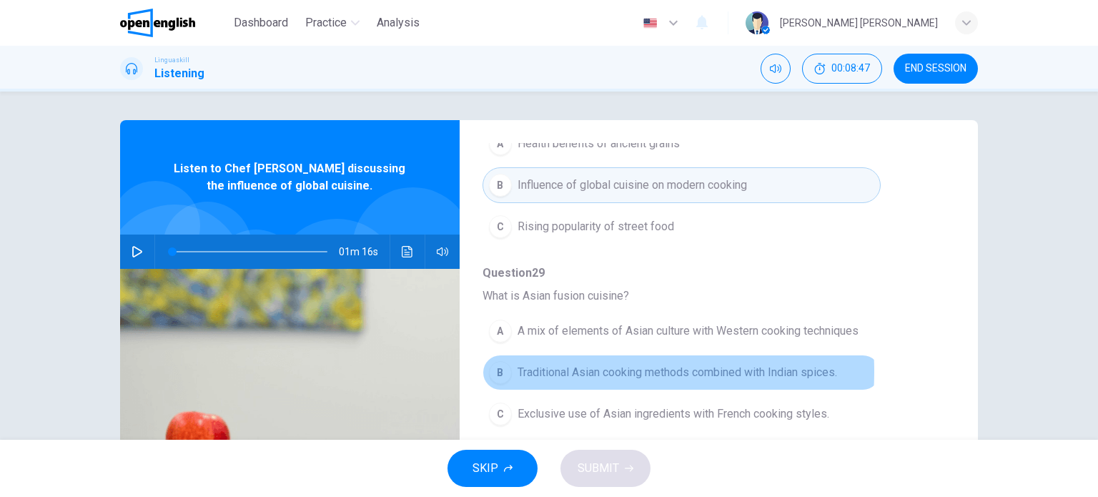
click at [560, 370] on span "Traditional Asian cooking methods combined with Indian spices." at bounding box center [676, 372] width 319 height 17
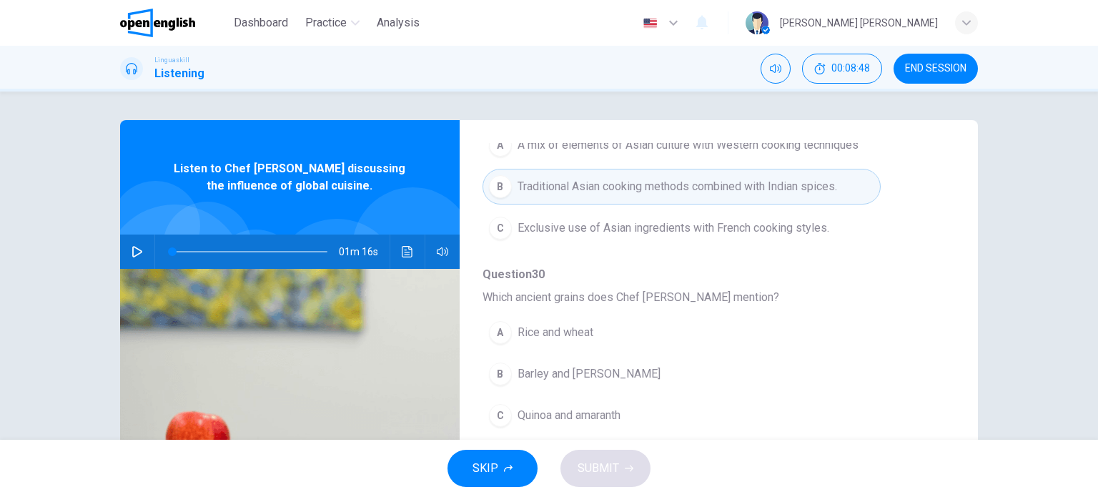
scroll to position [429, 0]
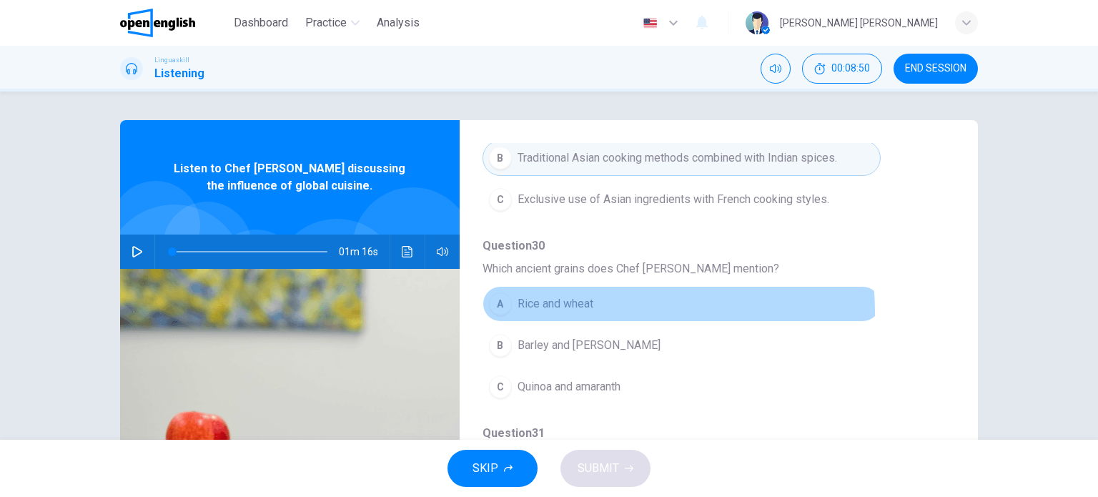
click at [597, 309] on button "A Rice and wheat" at bounding box center [681, 304] width 398 height 36
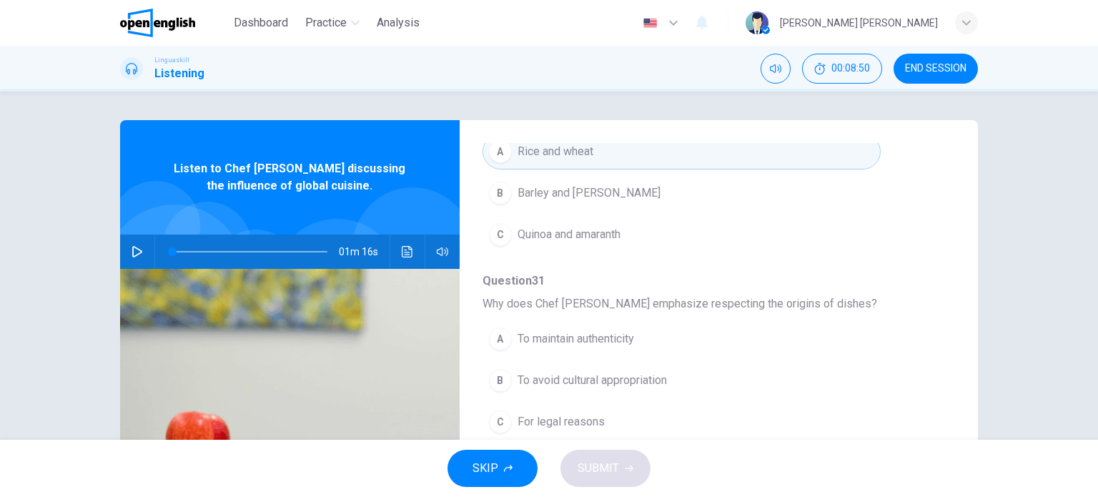
scroll to position [612, 0]
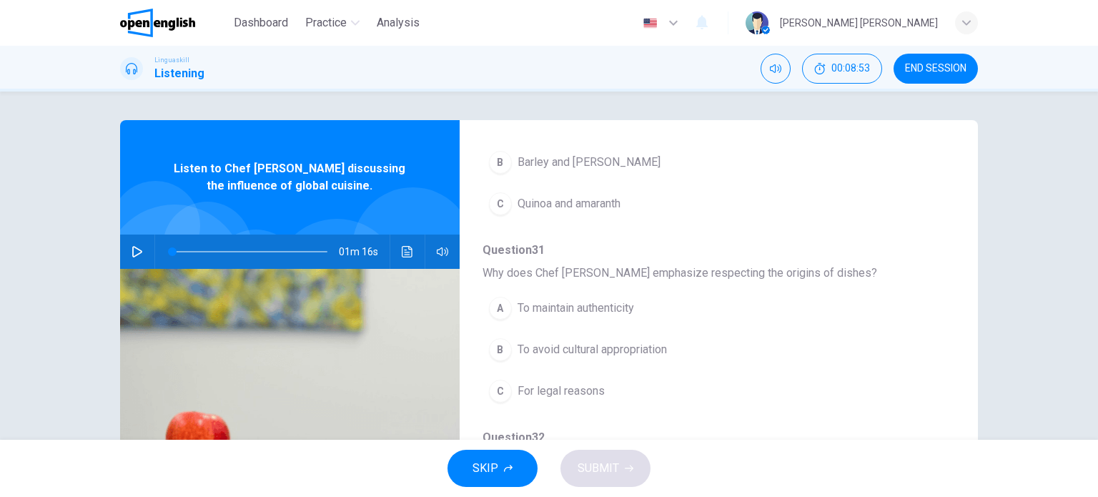
click at [634, 312] on span "To maintain authenticity" at bounding box center [575, 307] width 116 height 17
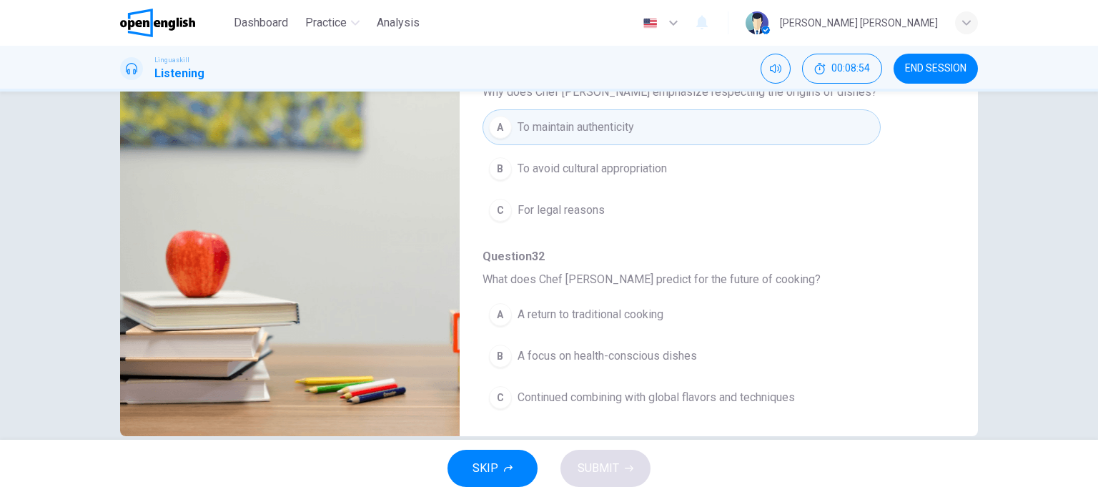
scroll to position [206, 0]
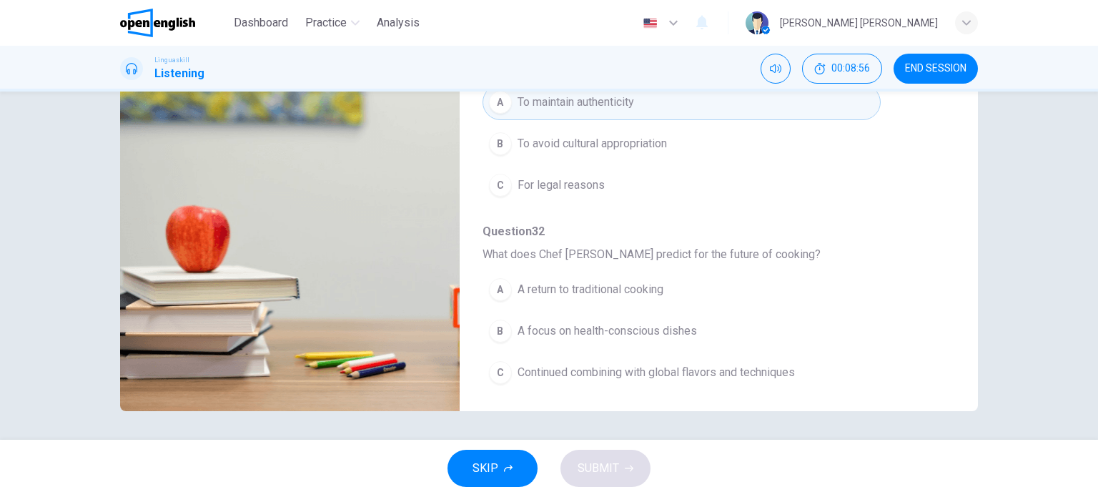
click at [625, 327] on span "A focus on health-conscious dishes" at bounding box center [606, 330] width 179 height 17
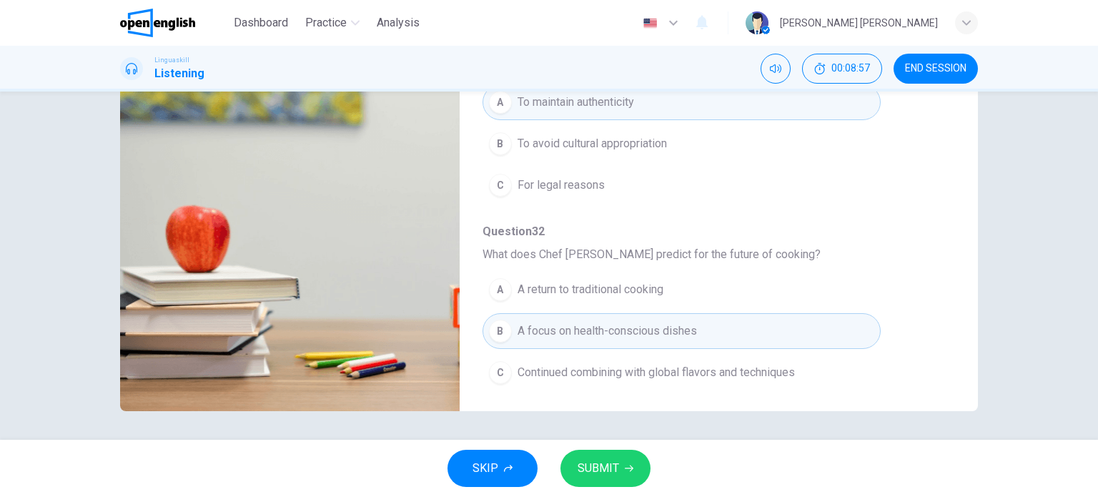
click at [590, 442] on div "SKIP SUBMIT" at bounding box center [549, 468] width 1098 height 57
click at [583, 458] on span "SUBMIT" at bounding box center [597, 468] width 41 height 20
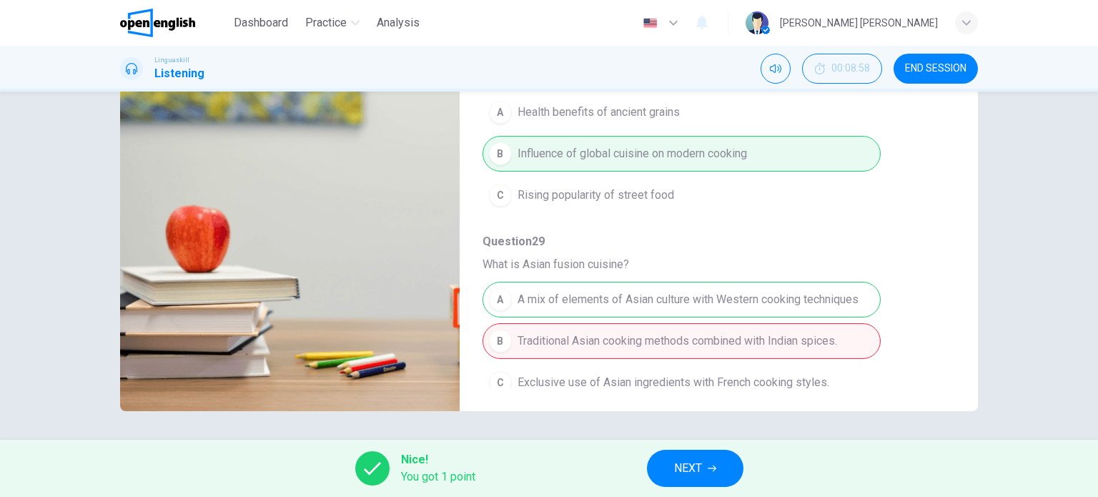
scroll to position [0, 0]
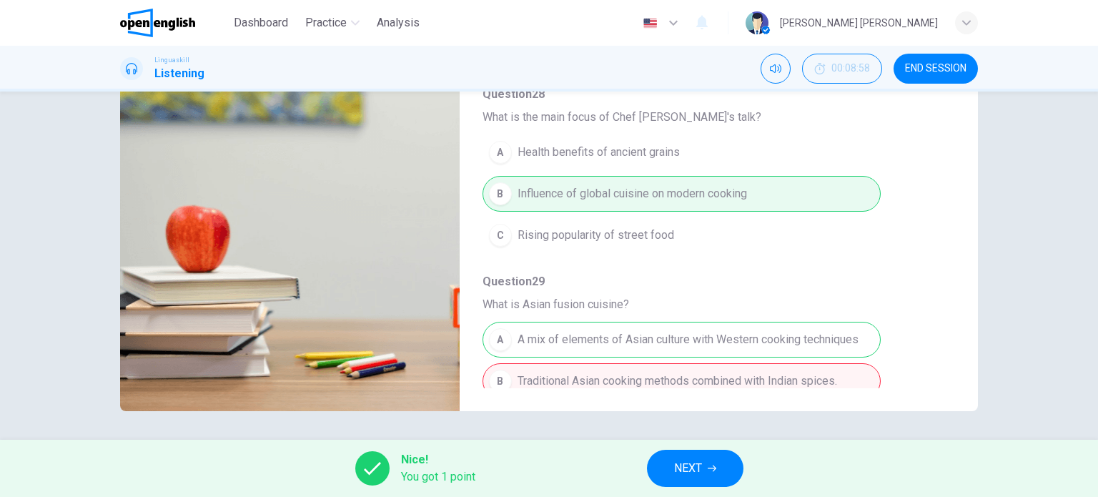
click at [675, 456] on button "NEXT" at bounding box center [695, 468] width 96 height 37
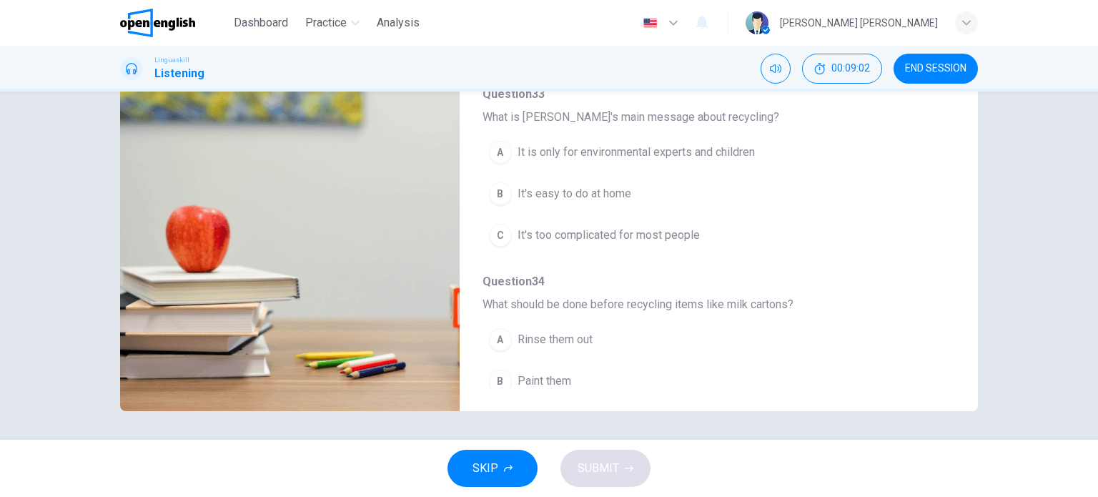
click at [943, 73] on span "END SESSION" at bounding box center [935, 68] width 61 height 11
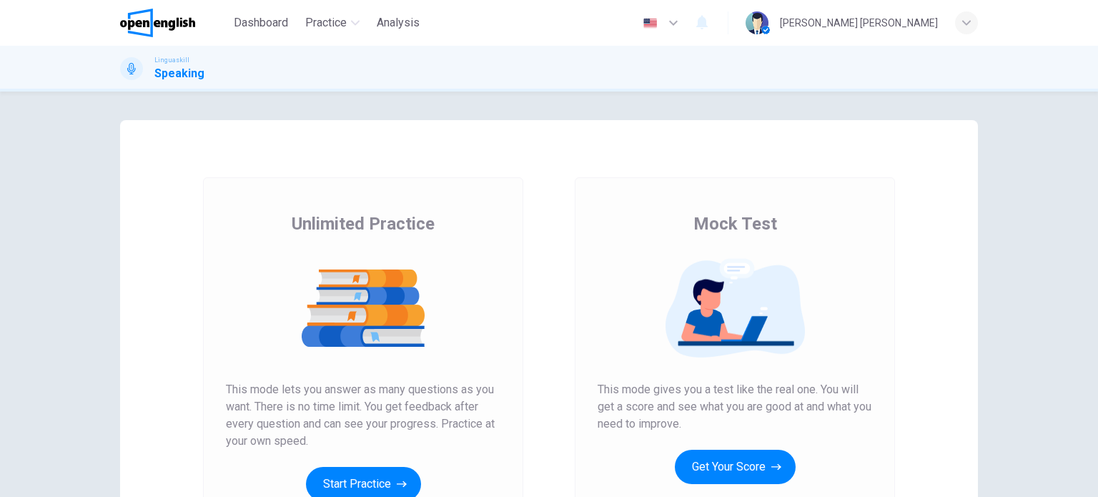
scroll to position [71, 0]
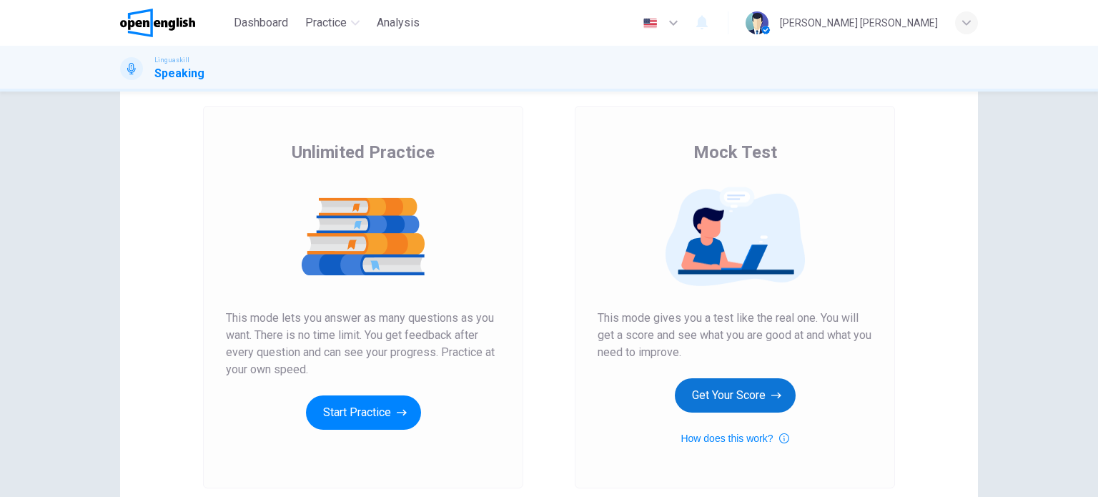
click at [710, 383] on button "Get Your Score" at bounding box center [735, 395] width 121 height 34
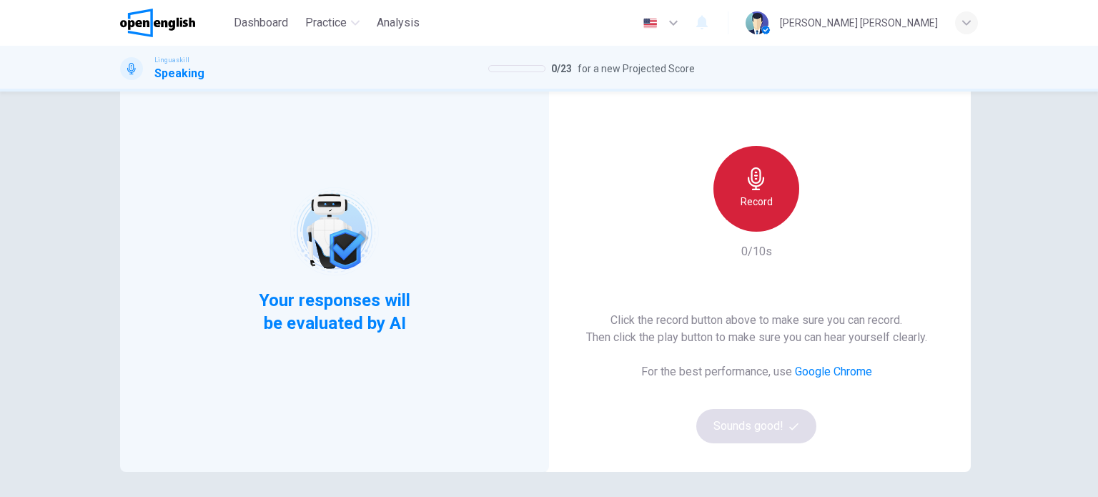
click at [765, 204] on h6 "Record" at bounding box center [756, 201] width 32 height 17
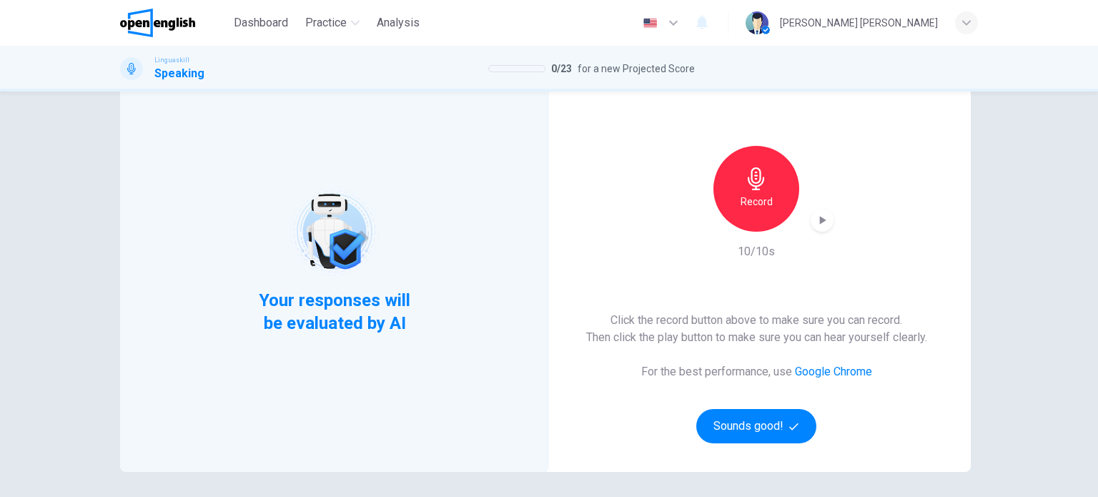
click at [824, 227] on icon "button" at bounding box center [822, 220] width 14 height 14
click at [817, 220] on icon "button" at bounding box center [822, 220] width 10 height 11
click at [820, 219] on icon "button" at bounding box center [823, 220] width 6 height 9
click at [743, 194] on h6 "Record" at bounding box center [756, 201] width 32 height 17
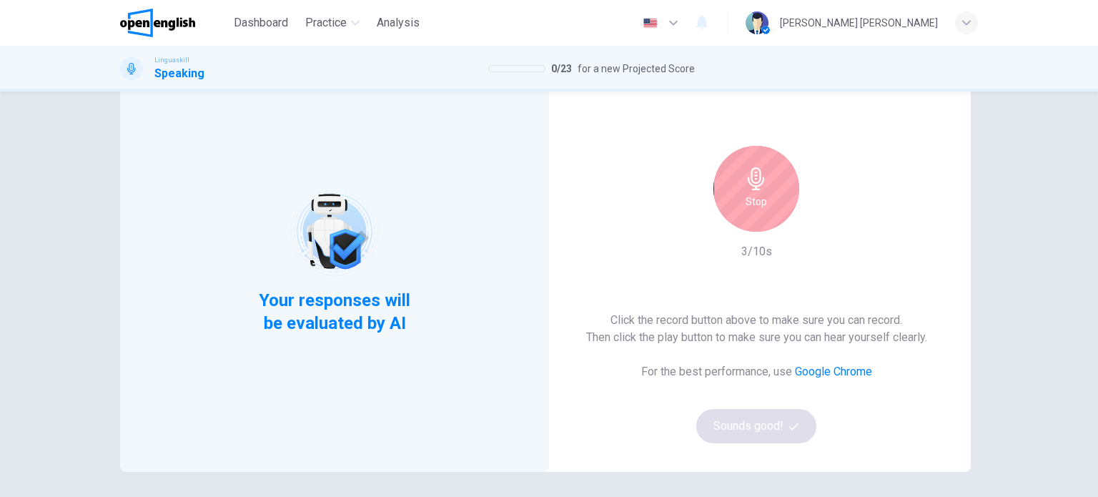
click at [767, 203] on div "Stop" at bounding box center [756, 189] width 86 height 86
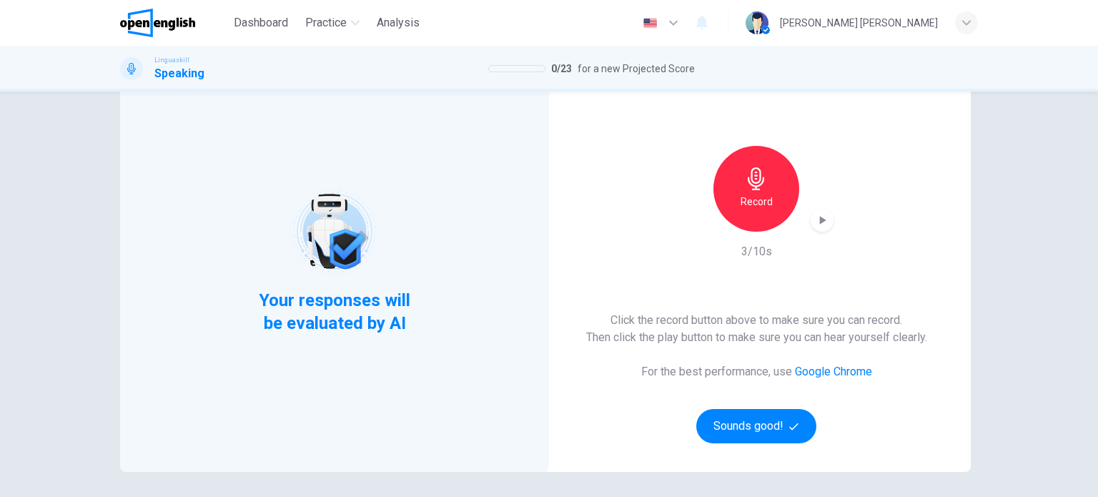
click at [820, 224] on icon "button" at bounding box center [822, 220] width 14 height 14
click at [817, 224] on icon "button" at bounding box center [822, 220] width 10 height 11
click at [769, 201] on div "Record" at bounding box center [756, 189] width 86 height 86
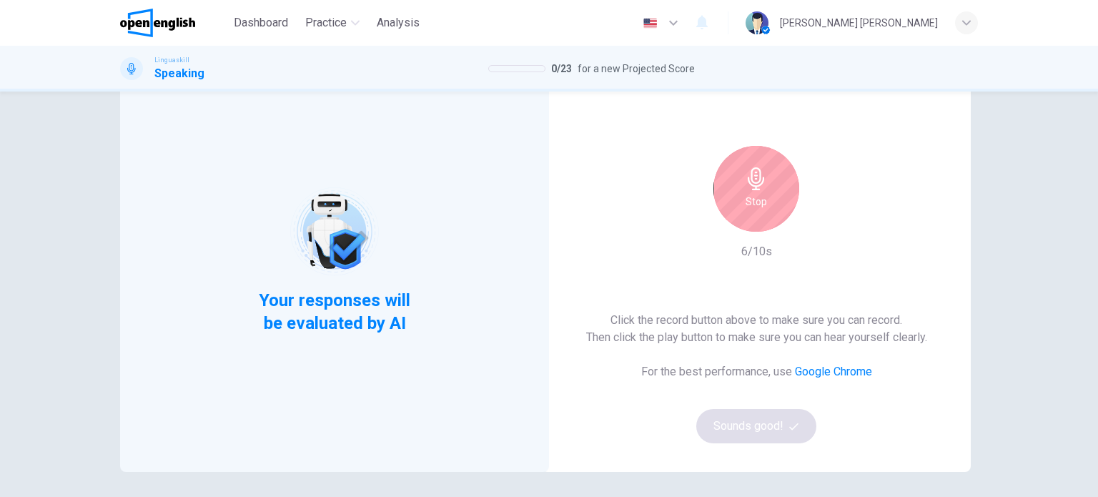
click at [769, 201] on div "Stop" at bounding box center [756, 189] width 86 height 86
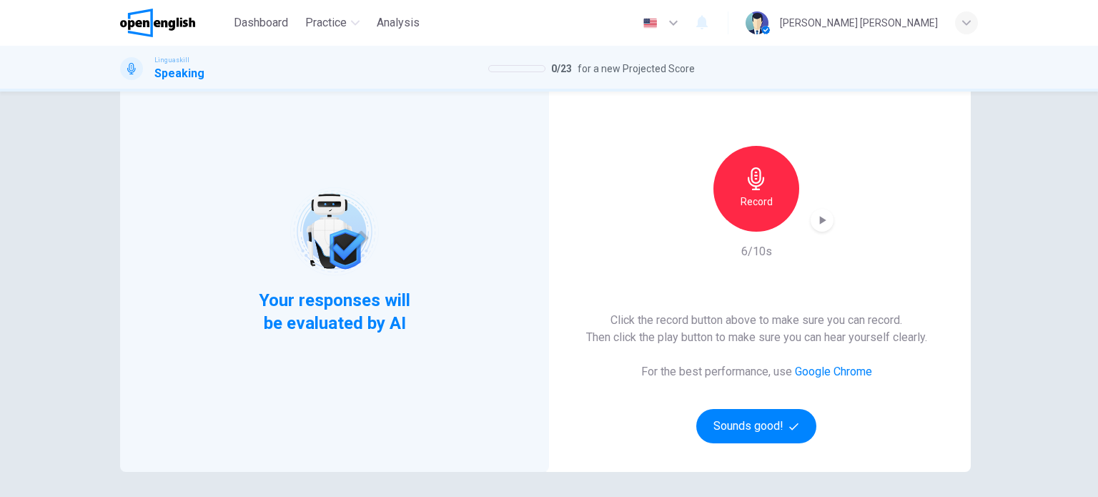
click at [822, 219] on icon "button" at bounding box center [822, 220] width 14 height 14
click at [752, 193] on h6 "Record" at bounding box center [756, 201] width 32 height 17
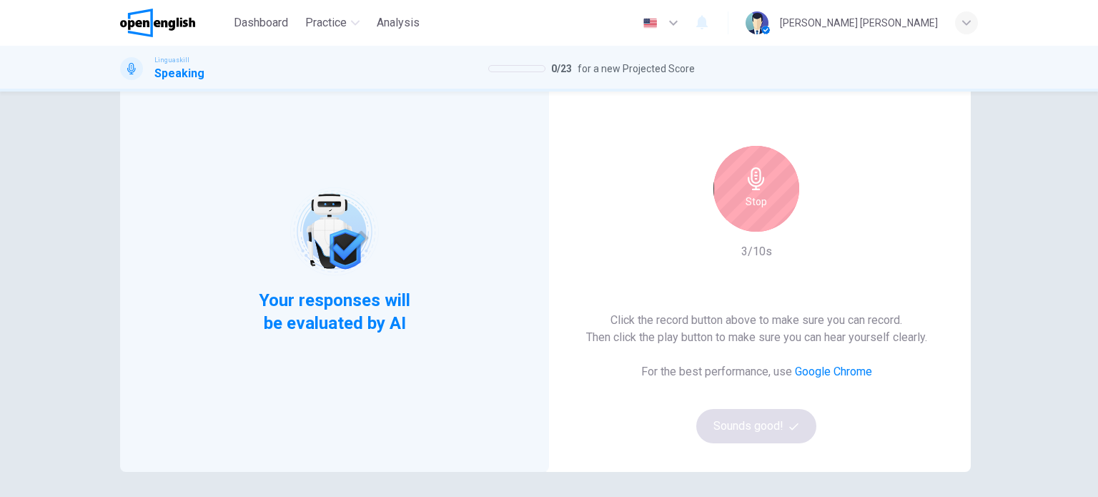
click at [766, 207] on div "Stop" at bounding box center [756, 189] width 86 height 86
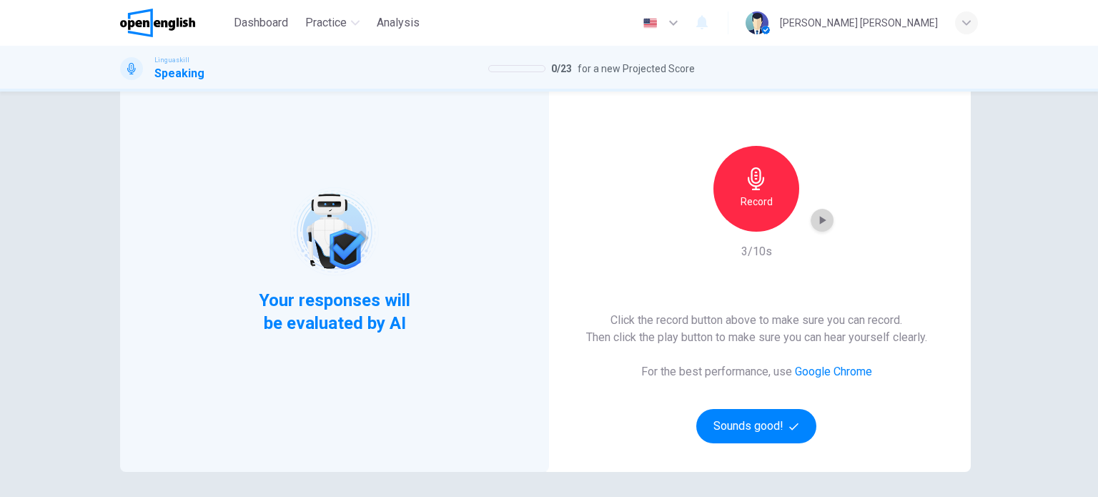
click at [817, 224] on icon "button" at bounding box center [822, 220] width 14 height 14
click at [711, 435] on button "Sounds good!" at bounding box center [756, 426] width 120 height 34
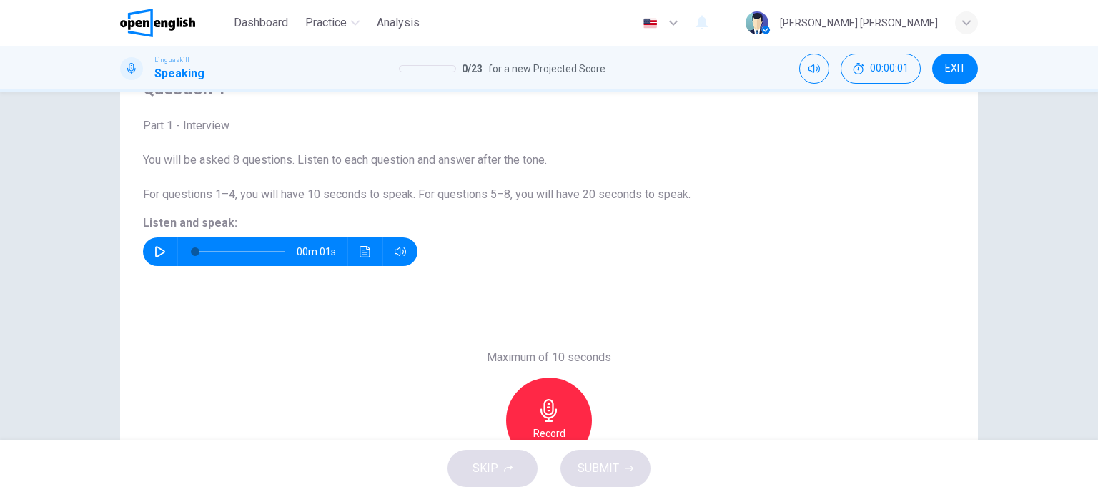
click at [158, 247] on icon "button" at bounding box center [159, 251] width 11 height 11
type input "**"
type input "*"
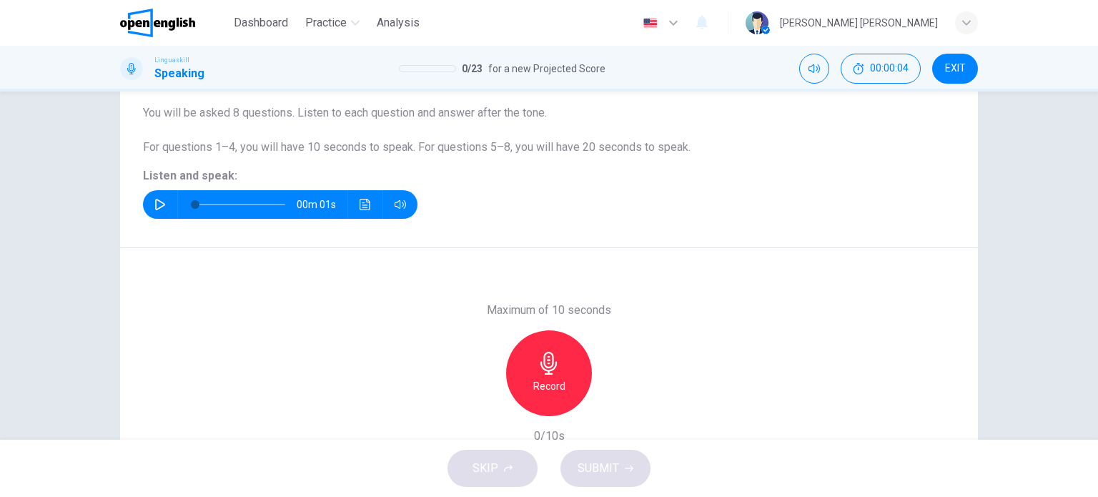
scroll to position [206, 0]
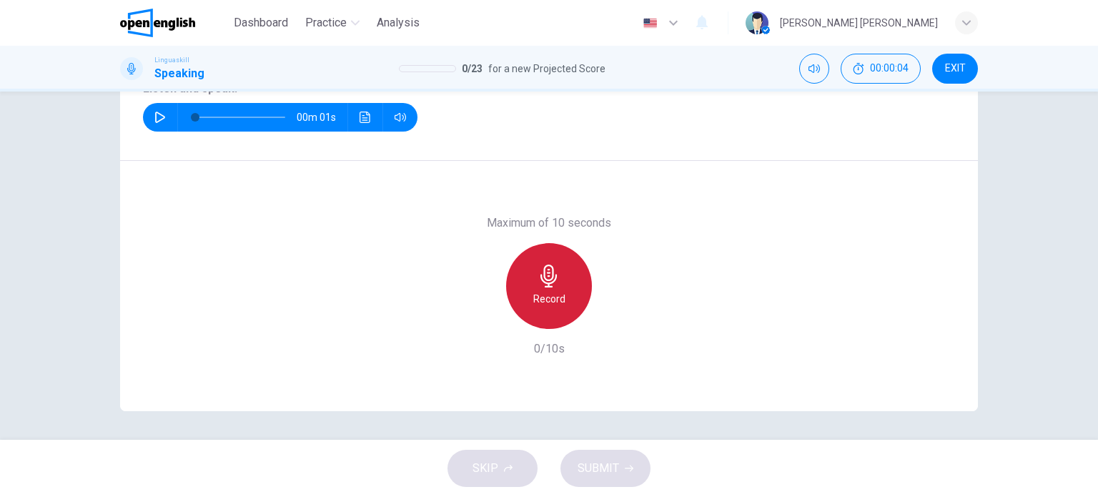
click at [549, 302] on h6 "Record" at bounding box center [549, 298] width 32 height 17
click at [551, 294] on h6 "Stop" at bounding box center [548, 298] width 21 height 17
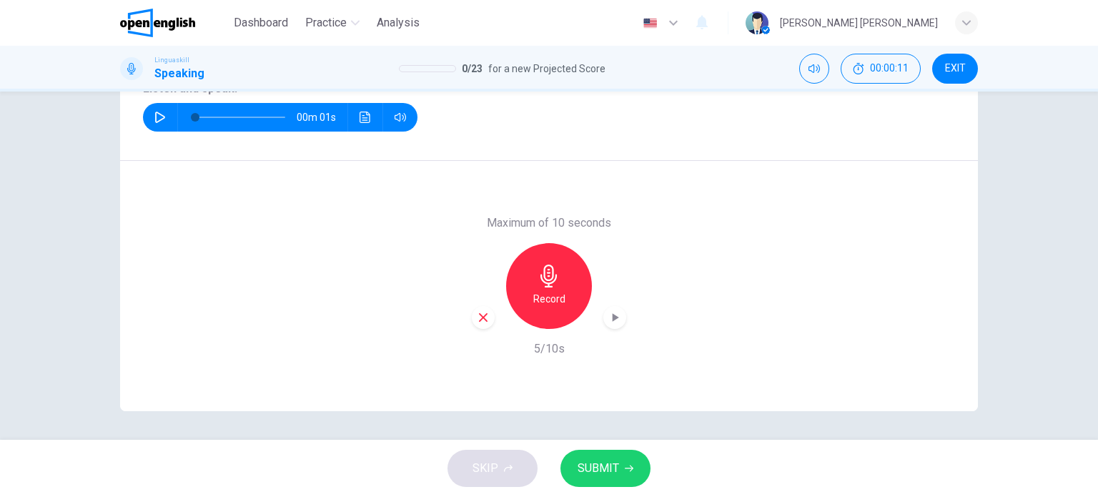
click at [614, 315] on icon "button" at bounding box center [614, 317] width 14 height 14
click at [592, 460] on span "SUBMIT" at bounding box center [597, 468] width 41 height 20
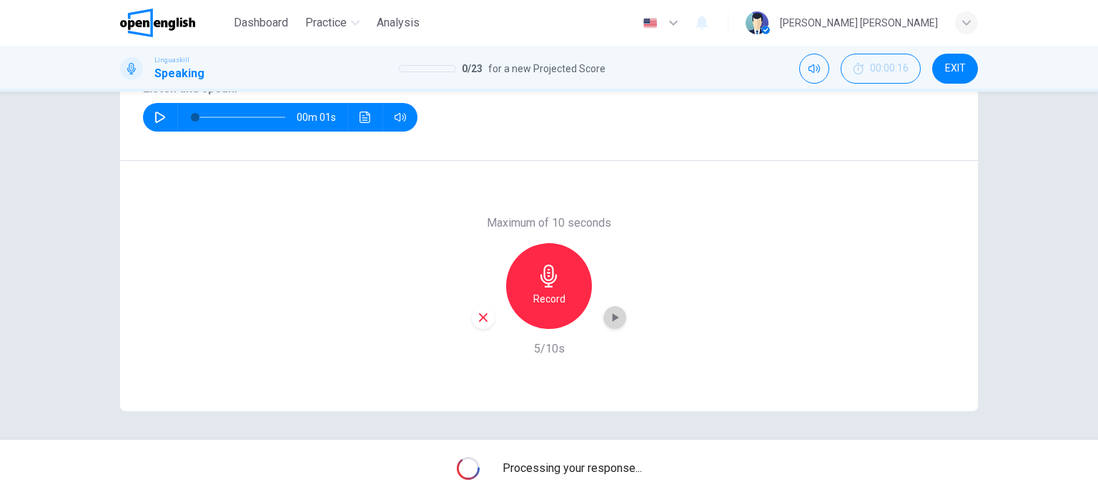
click at [607, 314] on icon "button" at bounding box center [614, 317] width 14 height 14
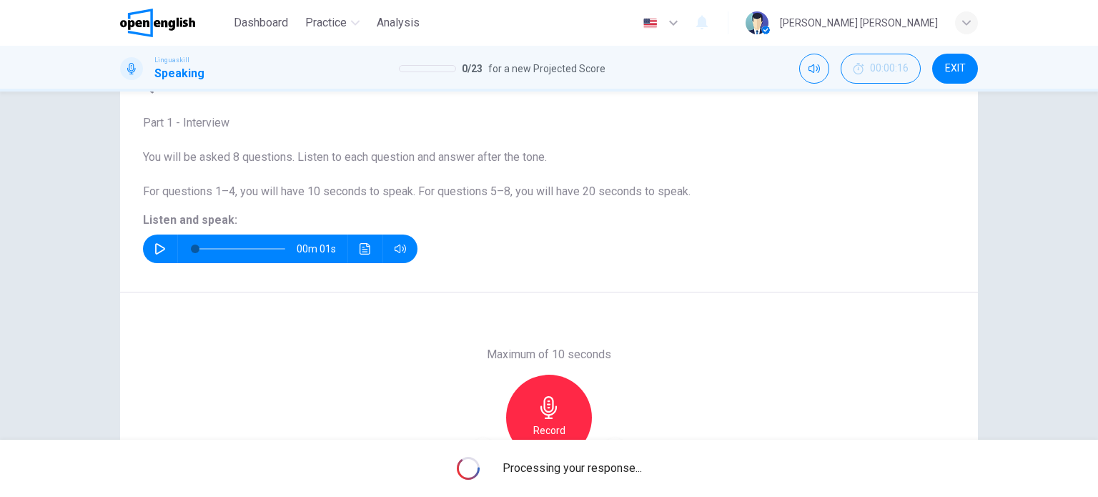
scroll to position [63, 0]
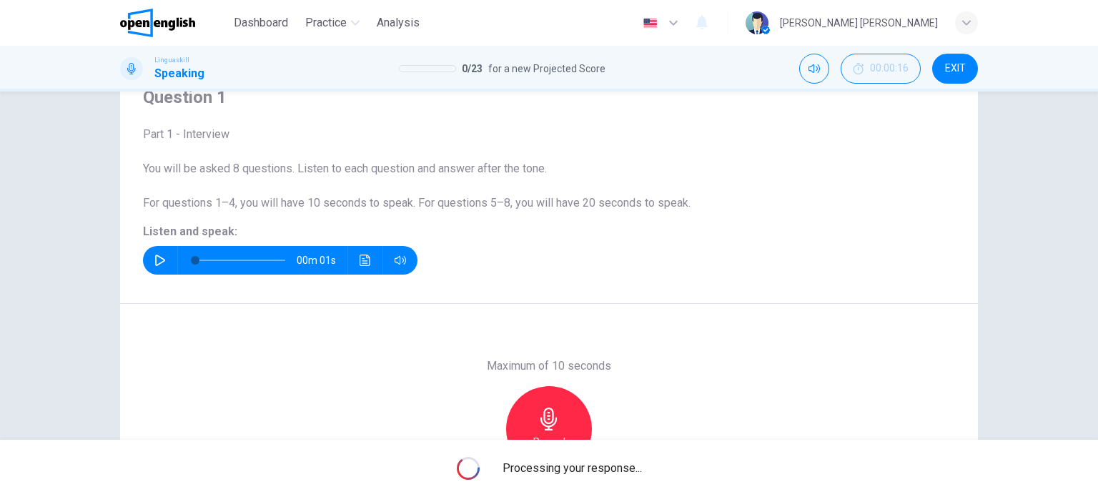
click at [149, 259] on button "button" at bounding box center [160, 260] width 23 height 29
type input "*"
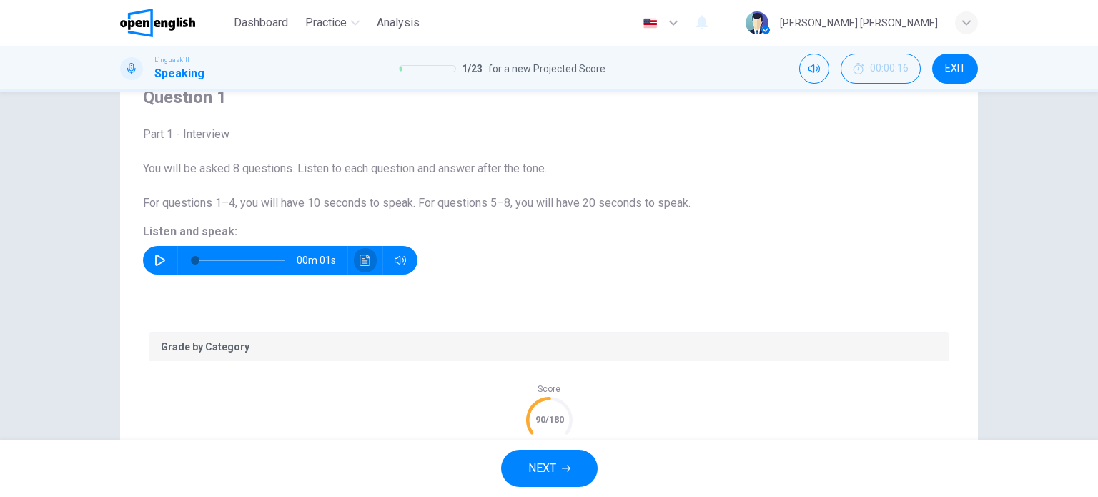
click at [366, 254] on button "Click to see the audio transcription" at bounding box center [365, 260] width 23 height 29
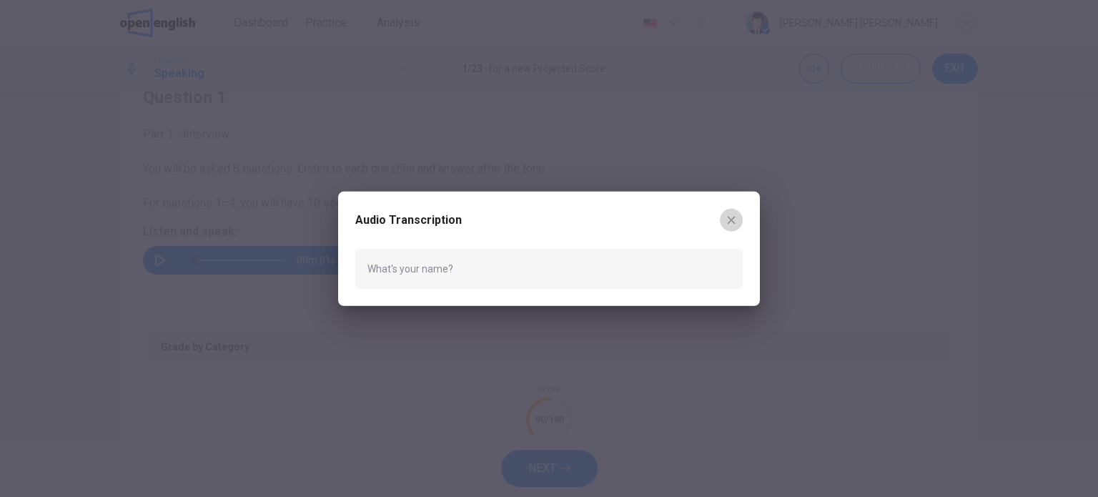
click at [729, 217] on icon "button" at bounding box center [732, 220] width 8 height 8
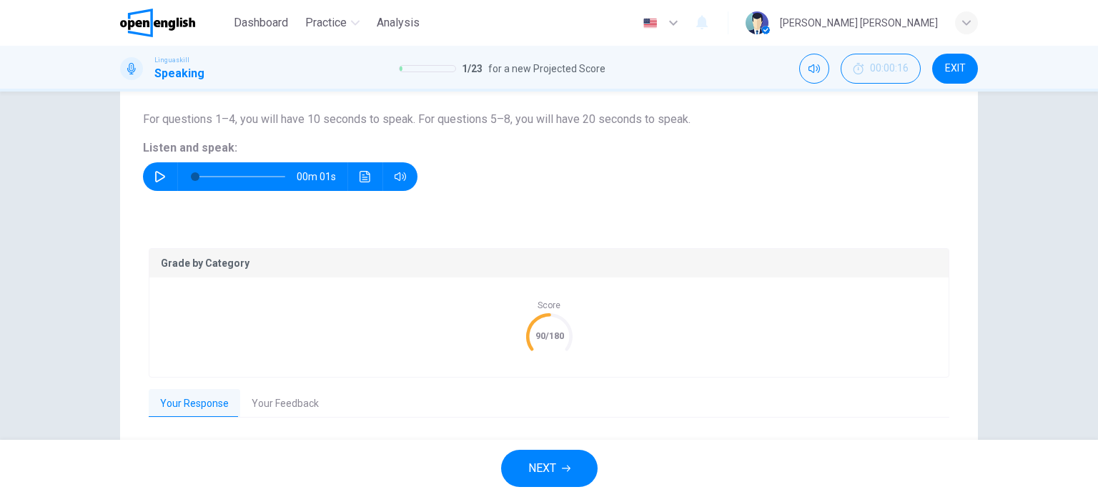
scroll to position [257, 0]
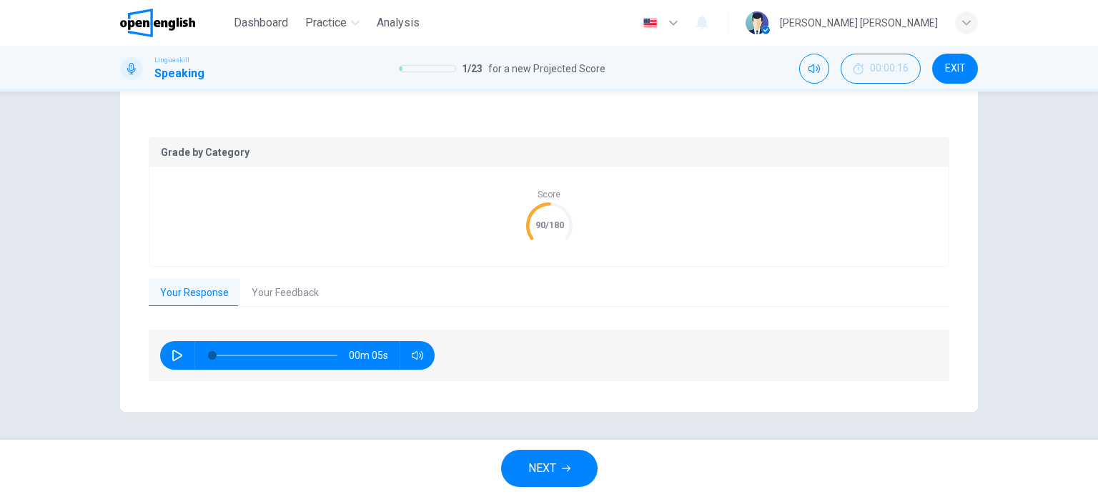
click at [180, 353] on button "button" at bounding box center [177, 355] width 23 height 29
type input "**"
click at [274, 297] on button "Your Feedback" at bounding box center [285, 293] width 90 height 30
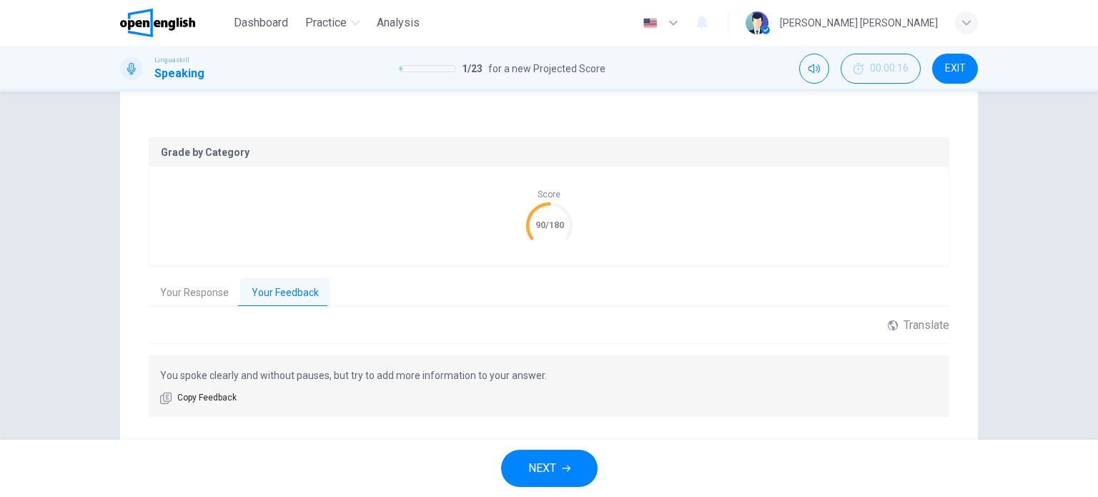
scroll to position [292, 0]
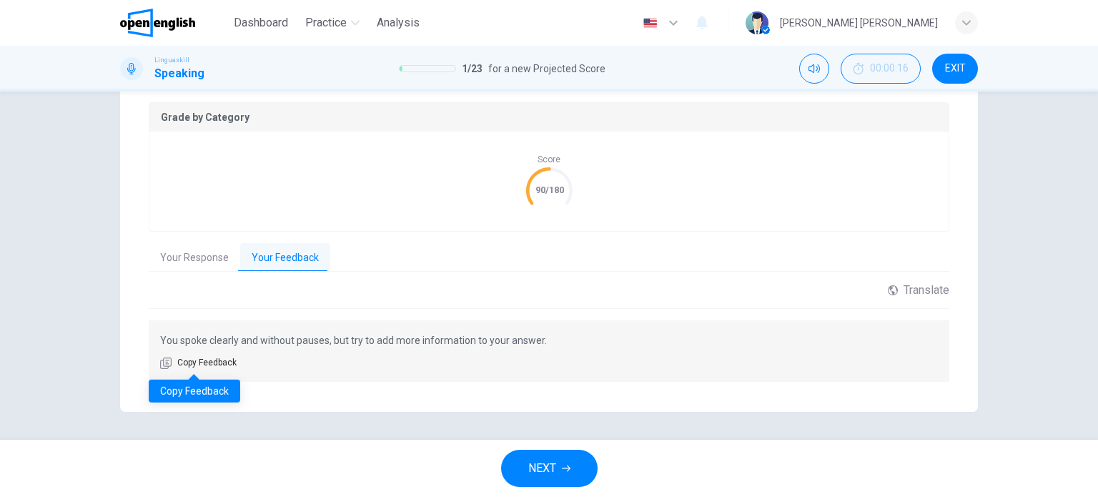
click at [226, 362] on span "Copy Feedback" at bounding box center [206, 363] width 59 height 14
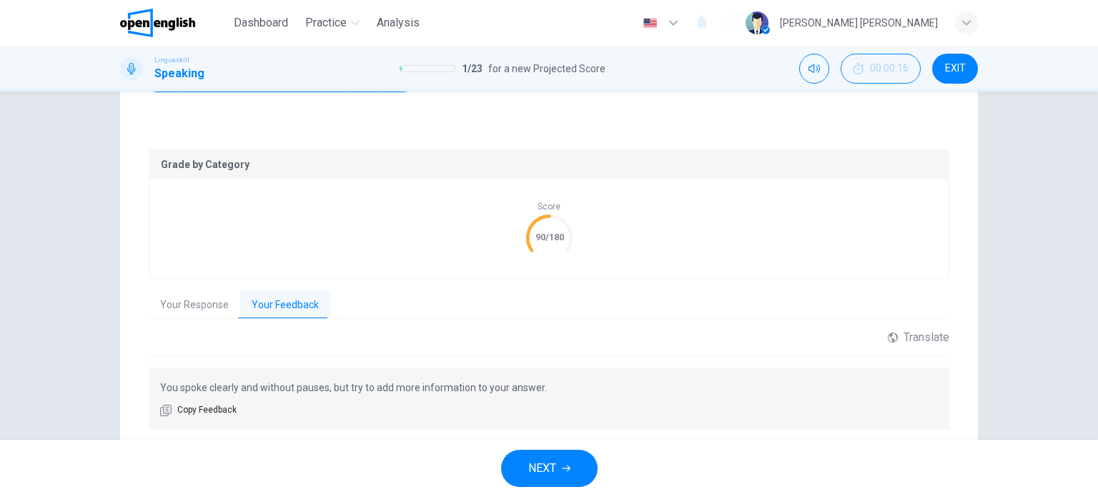
scroll to position [221, 0]
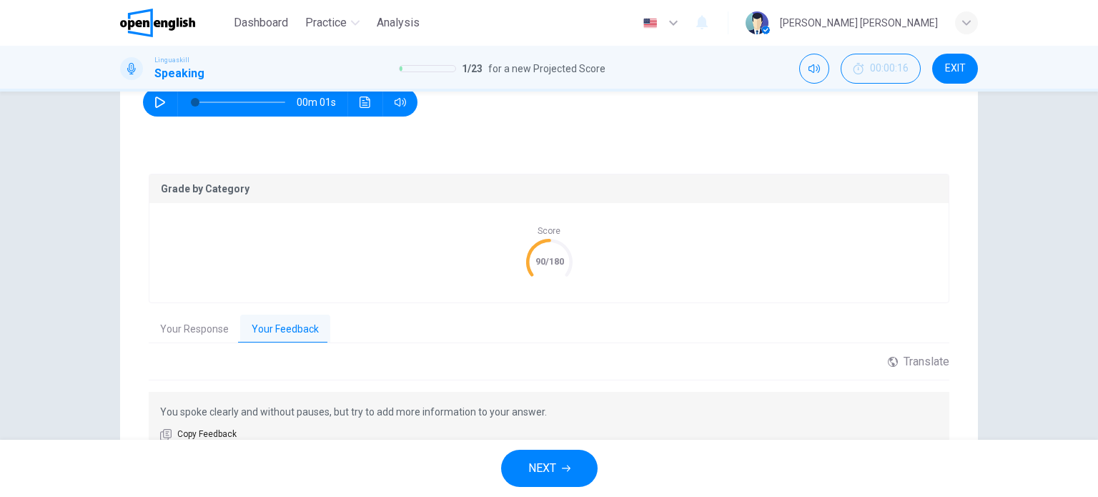
drag, startPoint x: 529, startPoint y: 254, endPoint x: 592, endPoint y: 269, distance: 64.8
click at [592, 269] on div "Score 90/180" at bounding box center [548, 252] width 799 height 99
click at [537, 465] on span "NEXT" at bounding box center [542, 468] width 28 height 20
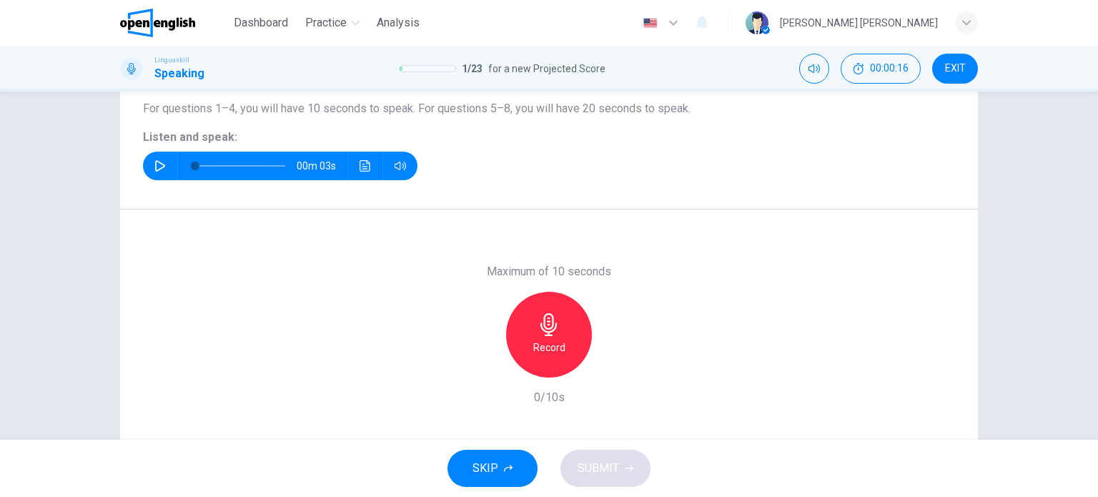
scroll to position [63, 0]
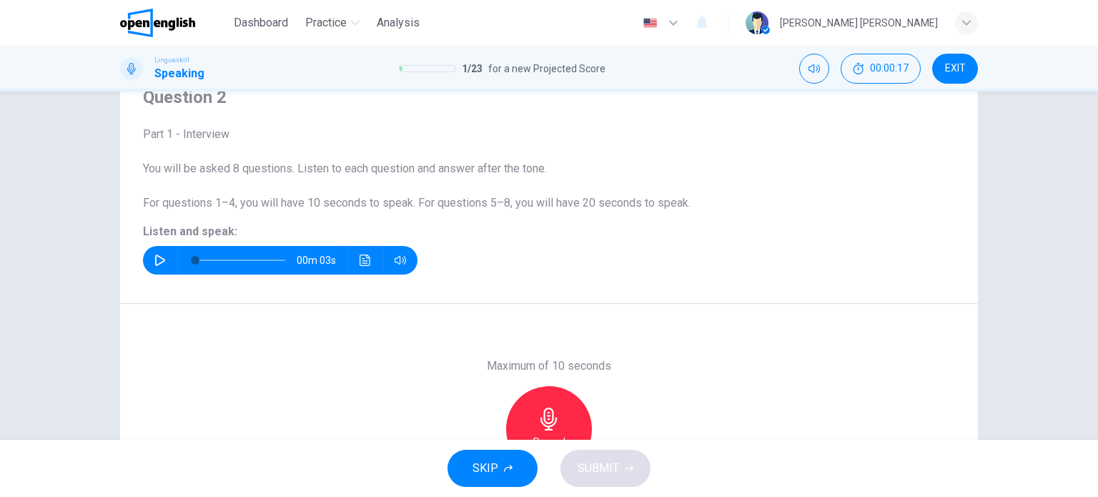
click at [160, 259] on icon "button" at bounding box center [159, 259] width 11 height 11
click at [157, 262] on icon "button" at bounding box center [160, 259] width 10 height 11
click at [359, 264] on icon "Click to see the audio transcription" at bounding box center [364, 259] width 11 height 11
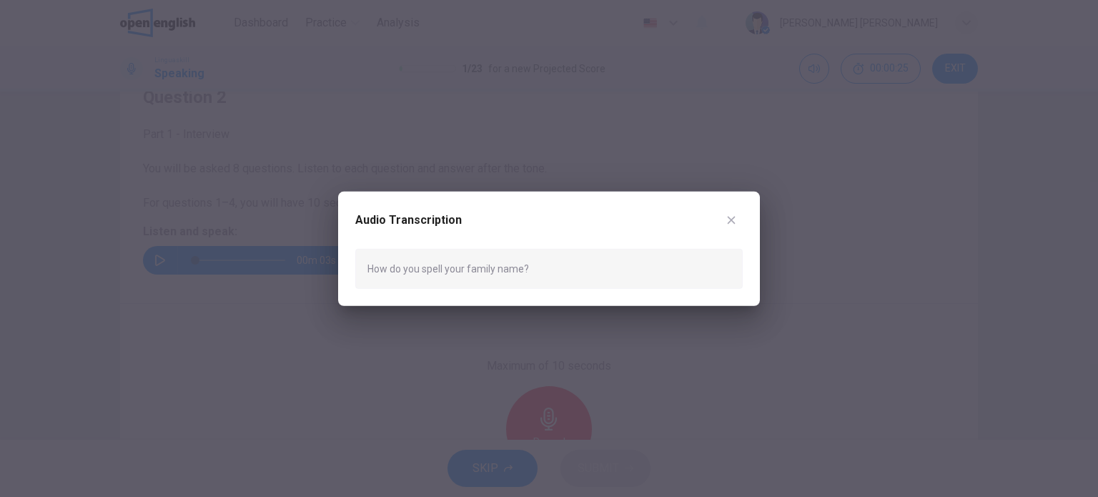
drag, startPoint x: 452, startPoint y: 282, endPoint x: 523, endPoint y: 268, distance: 72.9
click at [520, 269] on div "How do you spell your family name?" at bounding box center [548, 268] width 387 height 40
drag, startPoint x: 531, startPoint y: 267, endPoint x: 392, endPoint y: 274, distance: 139.5
click at [392, 274] on div "How do you spell your family name?" at bounding box center [548, 268] width 387 height 40
drag, startPoint x: 376, startPoint y: 268, endPoint x: 469, endPoint y: 268, distance: 92.9
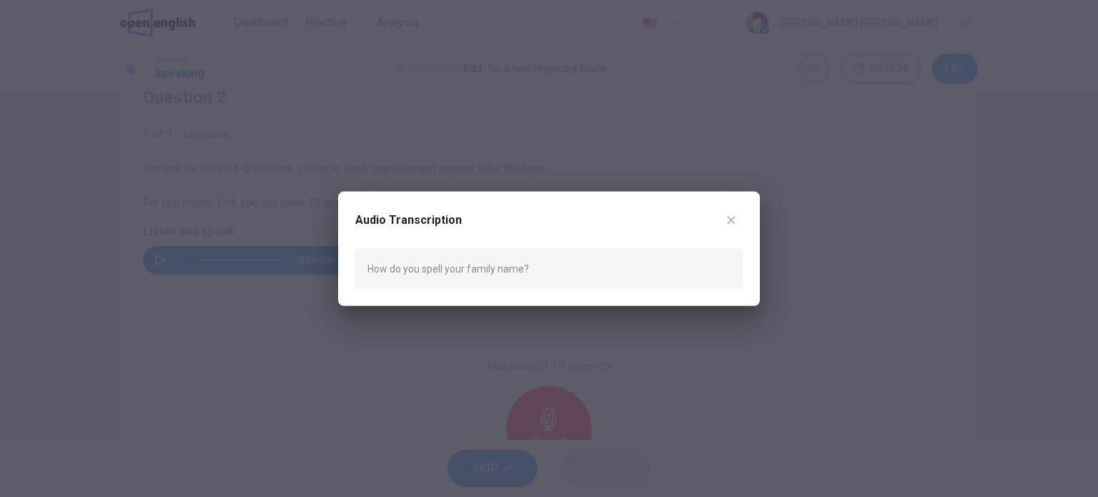
click at [469, 268] on div "How do you spell your family name?" at bounding box center [548, 268] width 387 height 40
click at [735, 227] on button "button" at bounding box center [731, 219] width 23 height 23
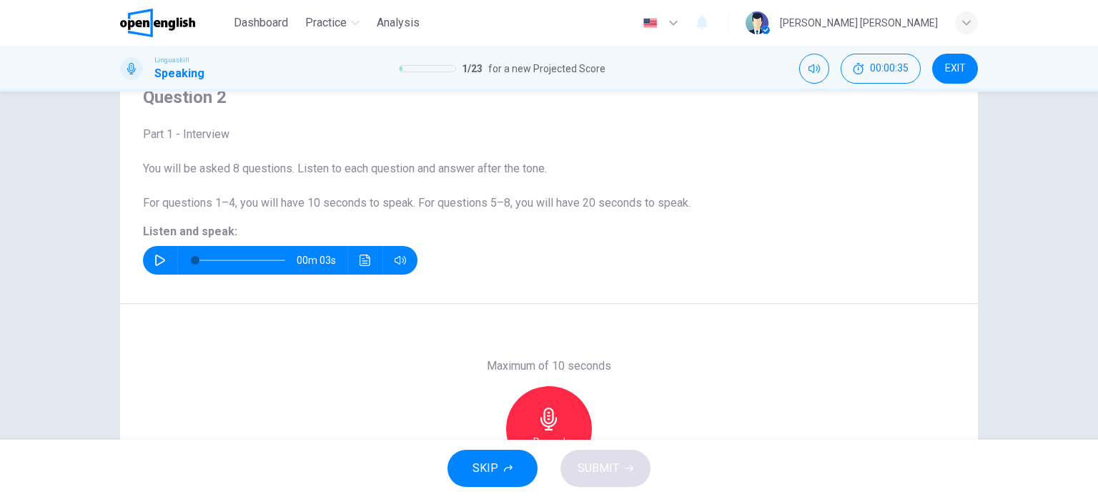
click at [359, 257] on icon "Click to see the audio transcription" at bounding box center [364, 259] width 11 height 11
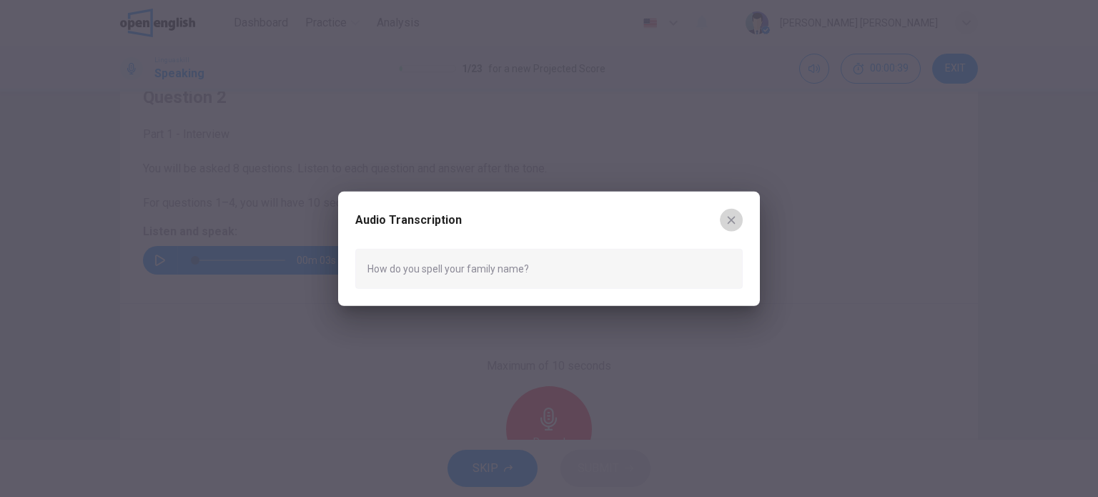
click at [728, 219] on icon "button" at bounding box center [730, 219] width 11 height 11
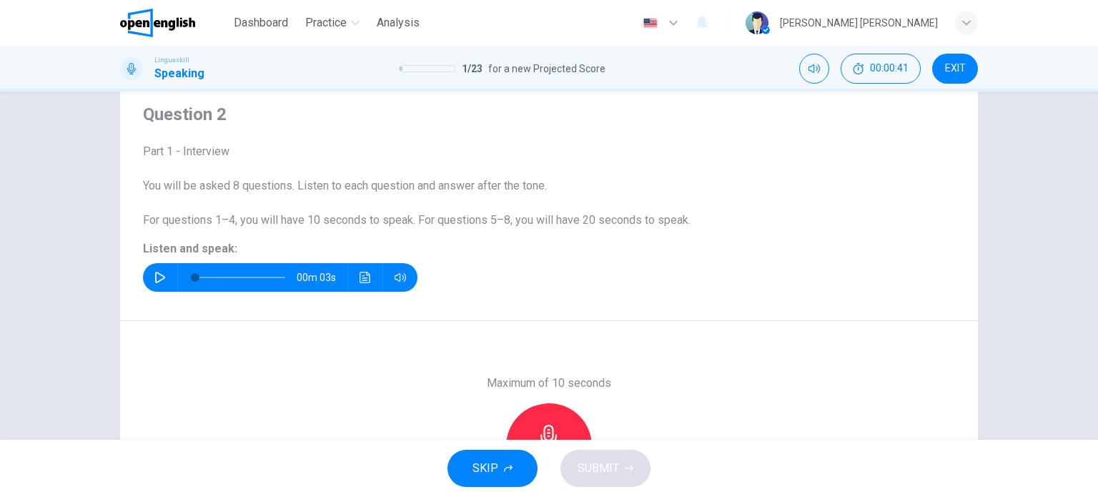
scroll to position [71, 0]
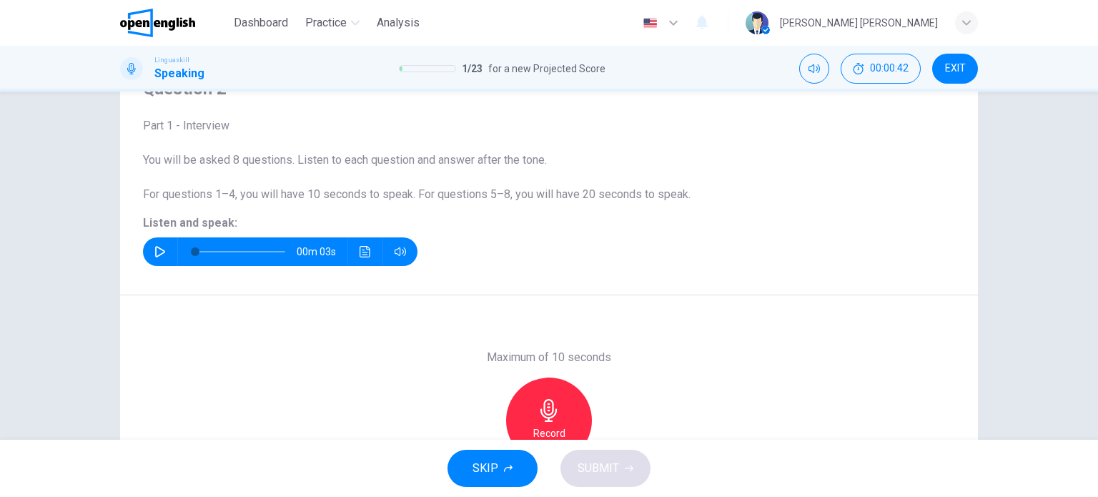
click at [474, 457] on button "SKIP" at bounding box center [492, 468] width 90 height 37
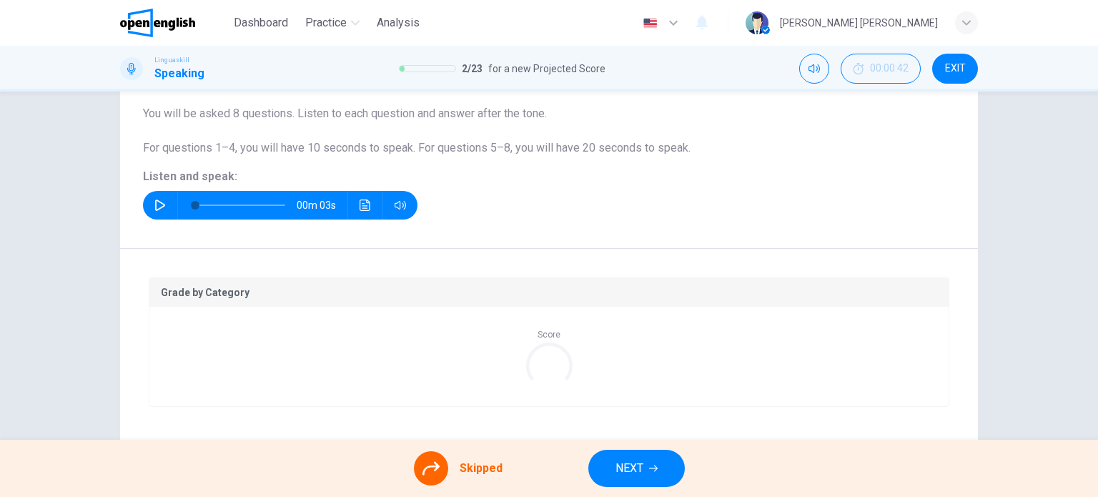
scroll to position [143, 0]
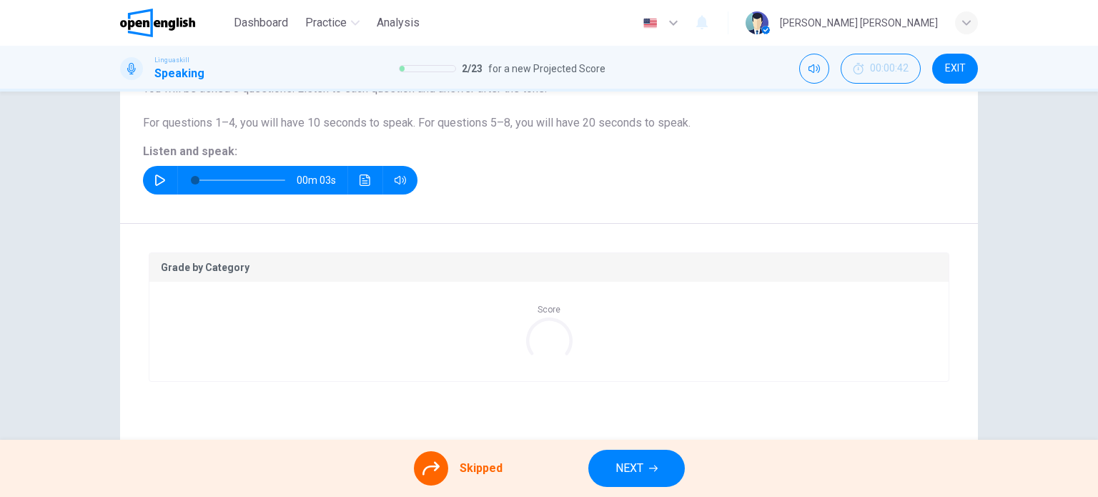
click at [445, 472] on div at bounding box center [431, 468] width 34 height 34
click at [419, 472] on div at bounding box center [431, 468] width 34 height 34
click at [429, 471] on icon at bounding box center [430, 468] width 17 height 17
click at [623, 460] on span "NEXT" at bounding box center [629, 468] width 28 height 20
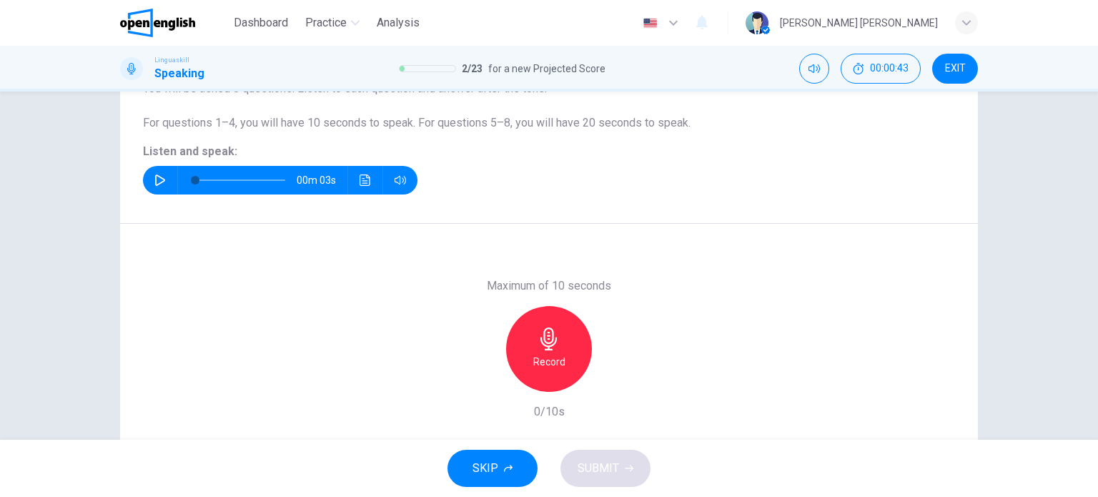
click at [146, 189] on div "00m 03s" at bounding box center [280, 180] width 274 height 29
click at [154, 182] on icon "button" at bounding box center [159, 179] width 11 height 11
click at [554, 339] on icon "button" at bounding box center [548, 338] width 23 height 23
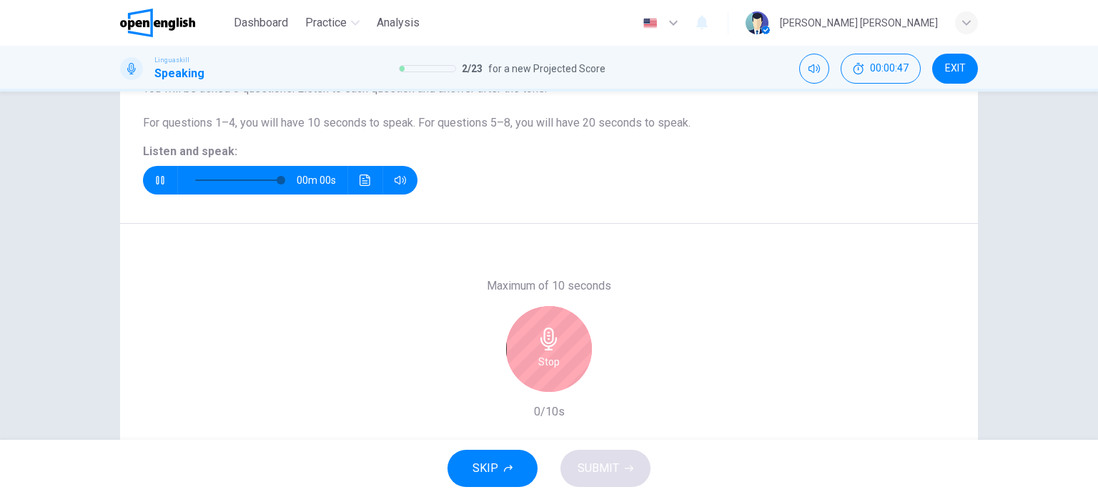
type input "*"
click at [534, 319] on div "Stop" at bounding box center [549, 349] width 86 height 86
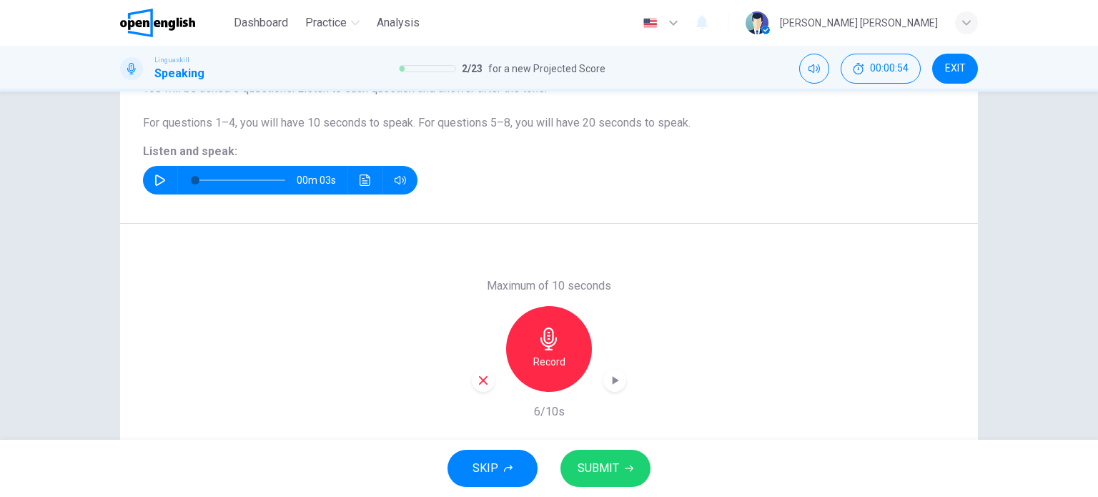
click at [577, 482] on button "SUBMIT" at bounding box center [605, 468] width 90 height 37
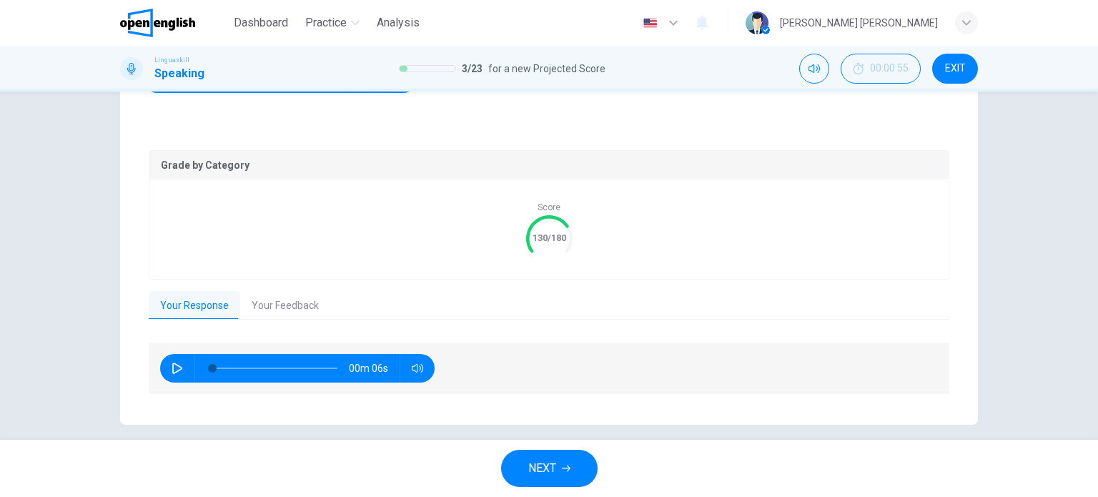
scroll to position [257, 0]
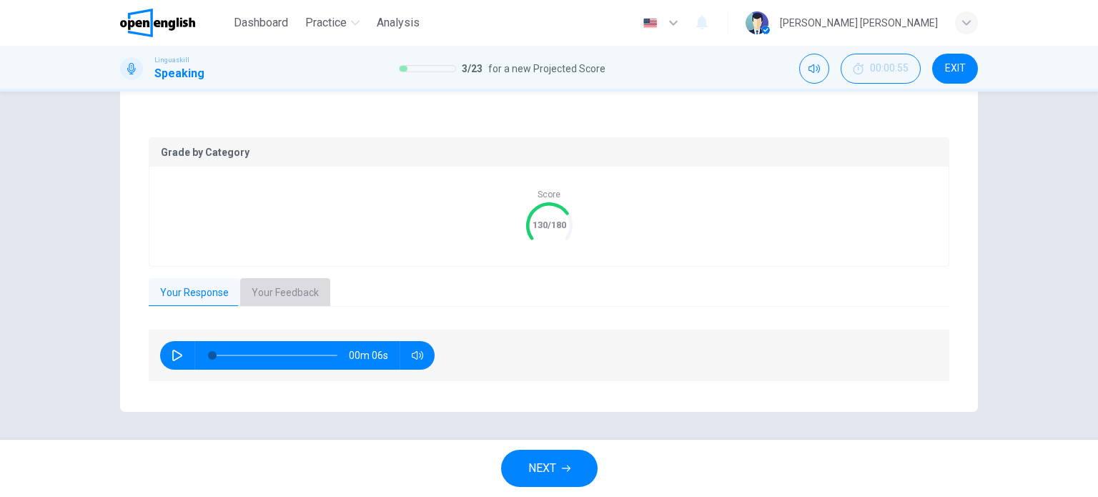
click at [246, 284] on button "Your Feedback" at bounding box center [285, 293] width 90 height 30
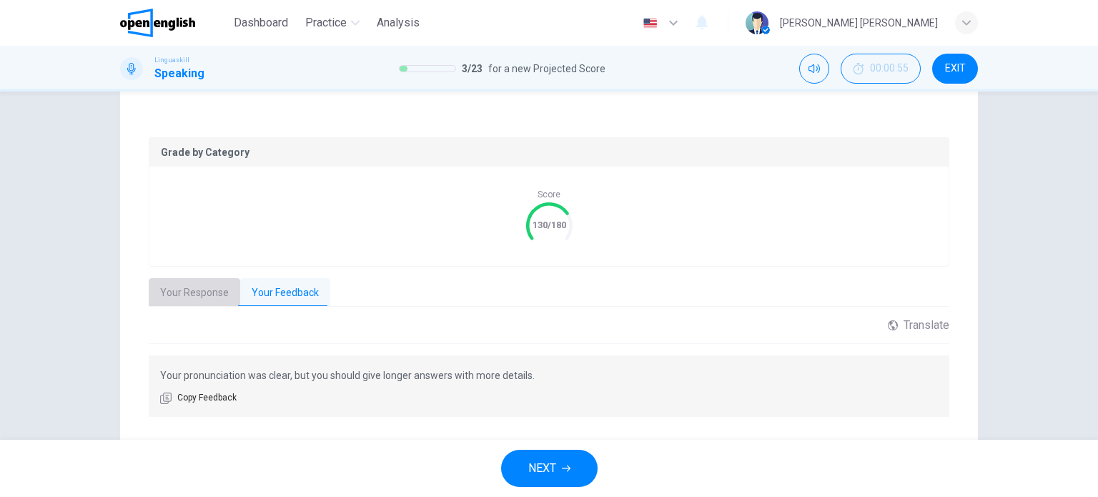
click at [218, 289] on button "Your Response" at bounding box center [194, 293] width 91 height 30
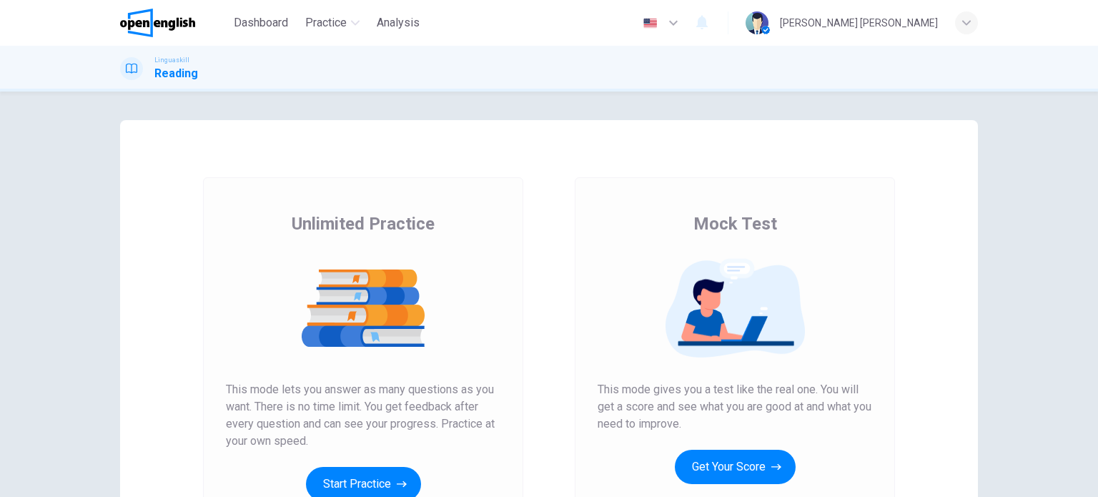
scroll to position [71, 0]
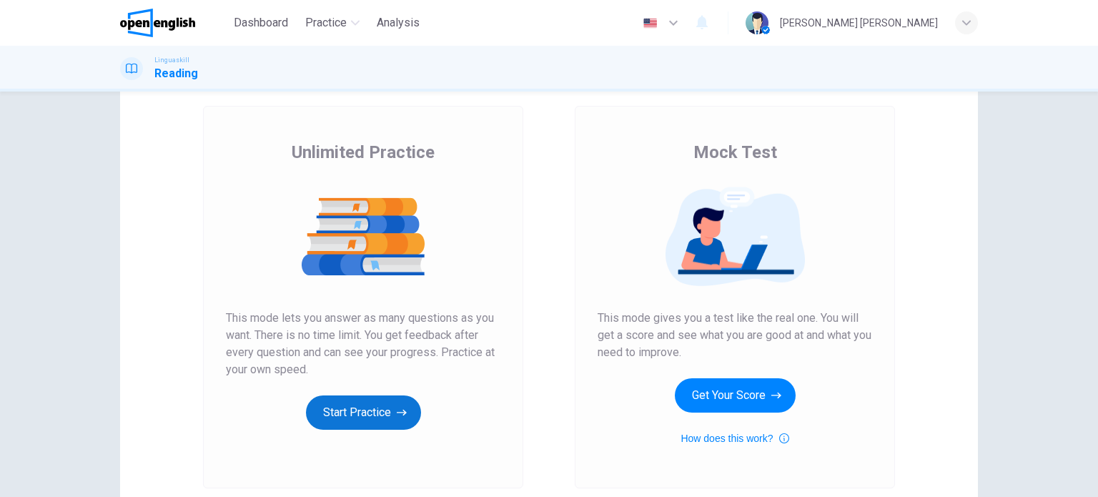
click at [337, 400] on button "Start Practice" at bounding box center [363, 412] width 115 height 34
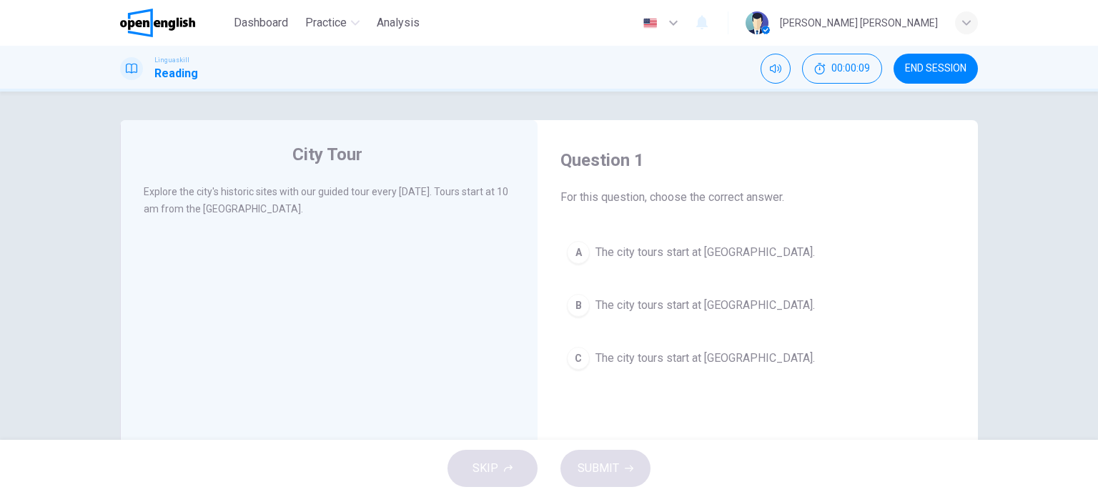
drag, startPoint x: 173, startPoint y: 214, endPoint x: 250, endPoint y: 219, distance: 77.4
click at [246, 219] on div "Explore the city's historic sites with our guided tour every Saturday. Tours st…" at bounding box center [339, 208] width 390 height 51
click at [279, 220] on div "Explore the city's historic sites with our guided tour every Saturday. Tours st…" at bounding box center [339, 208] width 390 height 51
drag, startPoint x: 560, startPoint y: 197, endPoint x: 794, endPoint y: 210, distance: 234.1
click at [793, 210] on div "Question 1 For this question, choose the correct answer. A The city tours start…" at bounding box center [757, 262] width 417 height 256
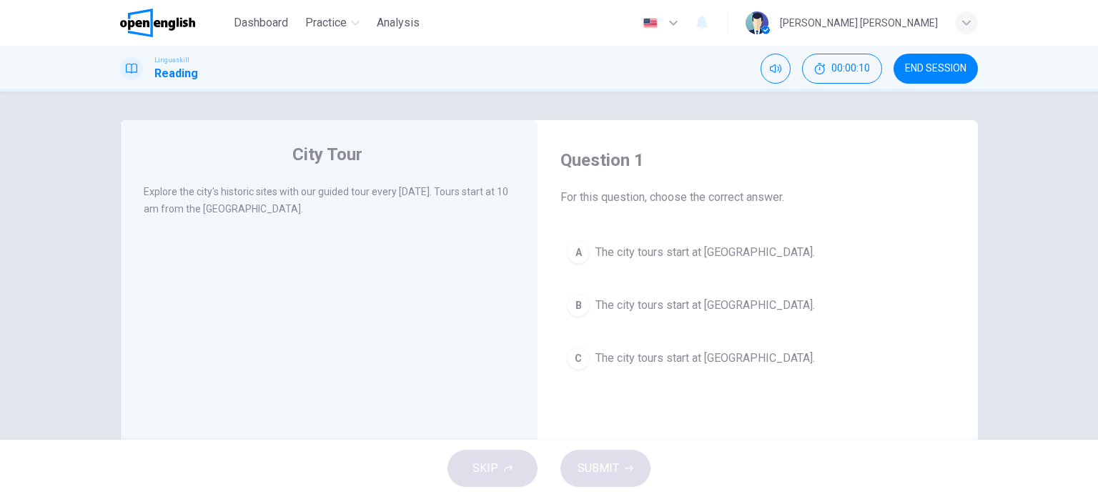
click at [795, 211] on div "Question 1 For this question, choose the correct answer. A The city tours start…" at bounding box center [757, 262] width 417 height 256
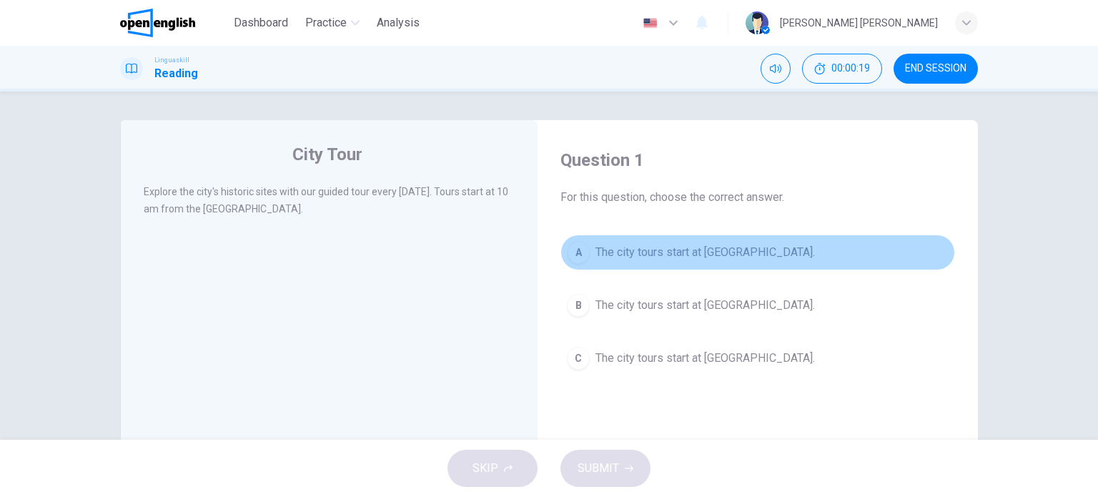
click at [569, 252] on div "A" at bounding box center [578, 252] width 23 height 23
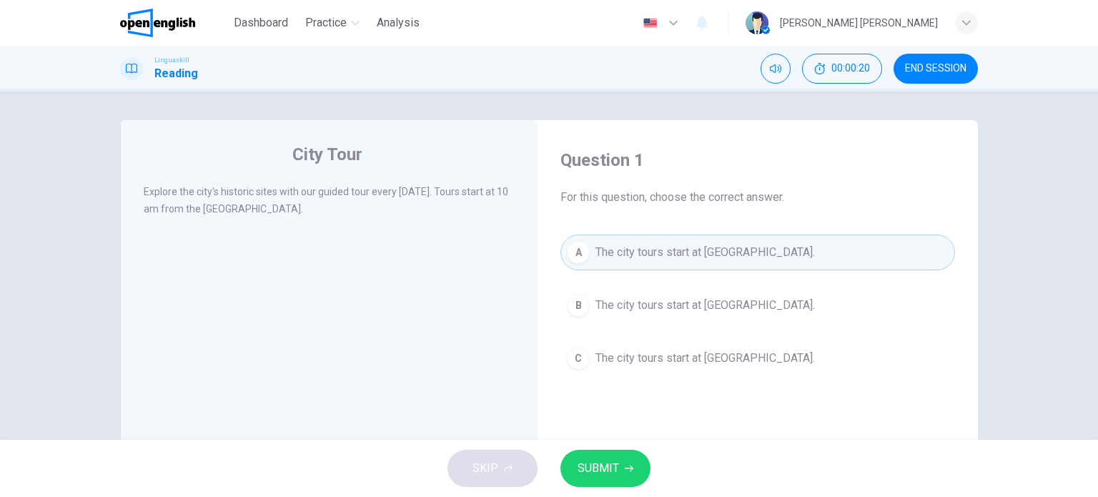
click at [585, 465] on span "SUBMIT" at bounding box center [597, 468] width 41 height 20
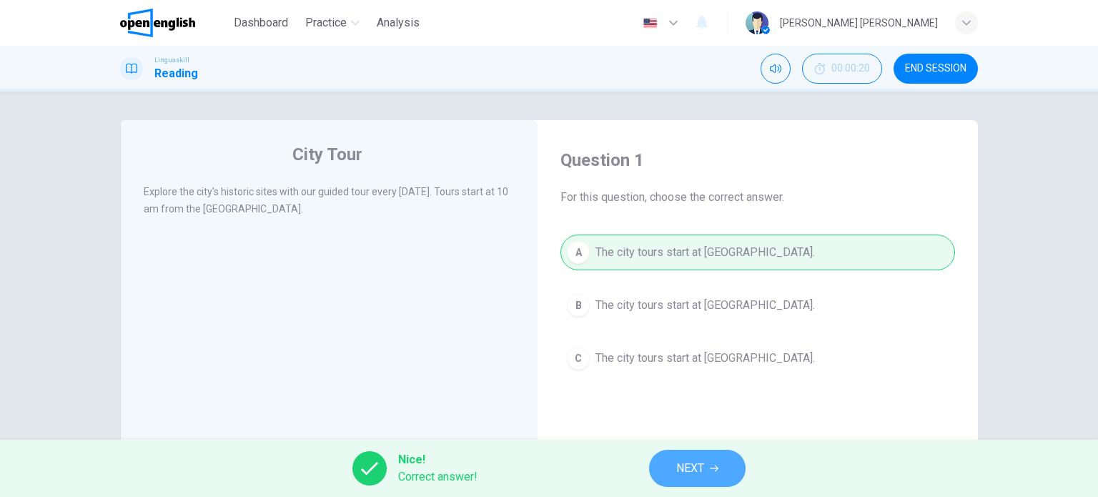
click at [670, 476] on button "NEXT" at bounding box center [697, 468] width 96 height 37
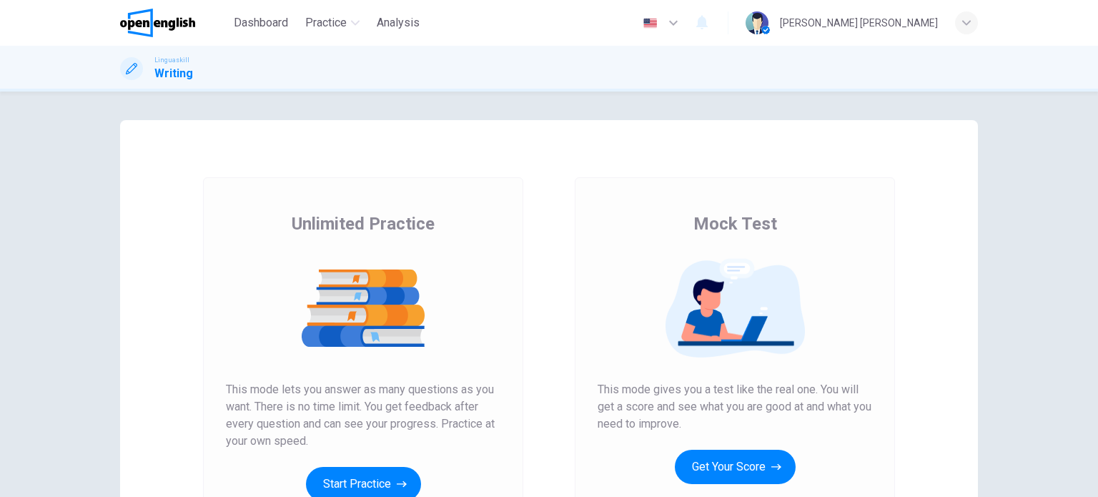
click at [717, 467] on button "Get Your Score" at bounding box center [735, 467] width 121 height 34
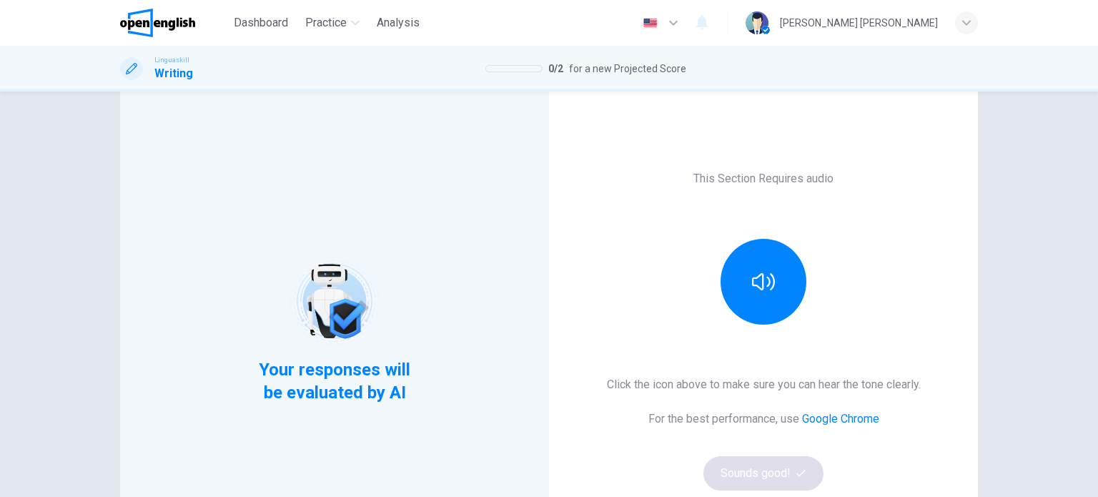
scroll to position [71, 0]
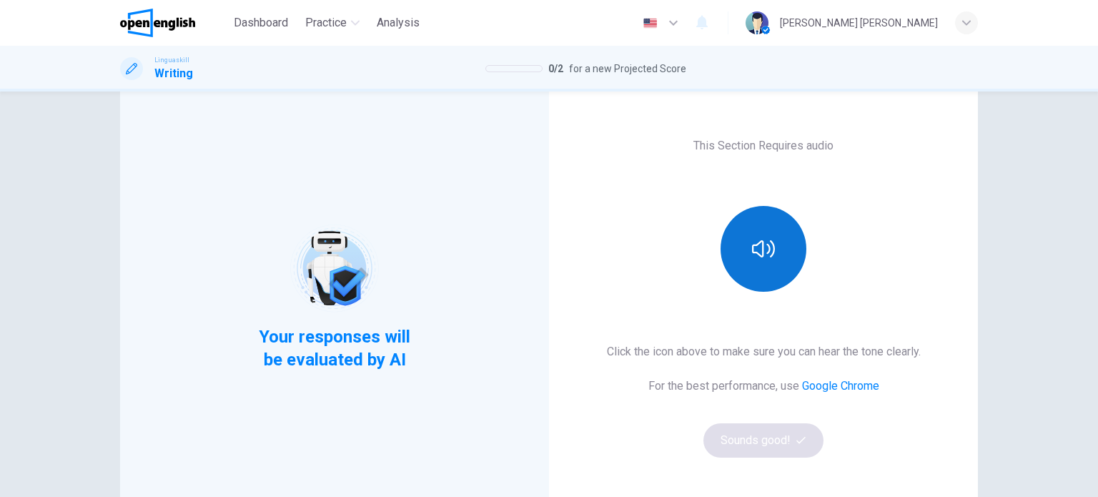
click at [755, 270] on button "button" at bounding box center [763, 249] width 86 height 86
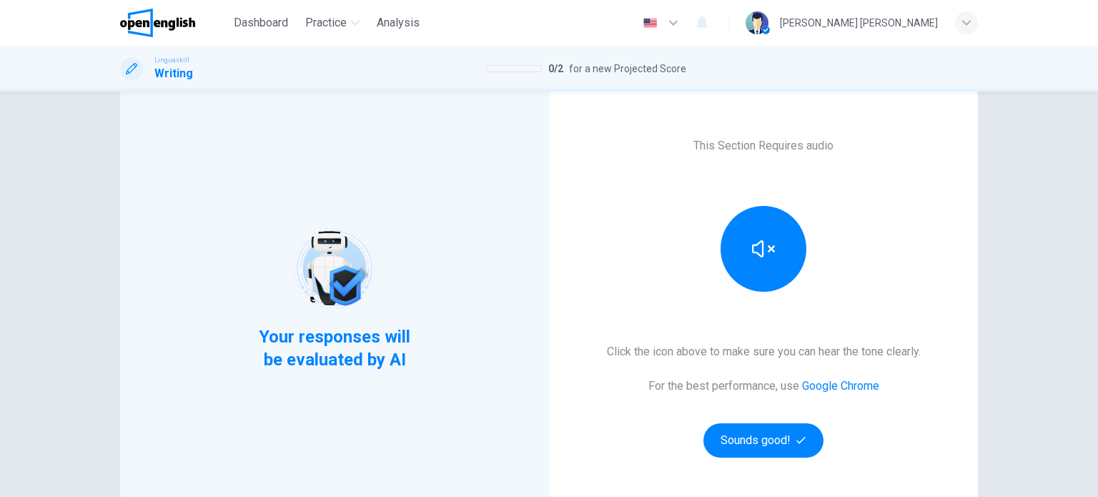
click at [729, 421] on div "Click the icon above to make sure you can hear the tone clearly. For the best p…" at bounding box center [764, 400] width 314 height 114
click at [738, 430] on button "Sounds good!" at bounding box center [763, 440] width 120 height 34
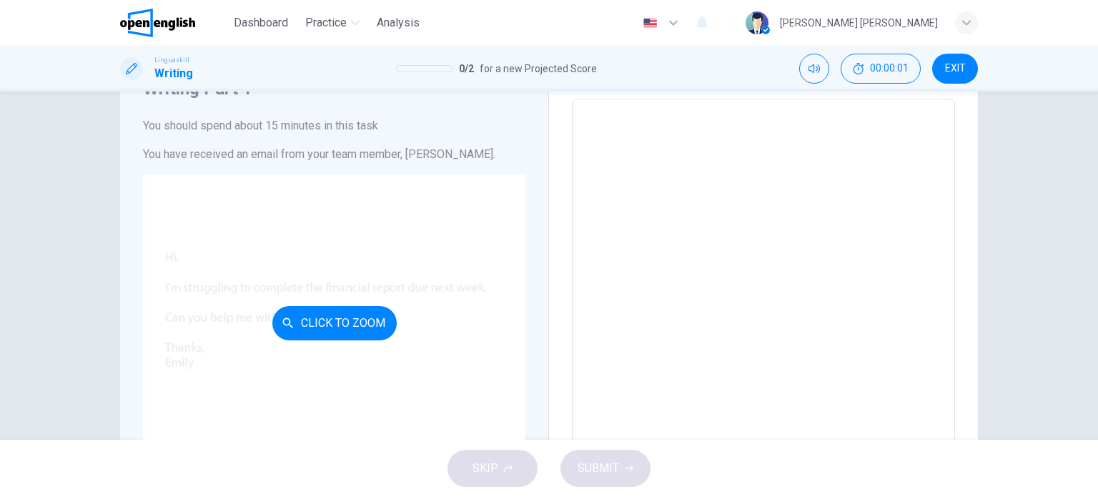
click at [351, 337] on button "Click to Zoom" at bounding box center [334, 323] width 124 height 34
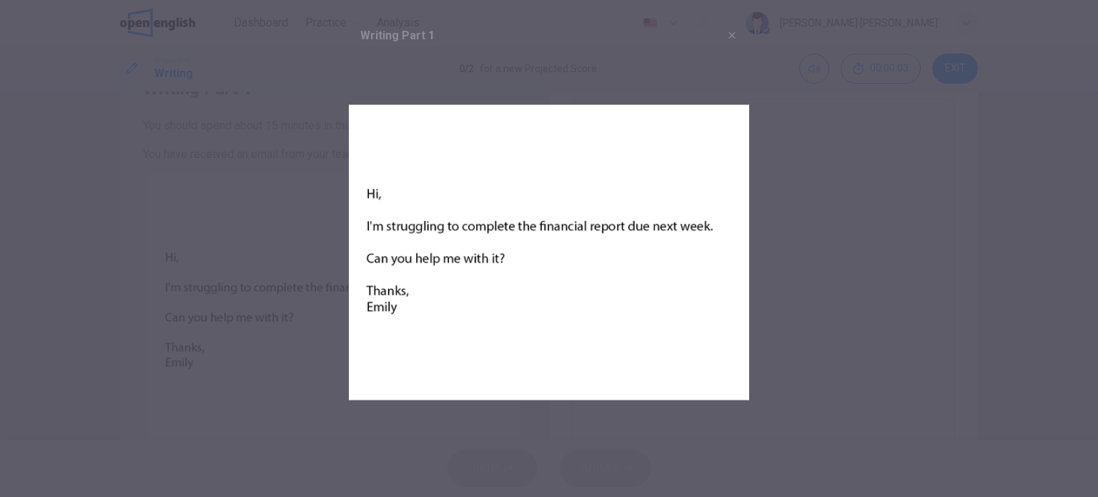
drag, startPoint x: 383, startPoint y: 224, endPoint x: 512, endPoint y: 272, distance: 137.5
click at [629, 254] on img at bounding box center [549, 252] width 400 height 400
drag, startPoint x: 400, startPoint y: 269, endPoint x: 482, endPoint y: 274, distance: 82.3
click at [492, 273] on img at bounding box center [549, 252] width 400 height 400
click at [372, 295] on img at bounding box center [549, 252] width 400 height 400
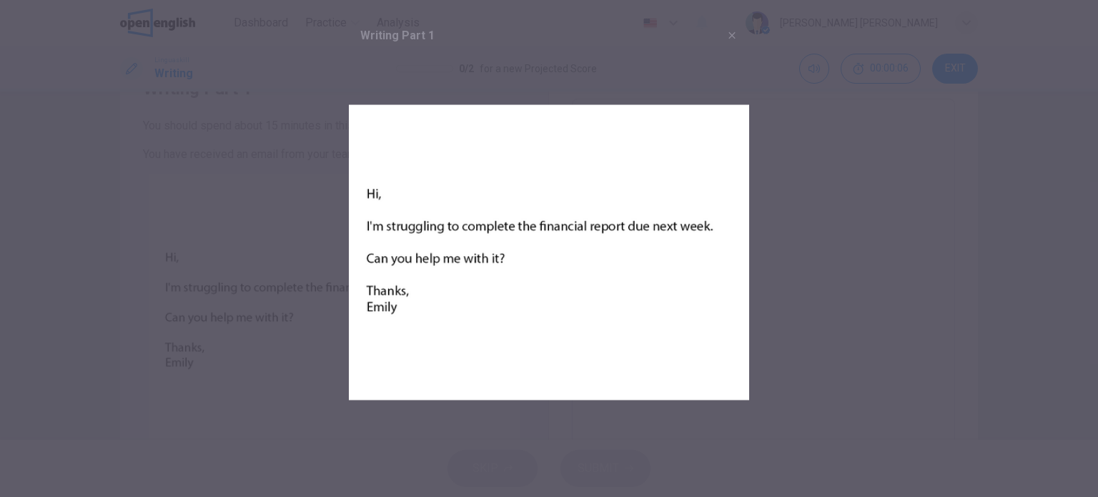
drag, startPoint x: 379, startPoint y: 312, endPoint x: 386, endPoint y: 224, distance: 87.5
click at [380, 306] on img at bounding box center [549, 252] width 400 height 400
click at [464, 223] on img at bounding box center [549, 252] width 400 height 400
click at [472, 227] on img at bounding box center [549, 252] width 400 height 400
click at [508, 228] on img at bounding box center [549, 252] width 400 height 400
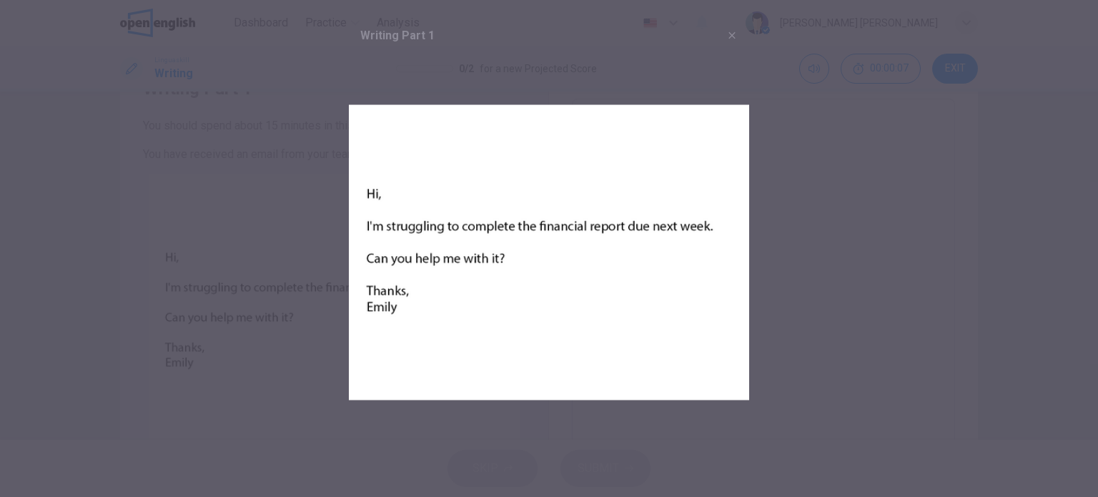
click at [551, 228] on img at bounding box center [549, 252] width 400 height 400
click at [602, 228] on img at bounding box center [549, 252] width 400 height 400
click at [618, 231] on img at bounding box center [549, 252] width 400 height 400
drag, startPoint x: 650, startPoint y: 220, endPoint x: 662, endPoint y: 222, distance: 11.5
click at [652, 220] on img at bounding box center [549, 252] width 400 height 400
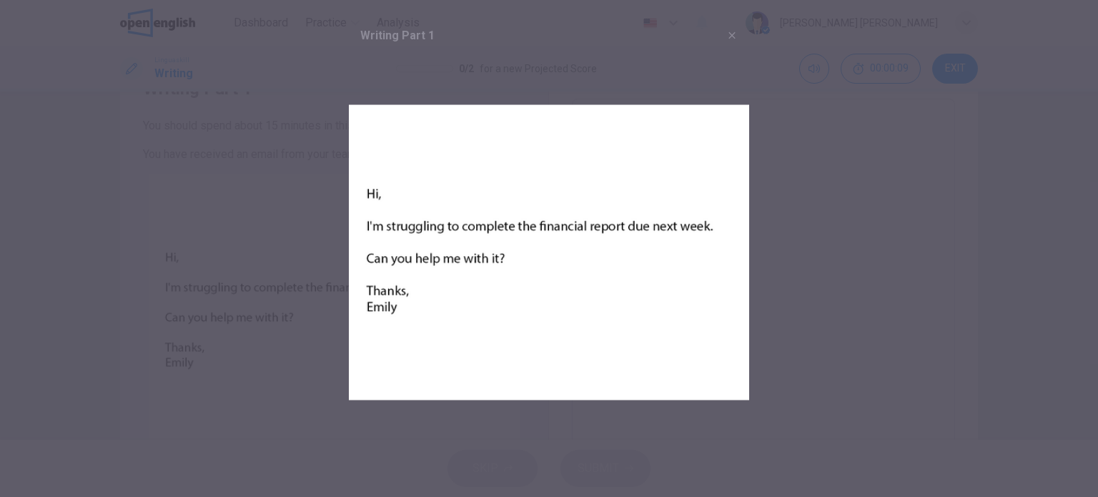
click at [678, 228] on img at bounding box center [549, 252] width 400 height 400
click at [712, 240] on img at bounding box center [549, 252] width 400 height 400
click at [773, 201] on div at bounding box center [549, 248] width 1098 height 497
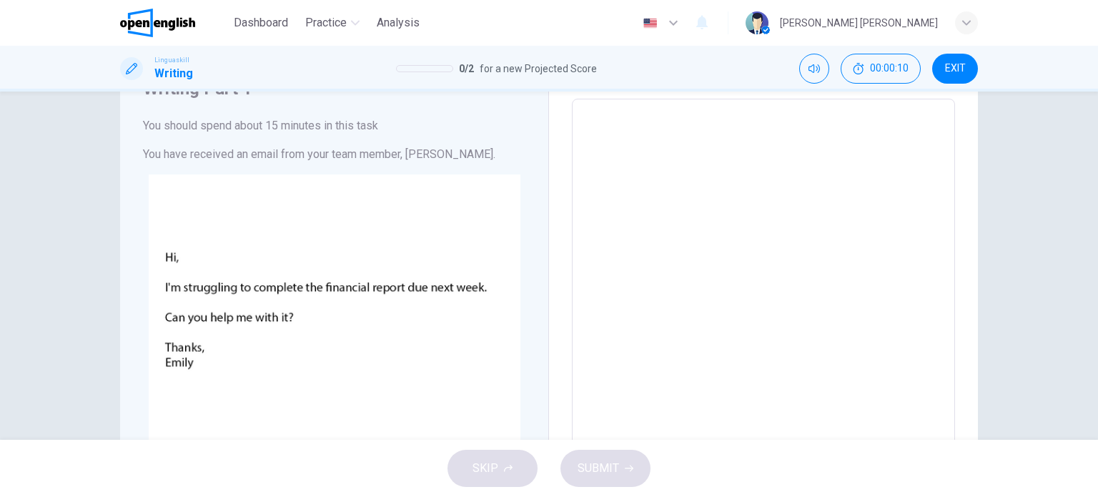
scroll to position [0, 0]
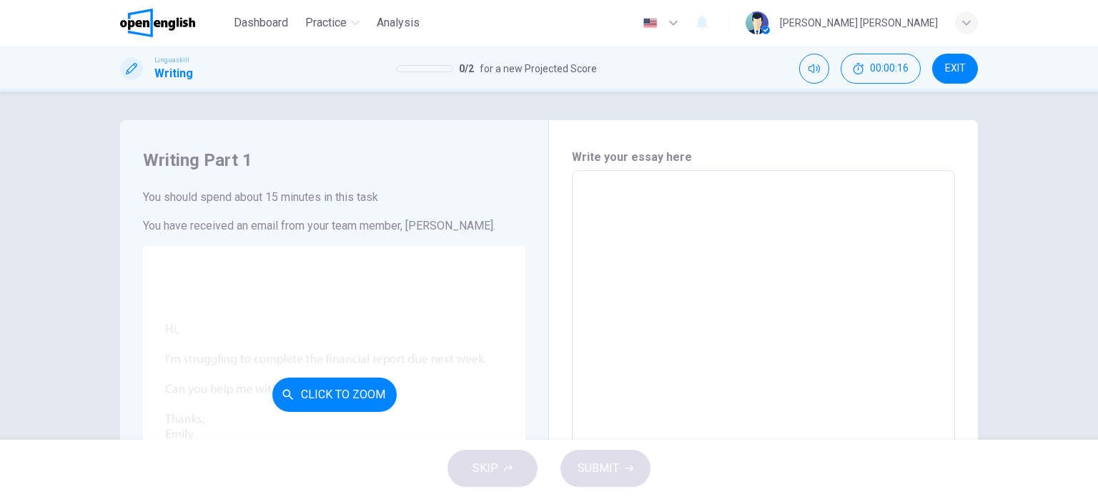
click at [287, 402] on button "Click to Zoom" at bounding box center [334, 394] width 124 height 34
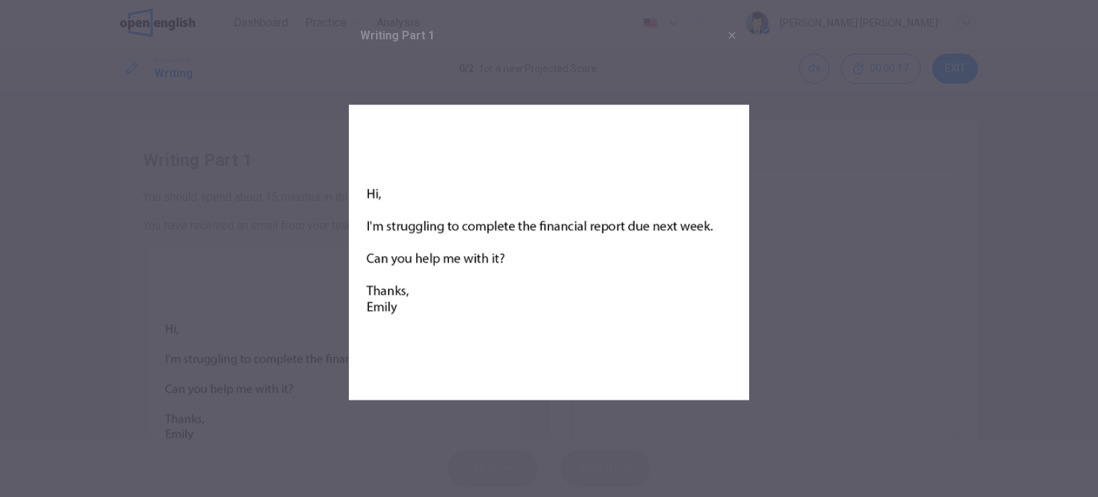
click at [386, 237] on img at bounding box center [549, 252] width 400 height 400
drag, startPoint x: 360, startPoint y: 228, endPoint x: 450, endPoint y: 225, distance: 89.4
click at [450, 225] on img at bounding box center [549, 252] width 400 height 400
drag, startPoint x: 451, startPoint y: 226, endPoint x: 530, endPoint y: 239, distance: 80.4
click at [524, 239] on img at bounding box center [549, 252] width 400 height 400
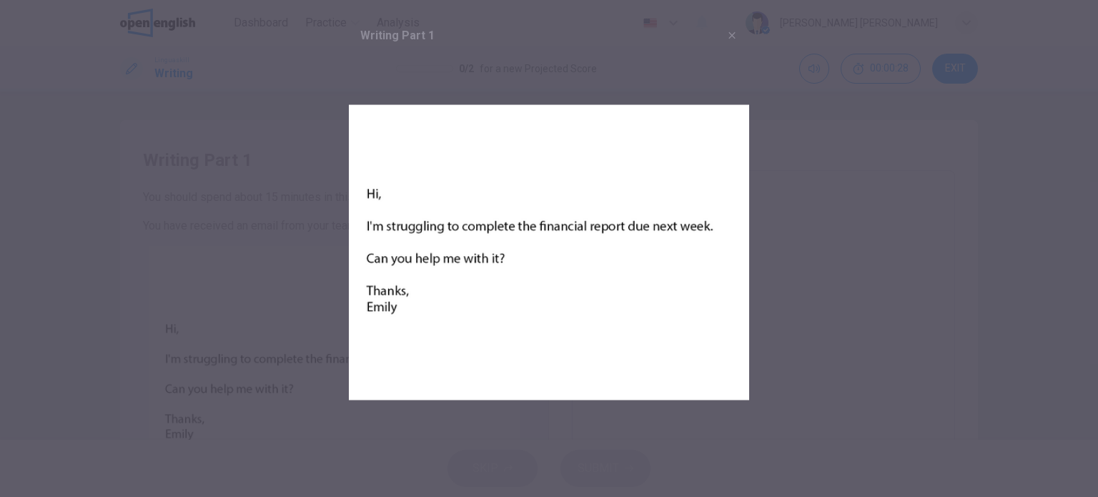
click at [760, 253] on div at bounding box center [549, 248] width 1098 height 497
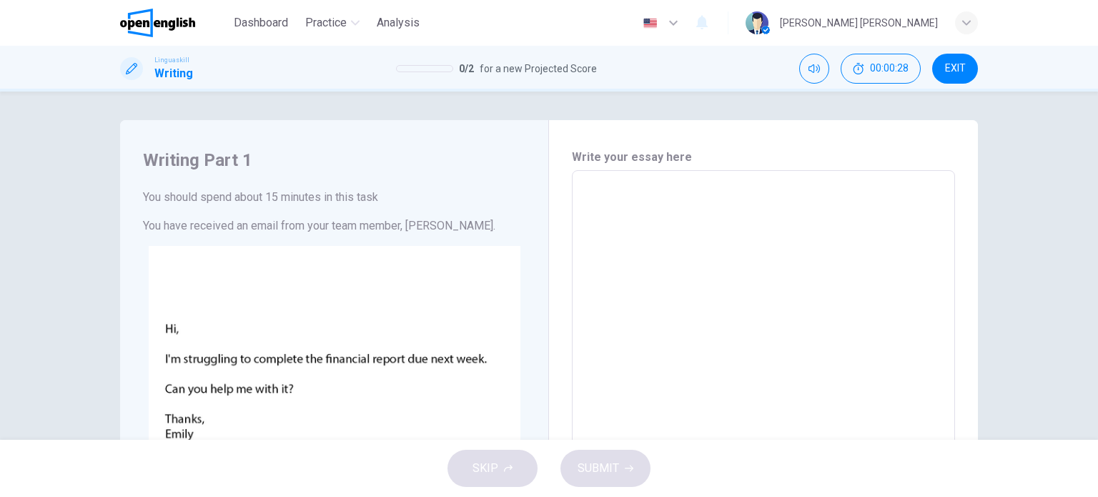
click at [719, 214] on textarea at bounding box center [763, 437] width 363 height 510
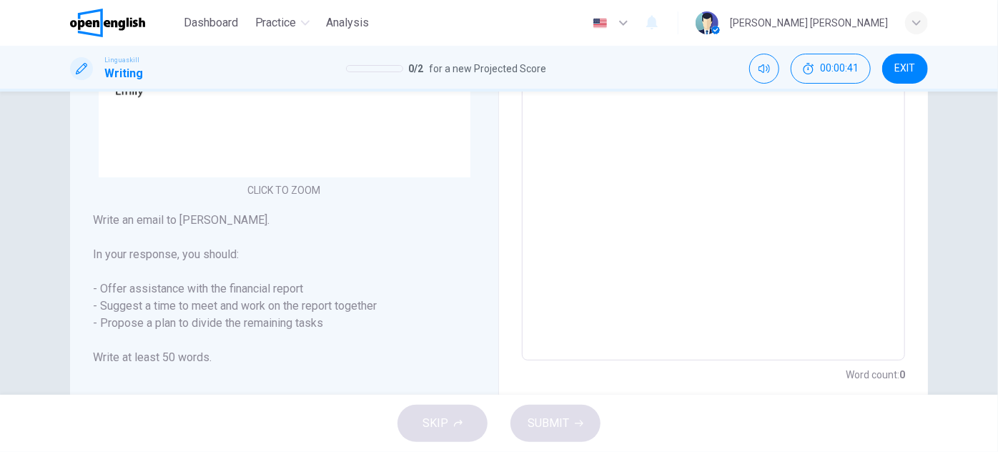
scroll to position [389, 0]
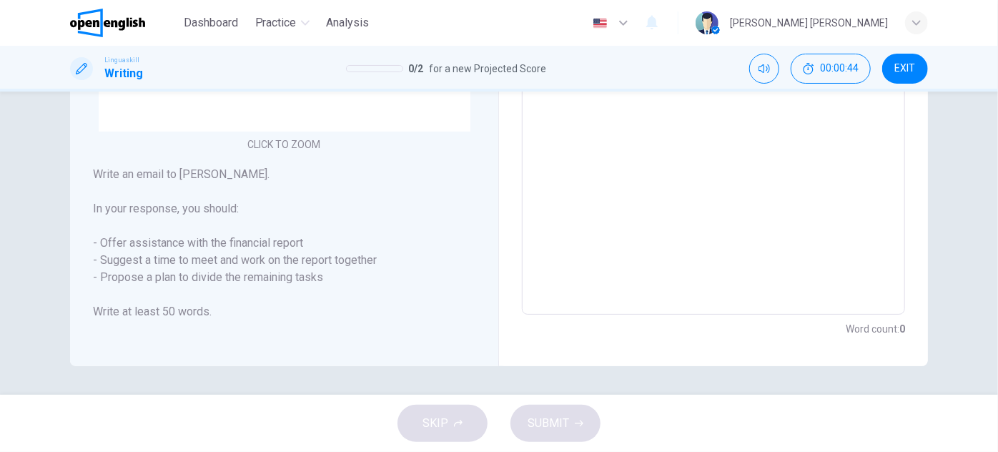
drag, startPoint x: 107, startPoint y: 266, endPoint x: 253, endPoint y: 266, distance: 145.8
click at [249, 266] on h6 "Write an email to Emily. In your response, you should: - Offer assistance with …" at bounding box center [284, 243] width 382 height 154
drag, startPoint x: 253, startPoint y: 266, endPoint x: 371, endPoint y: 266, distance: 117.9
click at [371, 266] on h6 "Write an email to Emily. In your response, you should: - Offer assistance with …" at bounding box center [284, 243] width 382 height 154
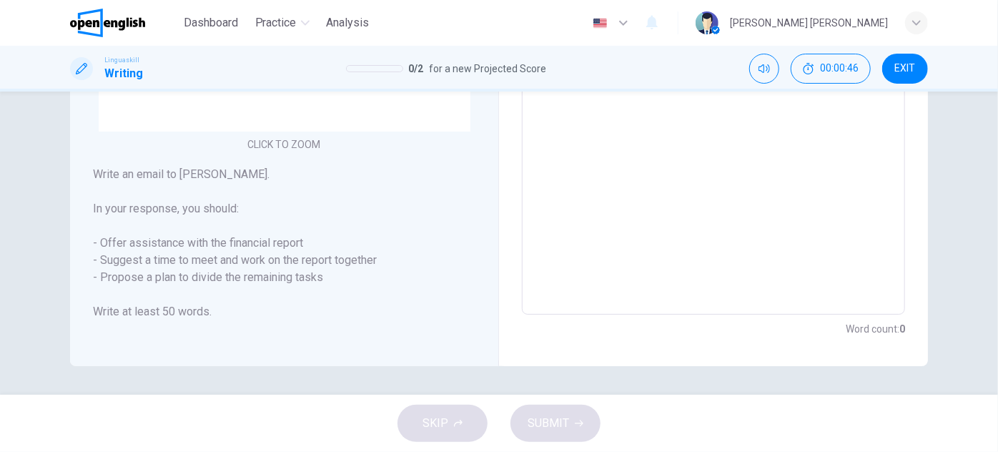
drag, startPoint x: 93, startPoint y: 281, endPoint x: 200, endPoint y: 279, distance: 107.2
click at [200, 279] on h6 "Write an email to Emily. In your response, you should: - Offer assistance with …" at bounding box center [284, 243] width 382 height 154
drag, startPoint x: 200, startPoint y: 279, endPoint x: 234, endPoint y: 279, distance: 33.6
click at [232, 279] on h6 "Write an email to Emily. In your response, you should: - Offer assistance with …" at bounding box center [284, 243] width 382 height 154
drag, startPoint x: 247, startPoint y: 279, endPoint x: 312, endPoint y: 282, distance: 65.1
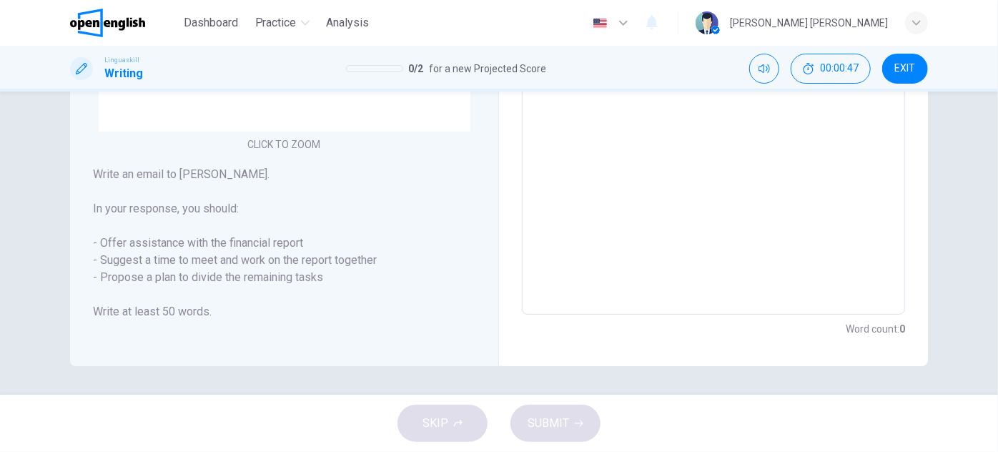
click at [312, 282] on h6 "Write an email to Emily. In your response, you should: - Offer assistance with …" at bounding box center [284, 243] width 382 height 154
drag, startPoint x: 109, startPoint y: 312, endPoint x: 216, endPoint y: 312, distance: 106.5
click at [216, 312] on div "Writing Part 1 You should spend about 15 minutes in this task You have received…" at bounding box center [284, 48] width 429 height 635
click at [222, 313] on h6 "Write an email to Emily. In your response, you should: - Offer assistance with …" at bounding box center [284, 243] width 382 height 154
drag, startPoint x: 349, startPoint y: 287, endPoint x: 272, endPoint y: 266, distance: 79.2
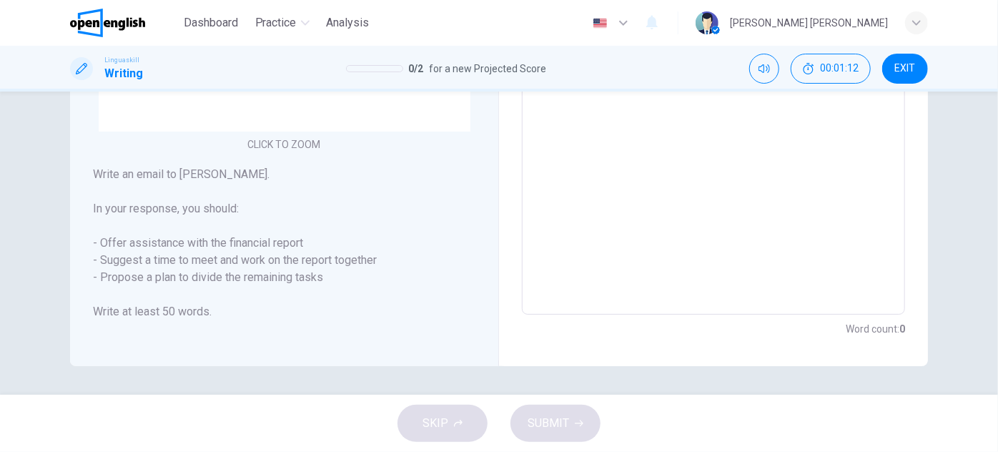
click at [272, 266] on h6 "Write an email to Emily. In your response, you should: - Offer assistance with …" at bounding box center [284, 243] width 382 height 154
drag, startPoint x: 309, startPoint y: 243, endPoint x: 104, endPoint y: 229, distance: 205.6
click at [104, 228] on h6 "Write an email to Emily. In your response, you should: - Offer assistance with …" at bounding box center [284, 243] width 382 height 154
drag, startPoint x: 106, startPoint y: 244, endPoint x: 164, endPoint y: 245, distance: 57.9
click at [164, 245] on h6 "Write an email to Emily. In your response, you should: - Offer assistance with …" at bounding box center [284, 243] width 382 height 154
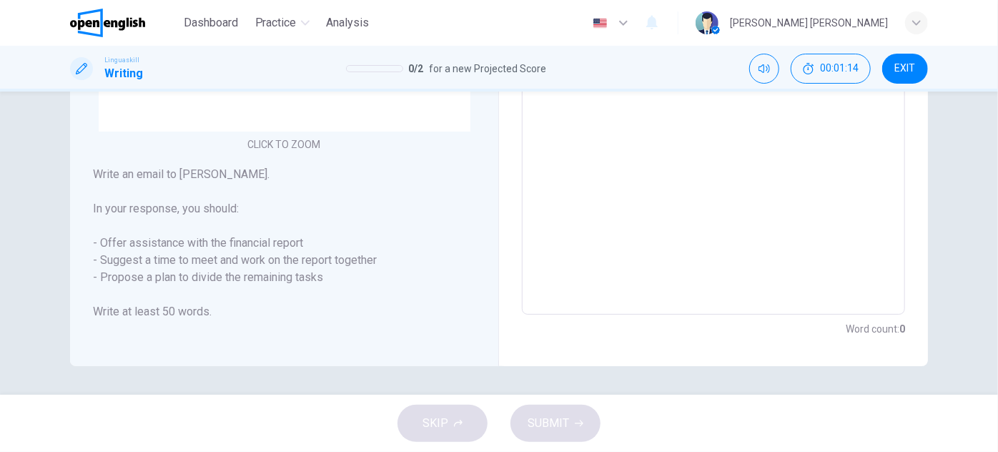
drag, startPoint x: 196, startPoint y: 324, endPoint x: 204, endPoint y: 319, distance: 9.3
click at [200, 322] on div "Writing Part 1 You should spend about 15 minutes in this task You have received…" at bounding box center [284, 48] width 429 height 635
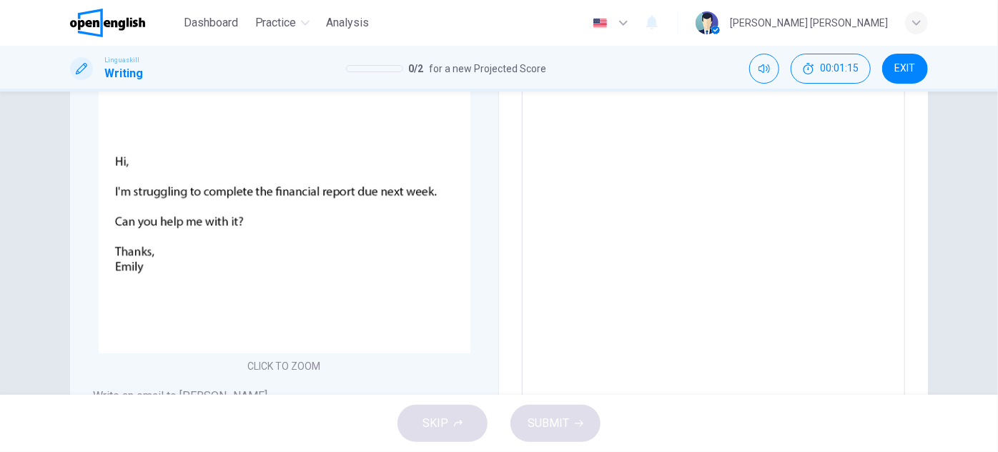
scroll to position [0, 0]
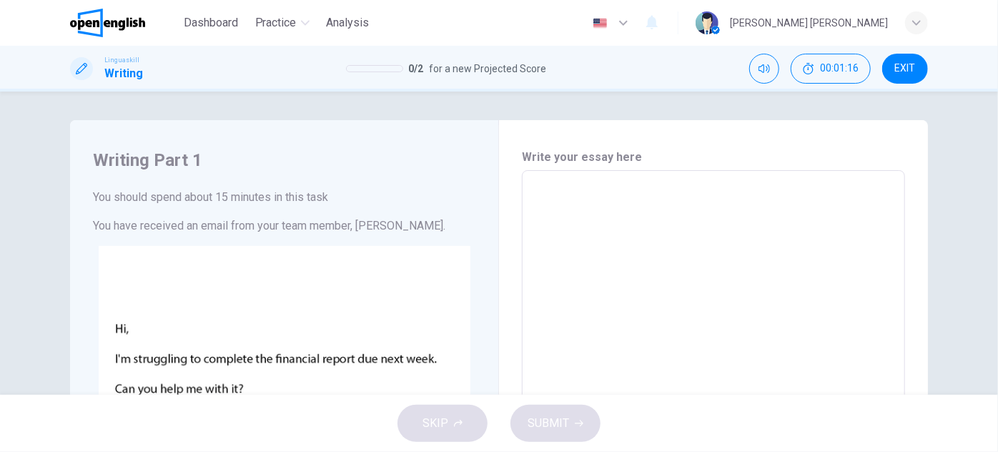
click at [602, 199] on textarea at bounding box center [713, 437] width 363 height 510
type textarea "*"
type textarea "**"
type textarea "*"
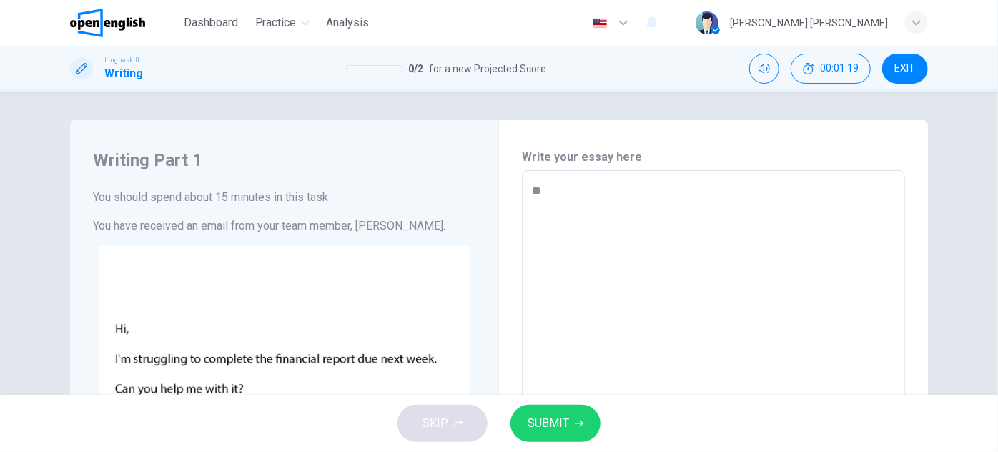
type textarea "**"
type textarea "*"
type textarea "**"
type textarea "*"
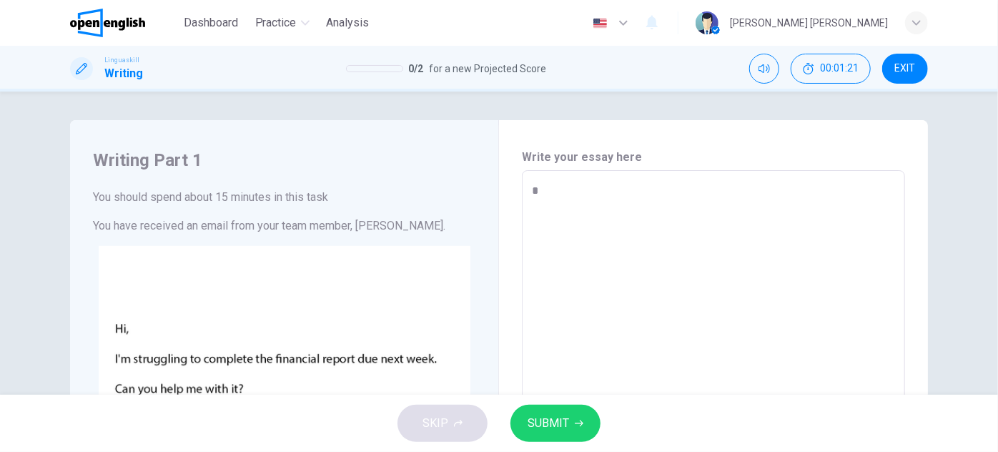
type textarea "*"
type textarea "**"
type textarea "*"
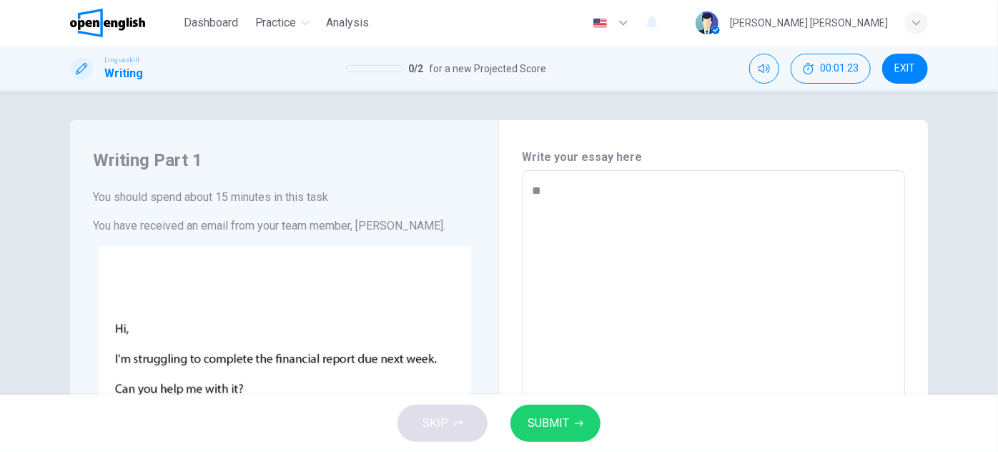
type textarea "***"
type textarea "*"
type textarea "***"
type textarea "*"
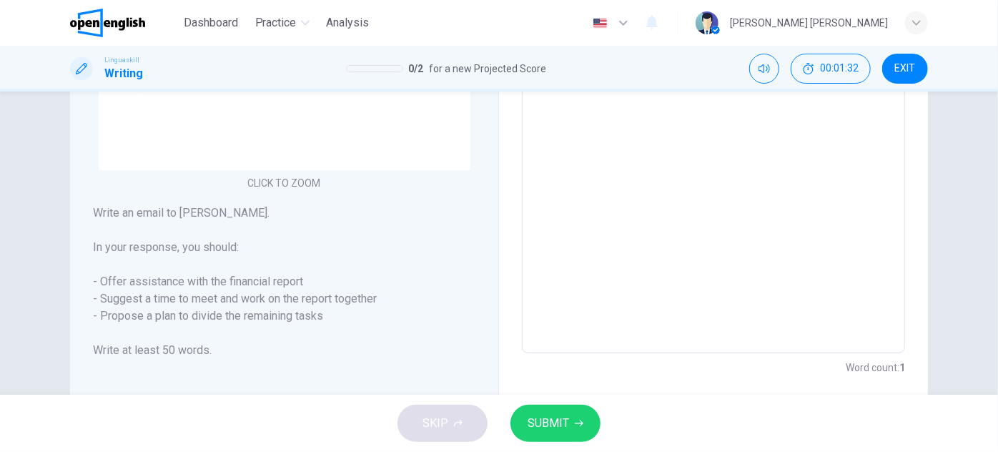
scroll to position [365, 0]
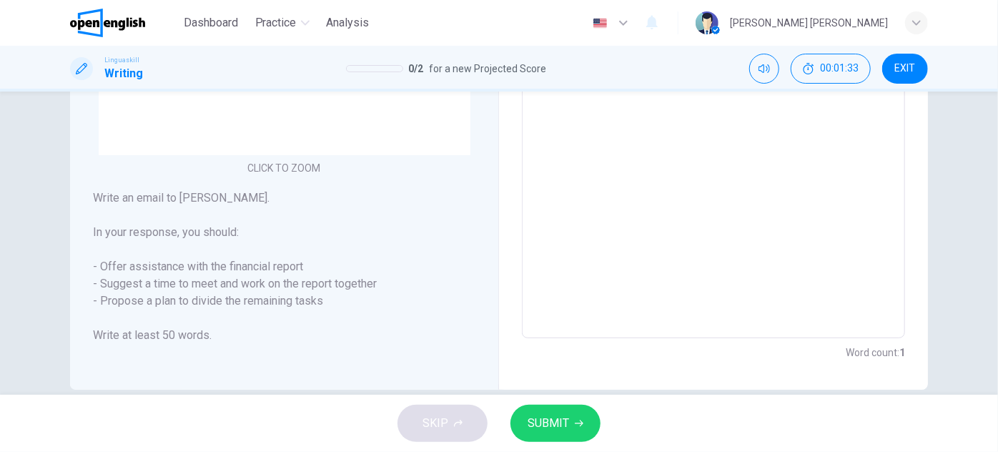
type textarea "*** *"
type textarea "*"
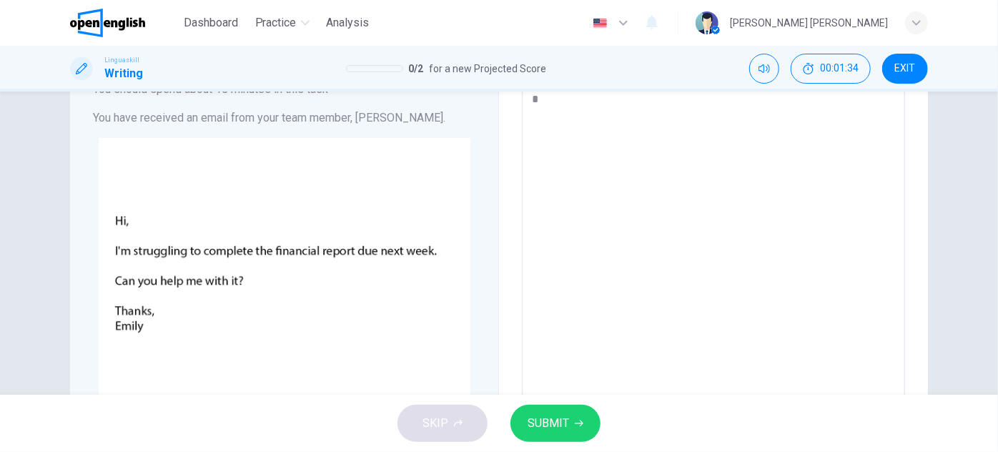
type textarea "*** **"
type textarea "*"
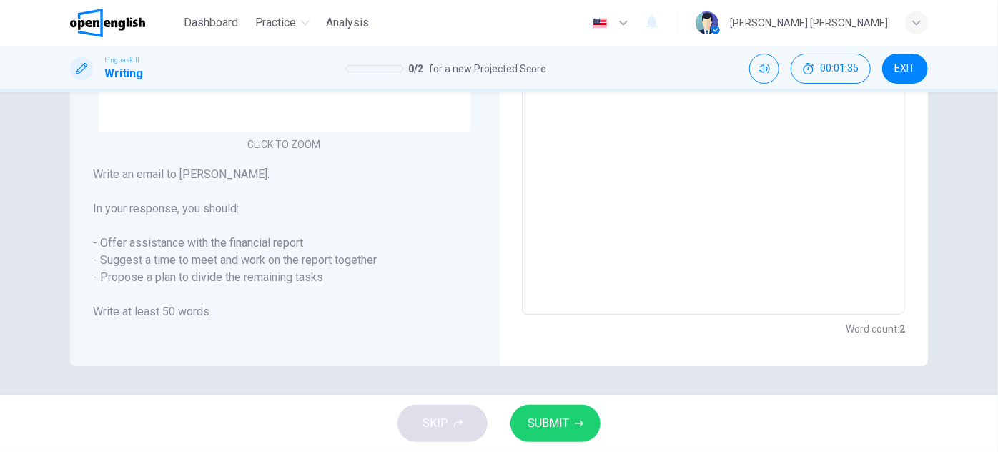
type textarea "*** ***"
type textarea "*"
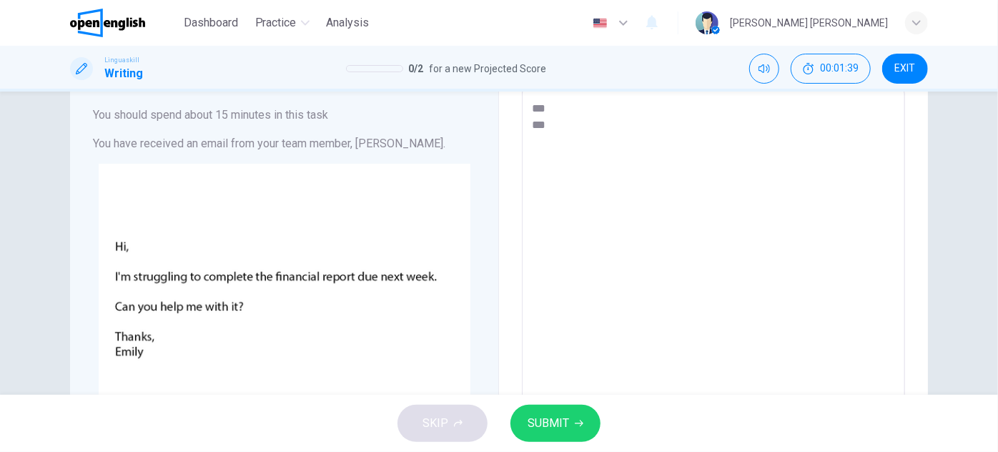
scroll to position [0, 0]
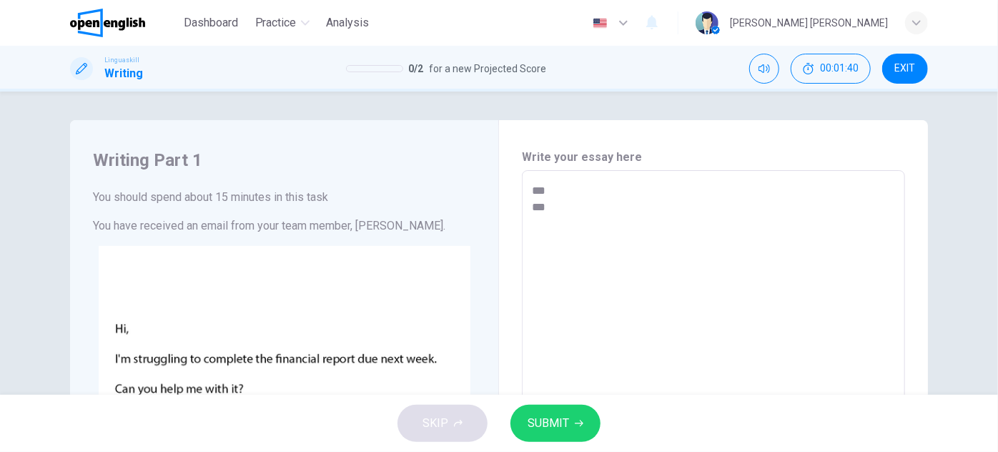
type textarea "*** **"
type textarea "*"
type textarea "***"
type textarea "*"
type textarea "***"
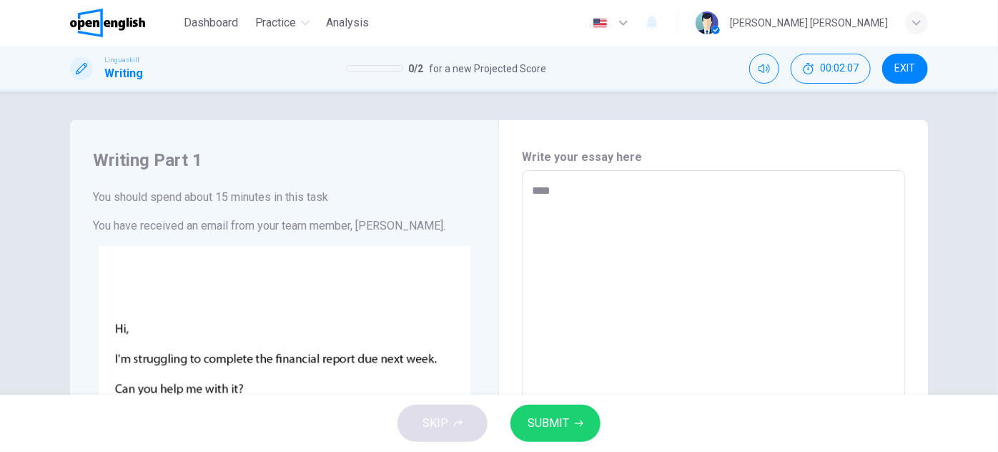
type textarea "*"
